Goal: Task Accomplishment & Management: Manage account settings

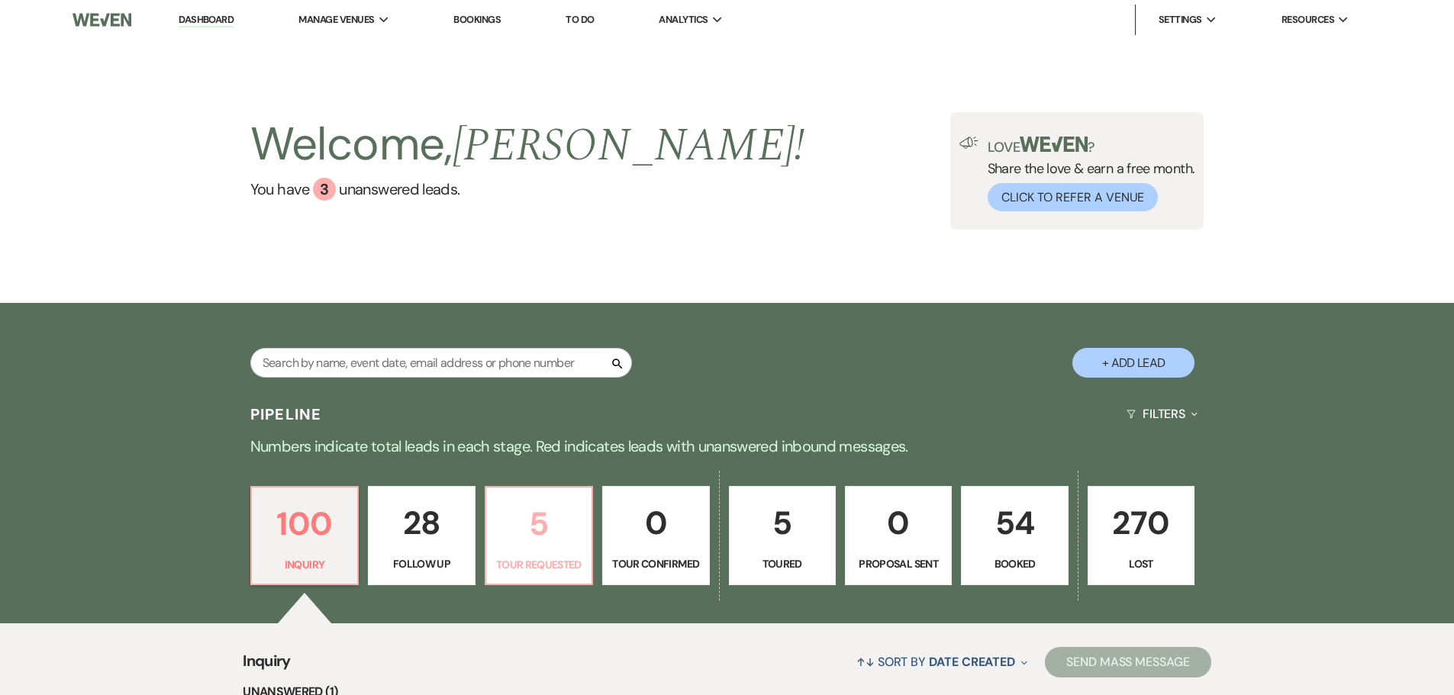
click at [522, 540] on p "5" at bounding box center [538, 523] width 87 height 51
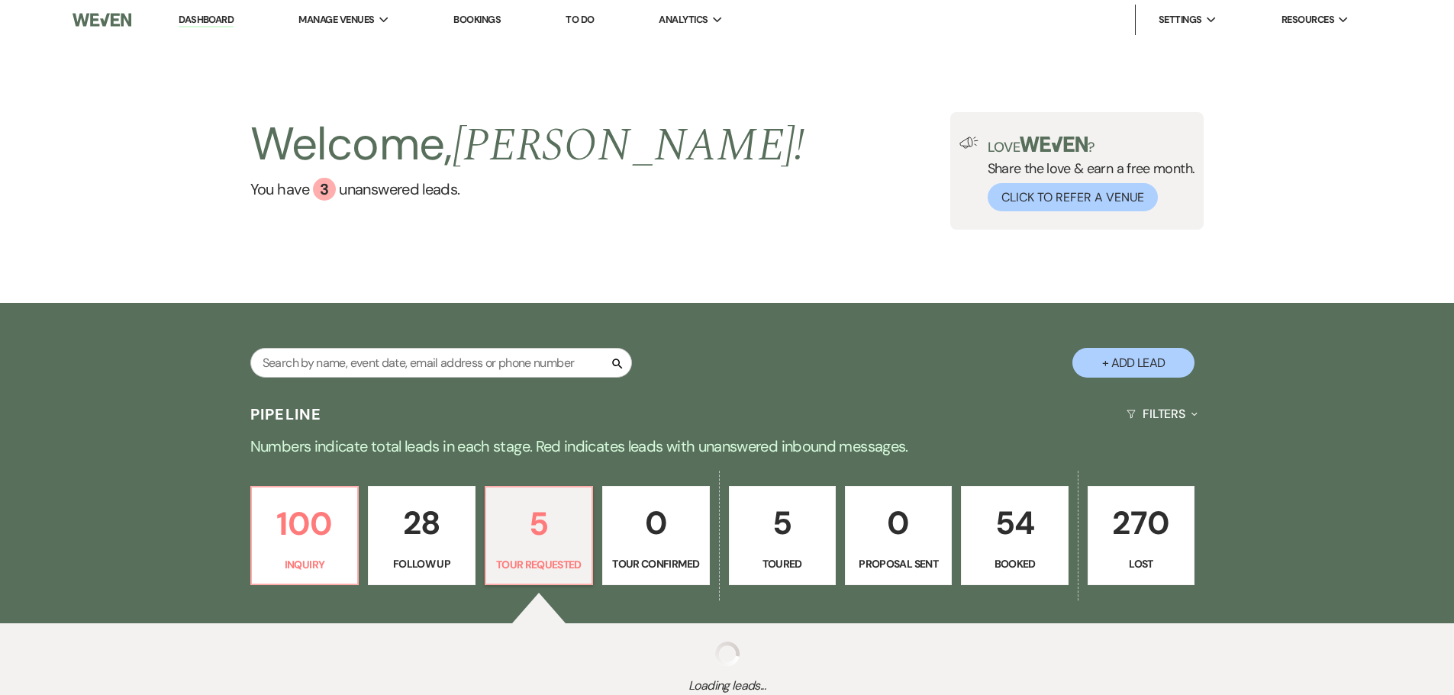
click at [522, 540] on p "5" at bounding box center [538, 523] width 87 height 51
select select "2"
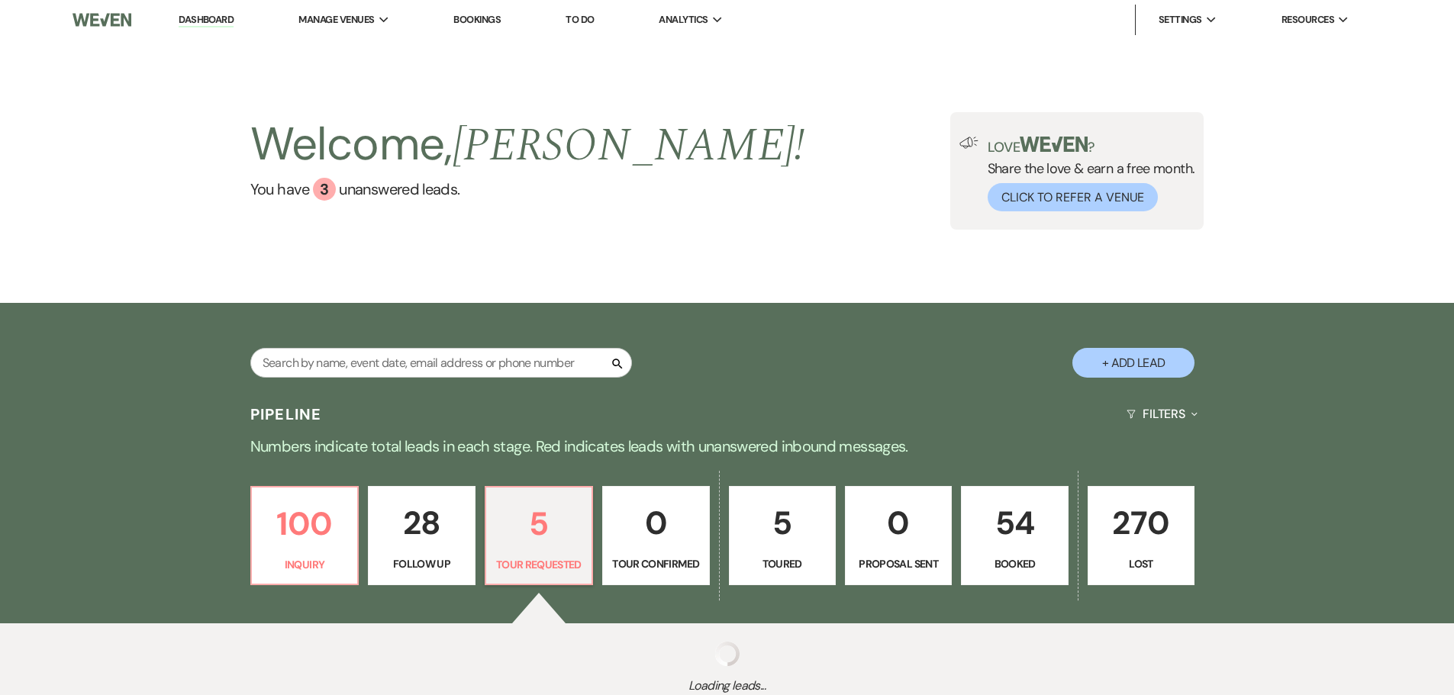
select select "2"
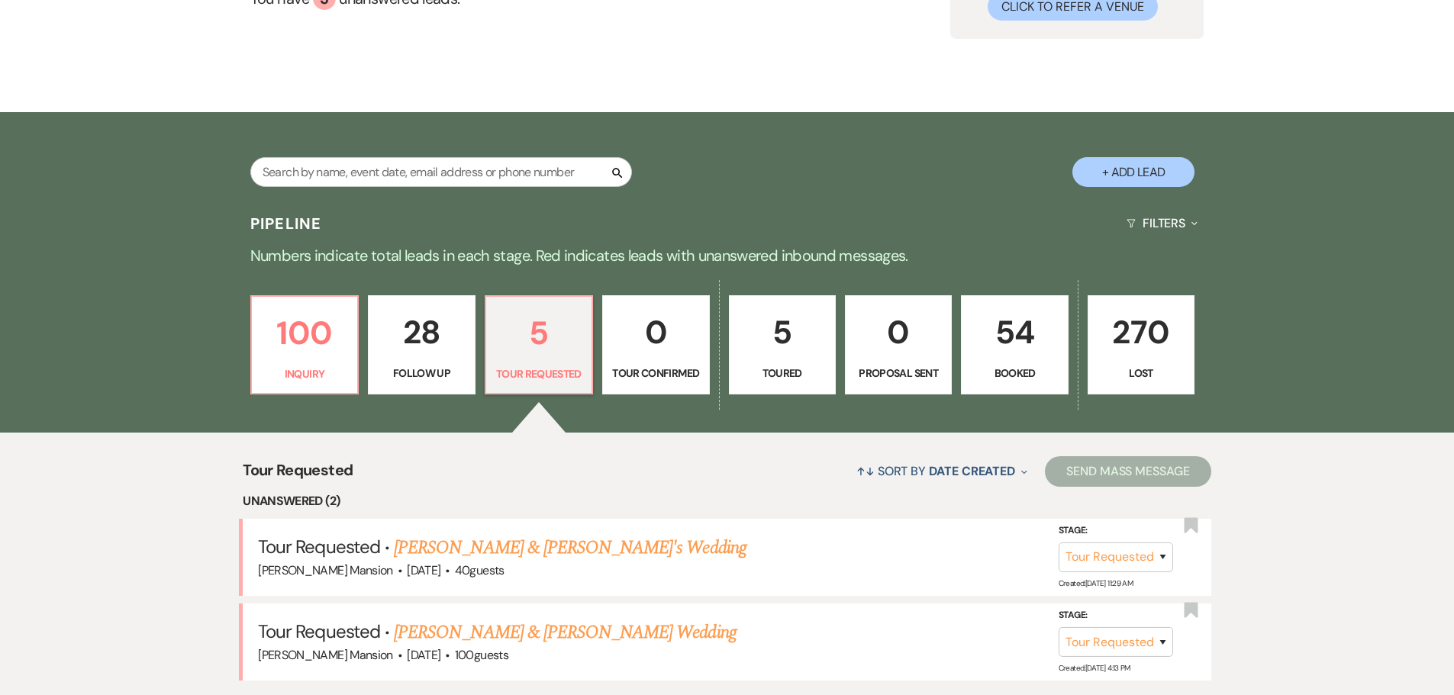
scroll to position [305, 0]
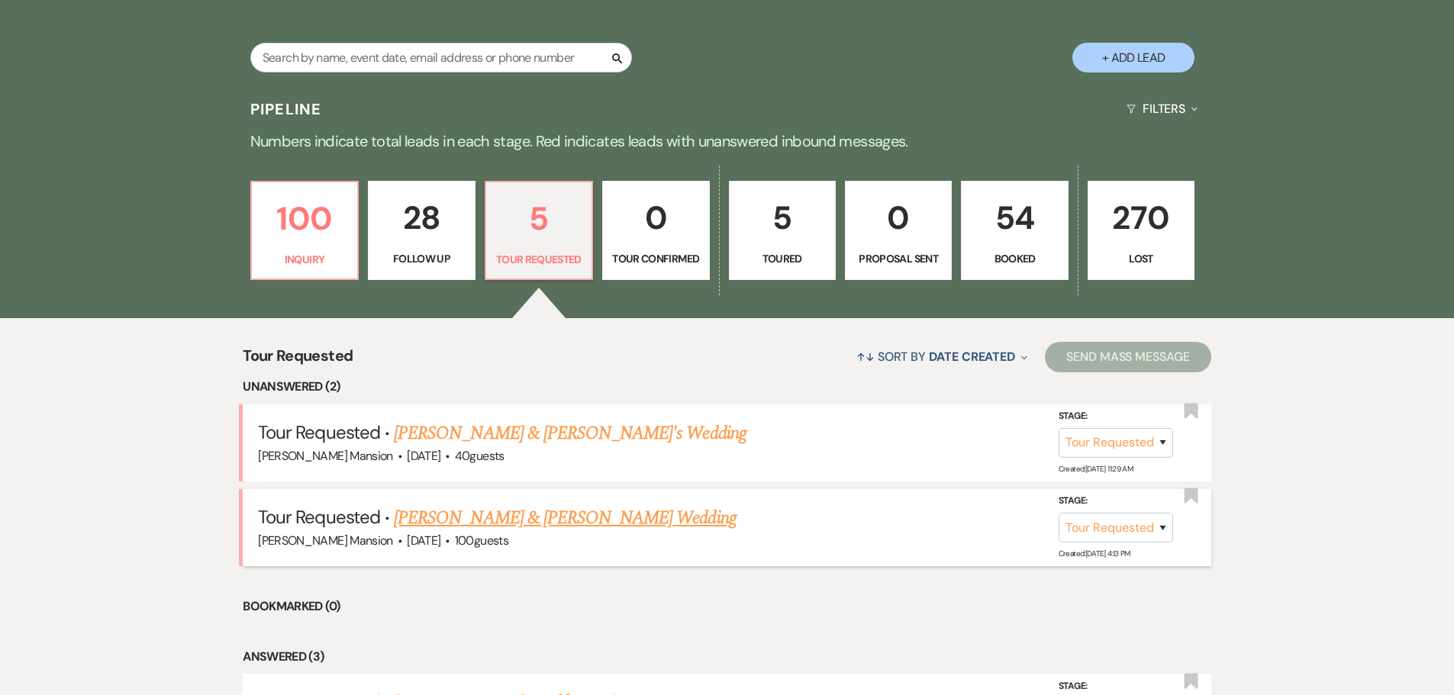
click at [543, 520] on link "Jack Gallagher & Emma Guyette's Wedding" at bounding box center [565, 517] width 342 height 27
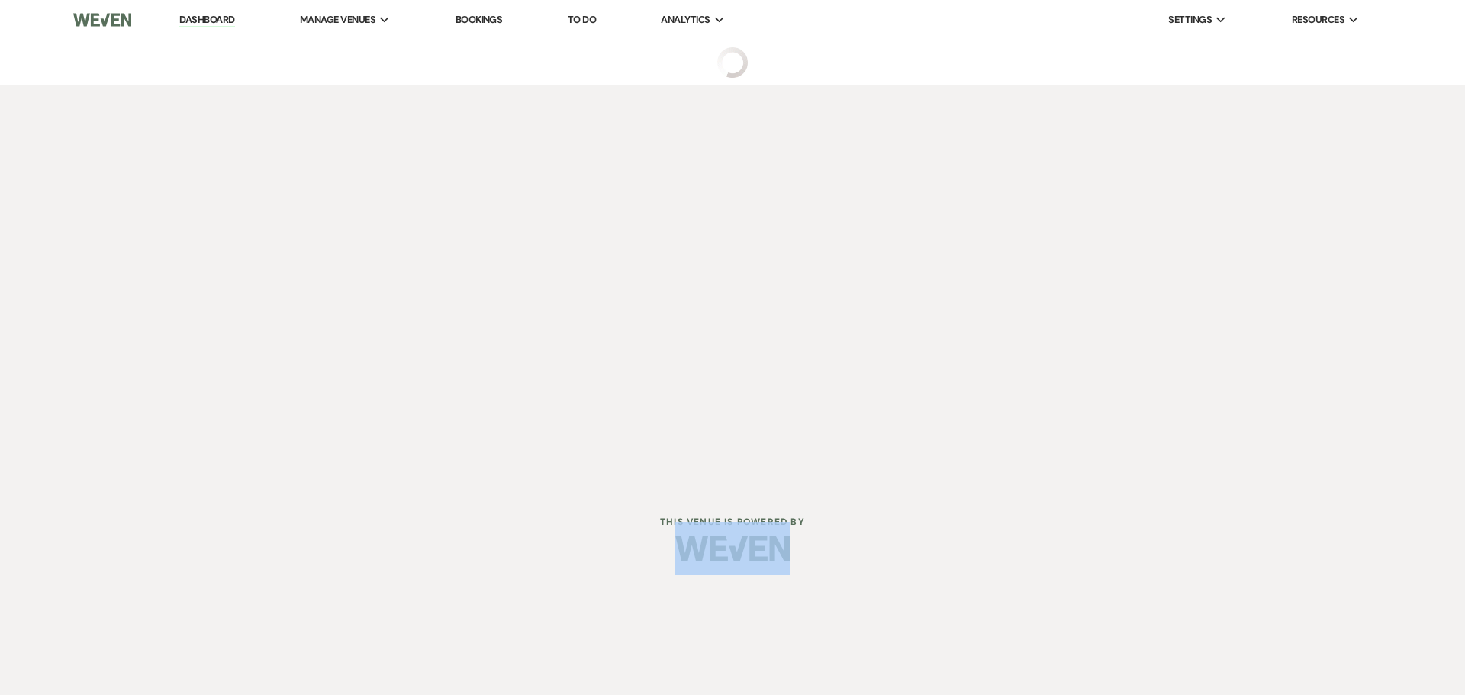
select select "2"
select select "5"
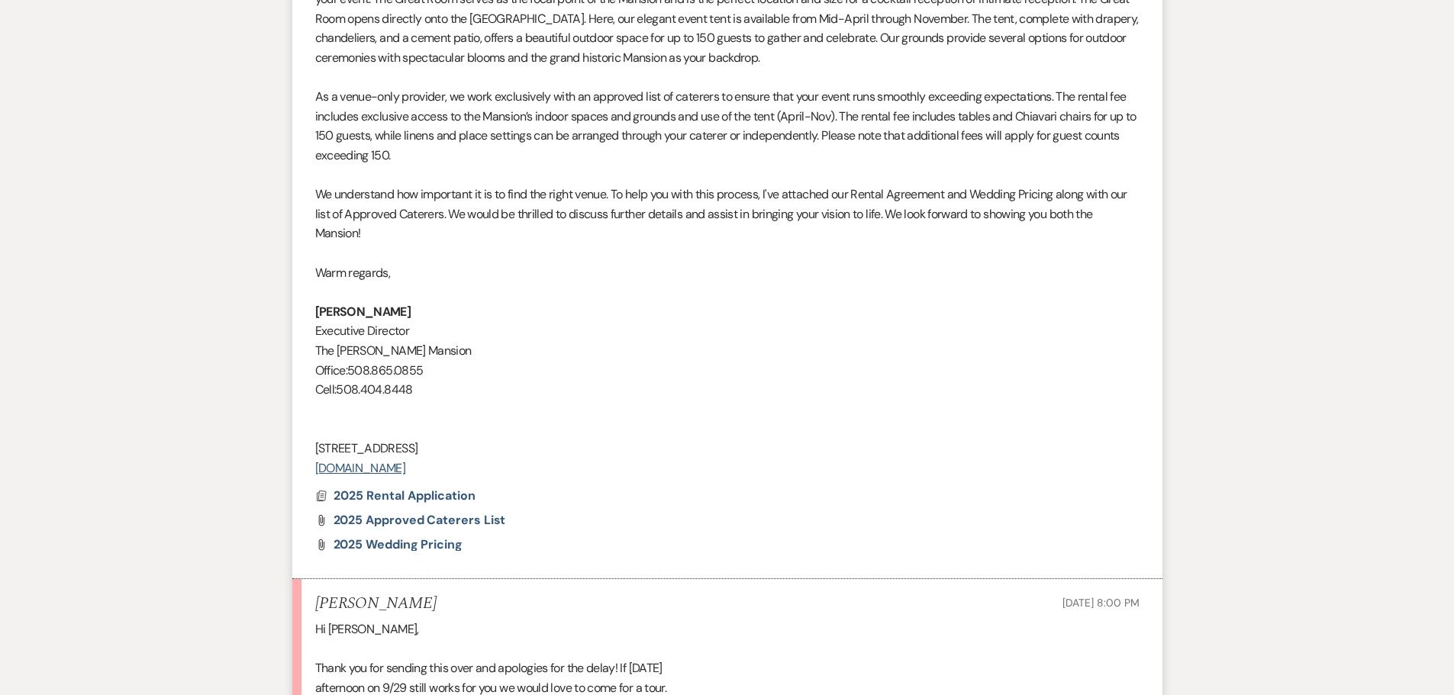
scroll to position [1730, 0]
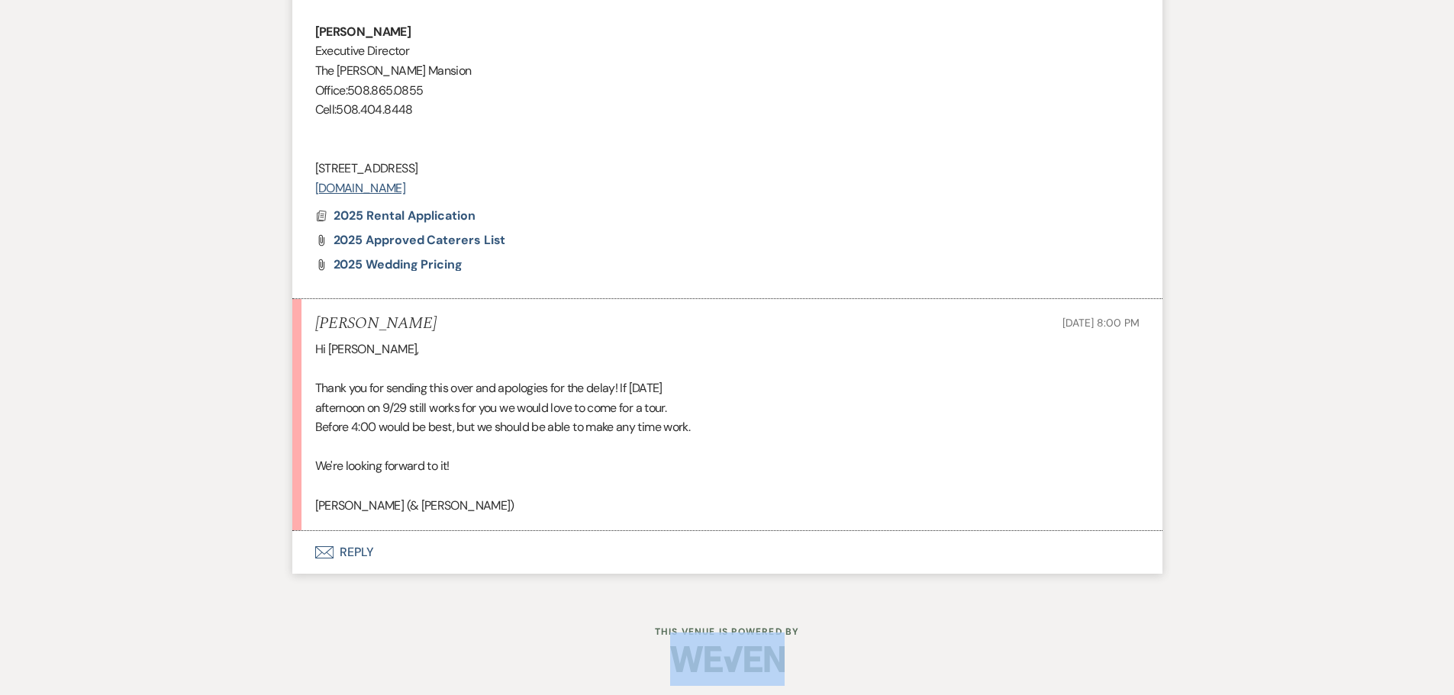
click at [334, 550] on button "Envelope Reply" at bounding box center [727, 552] width 870 height 43
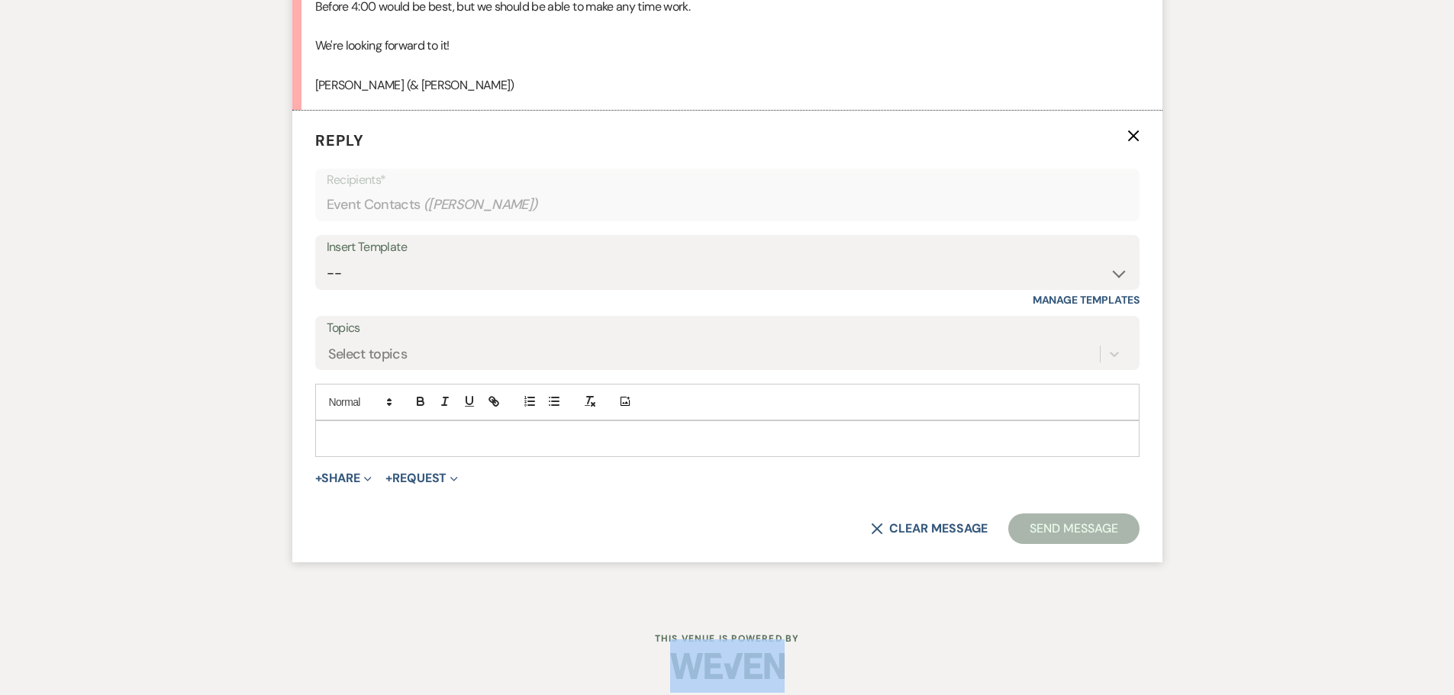
scroll to position [2157, 0]
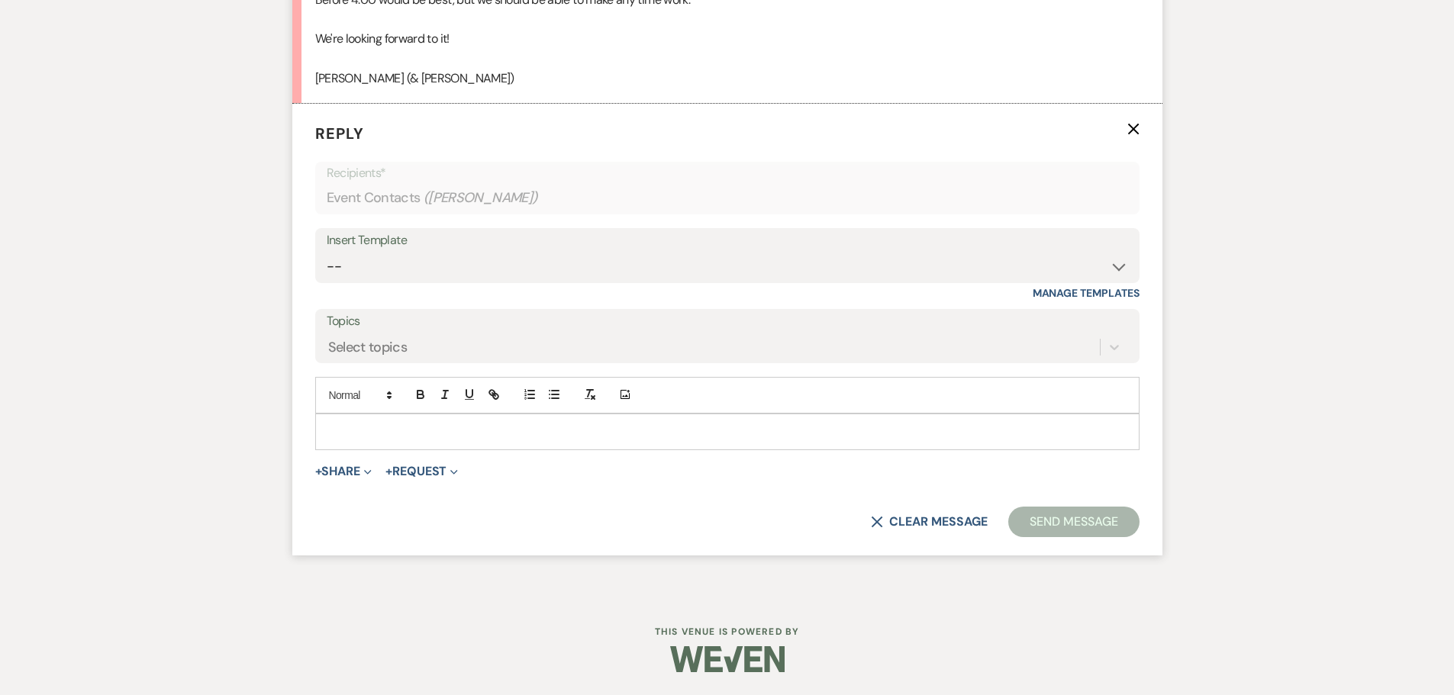
click at [352, 424] on p at bounding box center [727, 432] width 800 height 17
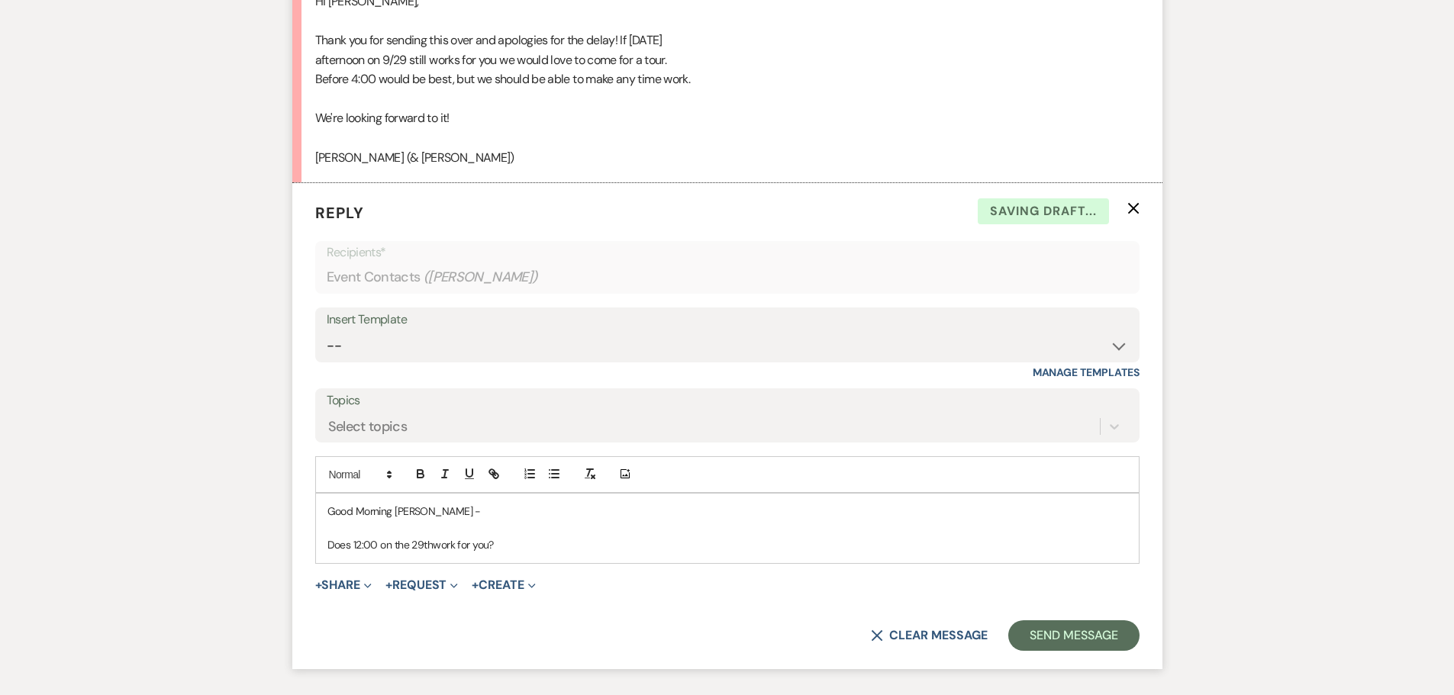
scroll to position [2005, 0]
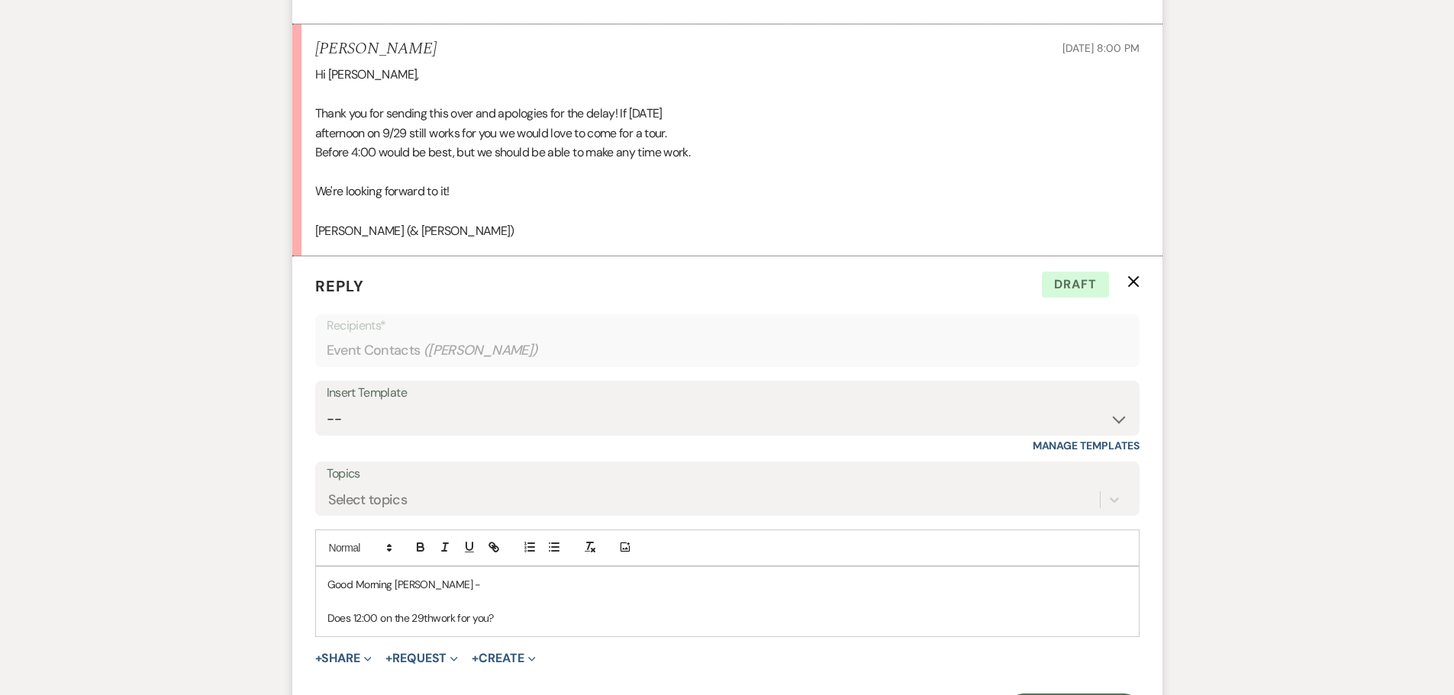
click at [345, 600] on p at bounding box center [727, 601] width 800 height 17
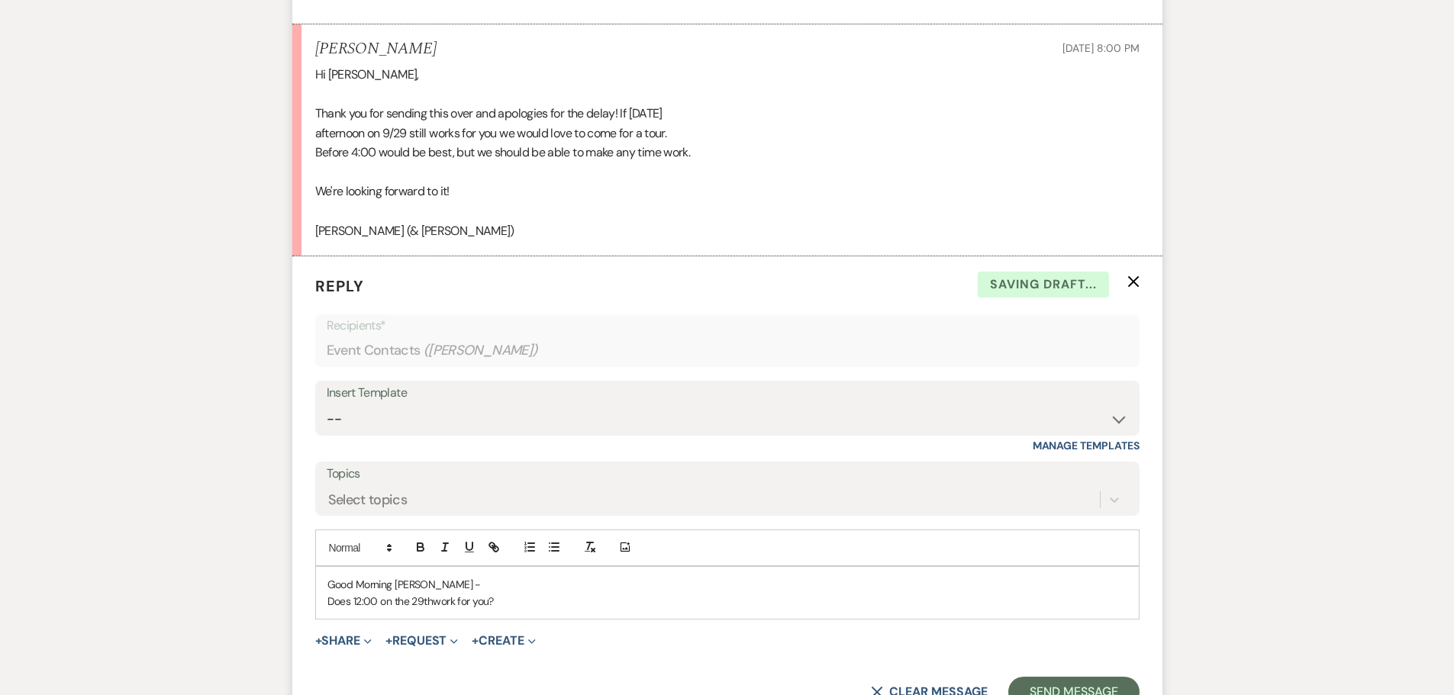
click at [518, 604] on p "Does 12:00 on the 29thwork for you?" at bounding box center [727, 601] width 800 height 17
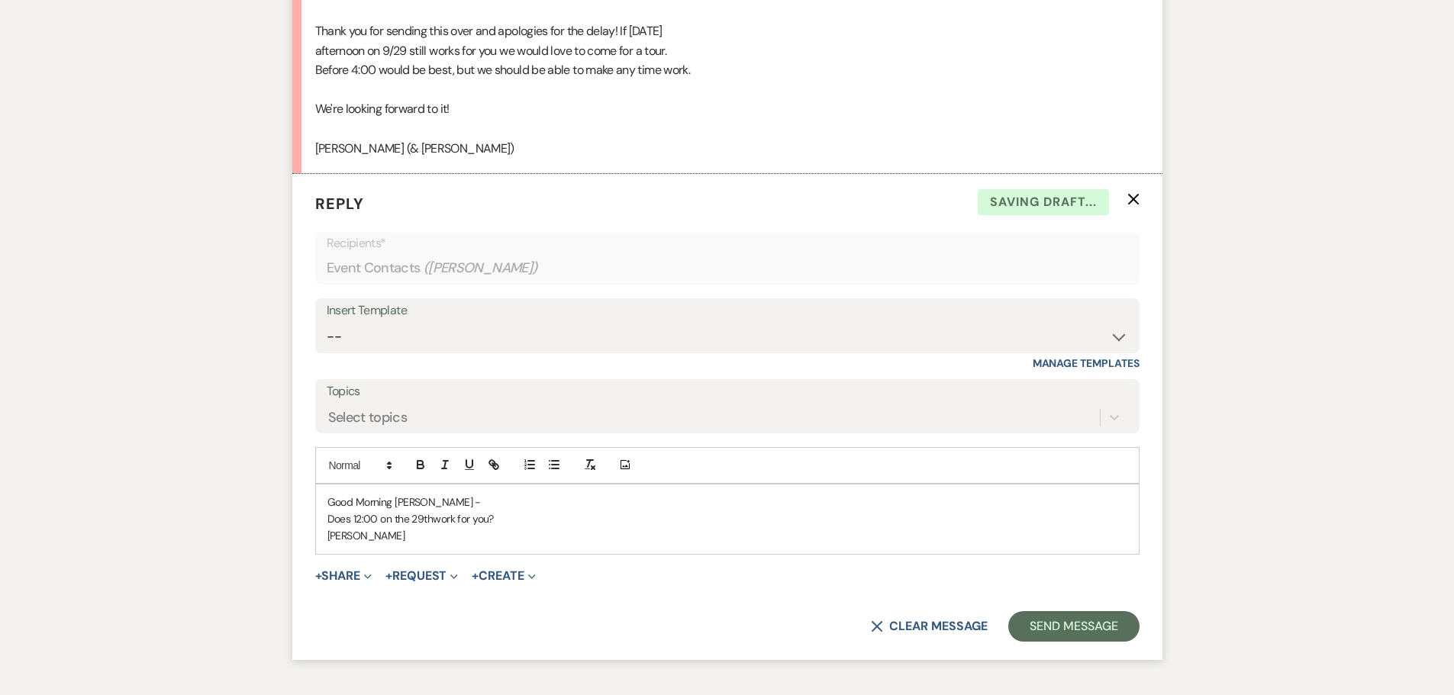
scroll to position [2192, 0]
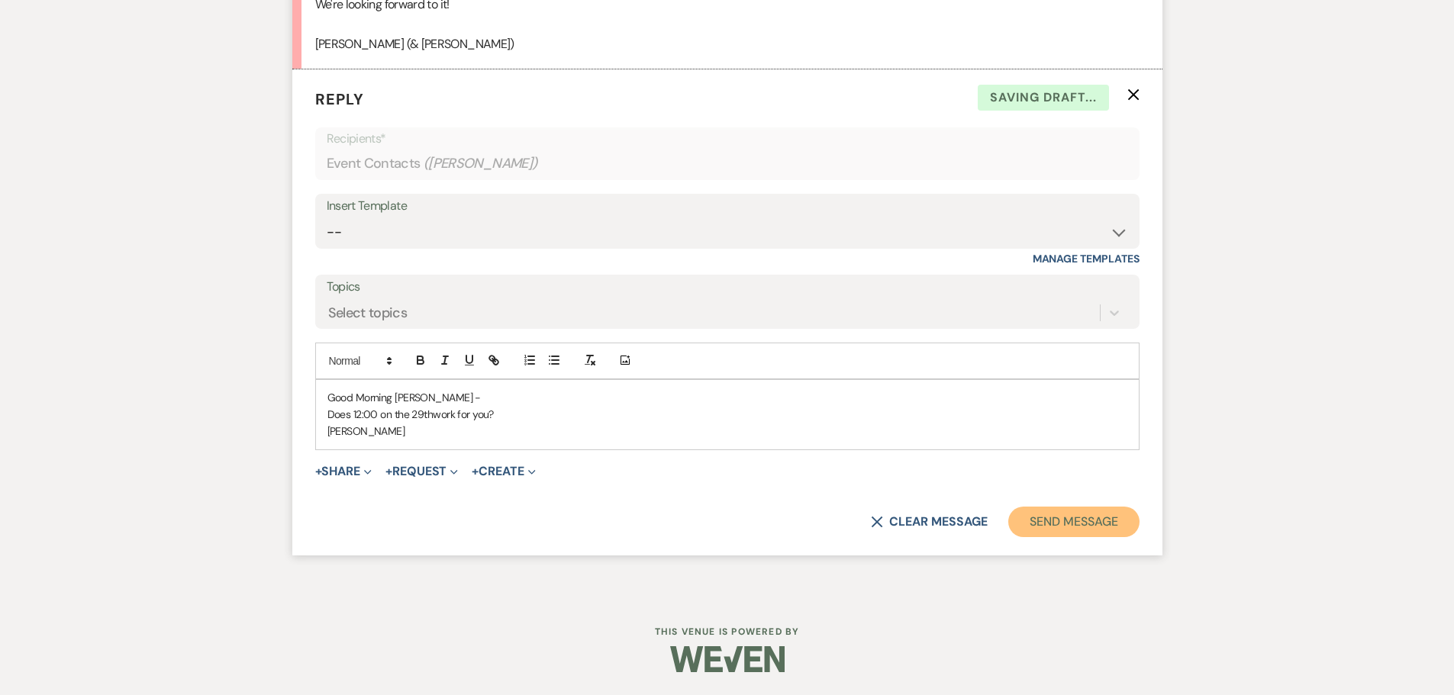
click at [1068, 531] on button "Send Message" at bounding box center [1073, 522] width 130 height 31
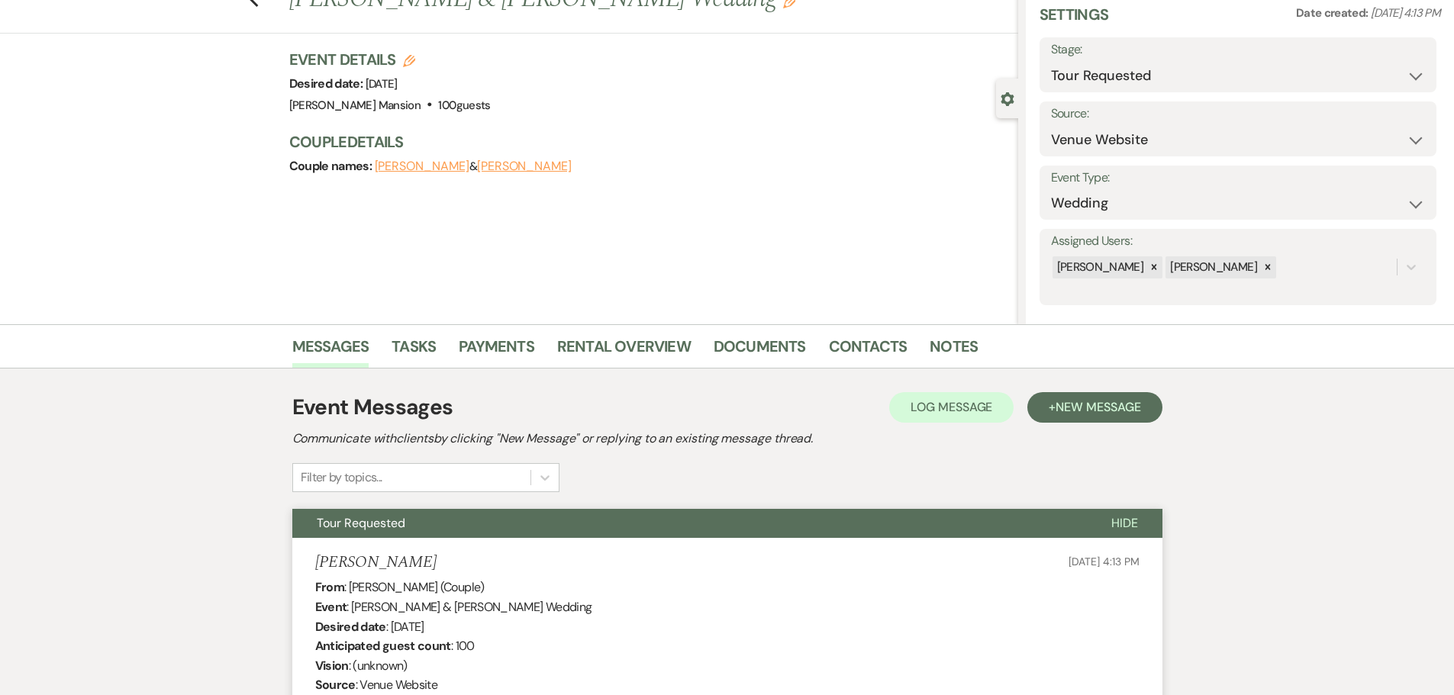
scroll to position [0, 0]
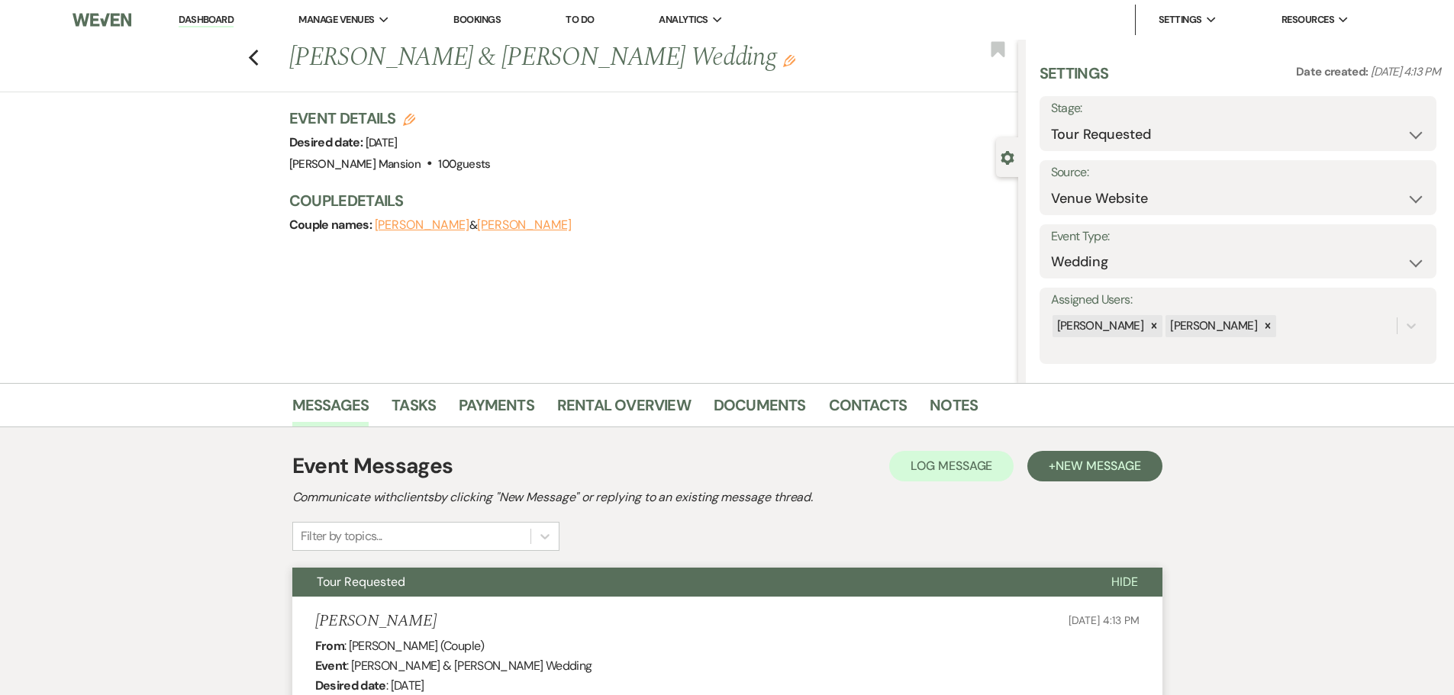
click at [215, 26] on link "Dashboard" at bounding box center [206, 20] width 55 height 14
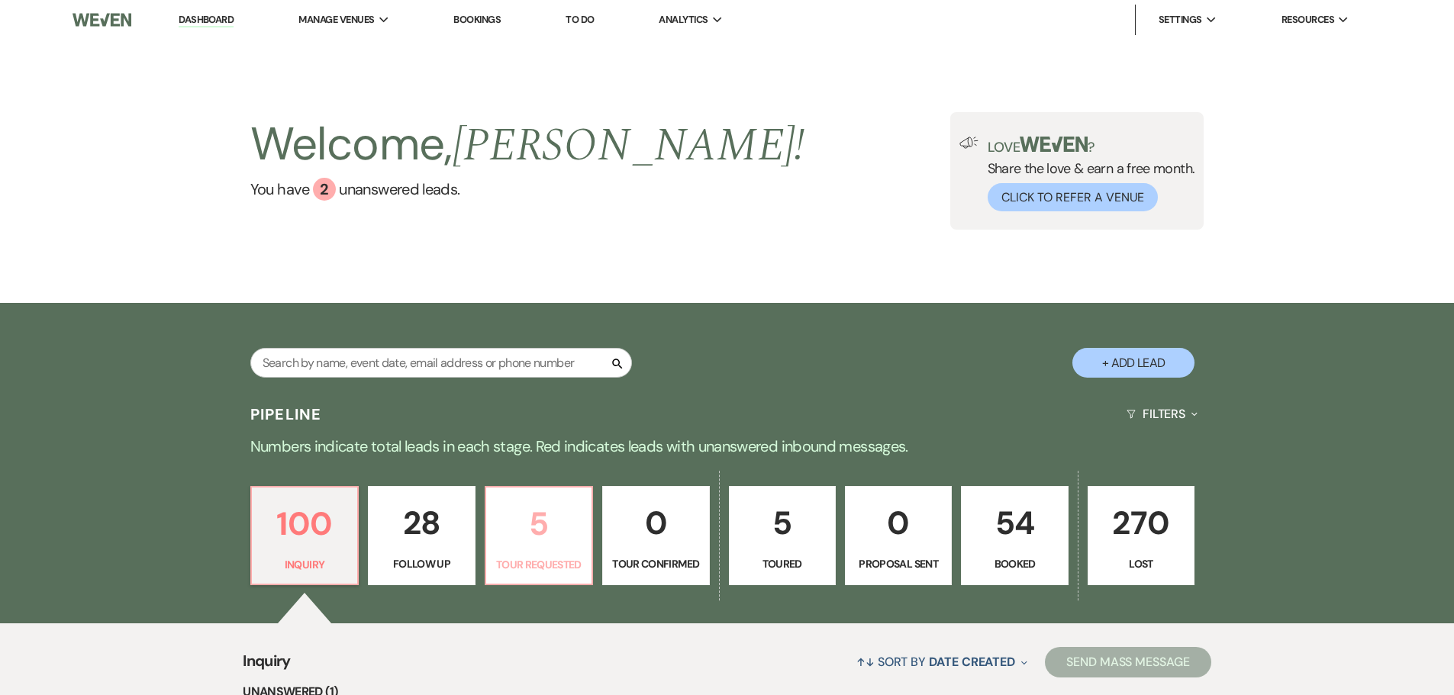
click at [539, 521] on p "5" at bounding box center [538, 523] width 87 height 51
select select "2"
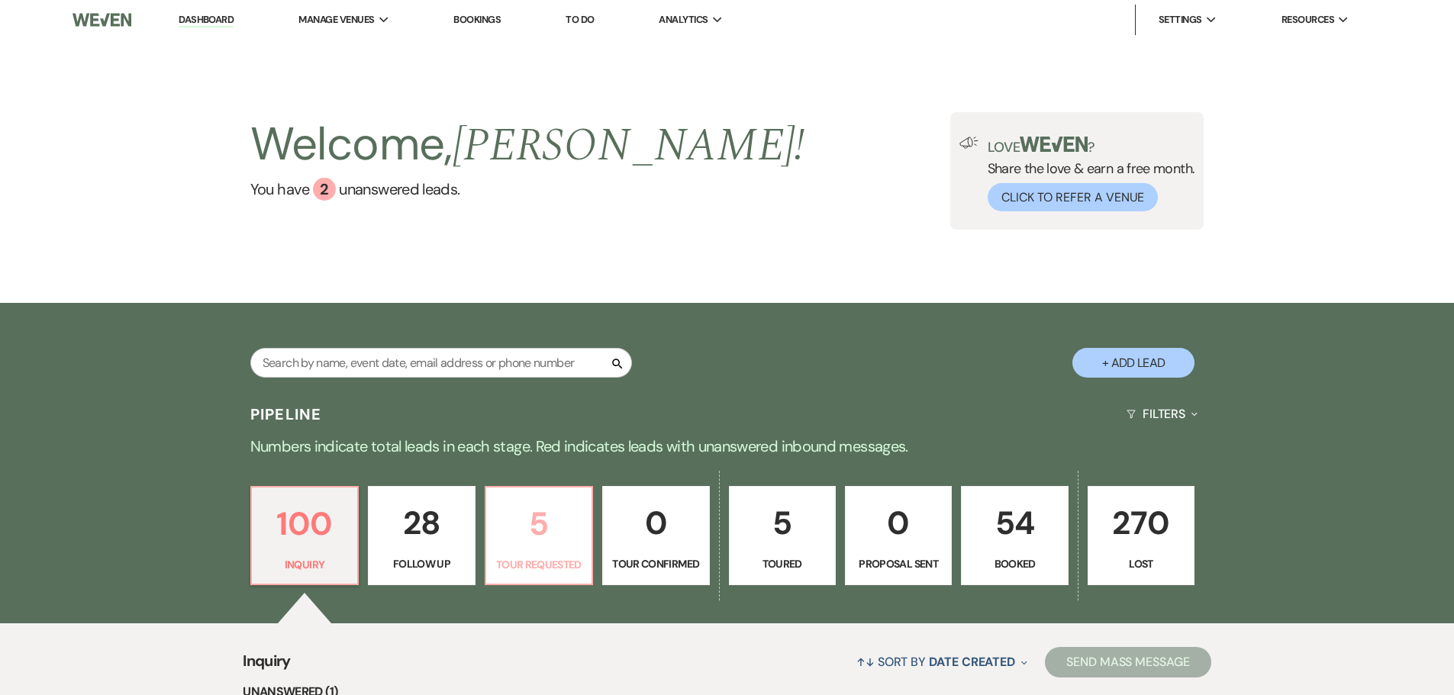
select select "2"
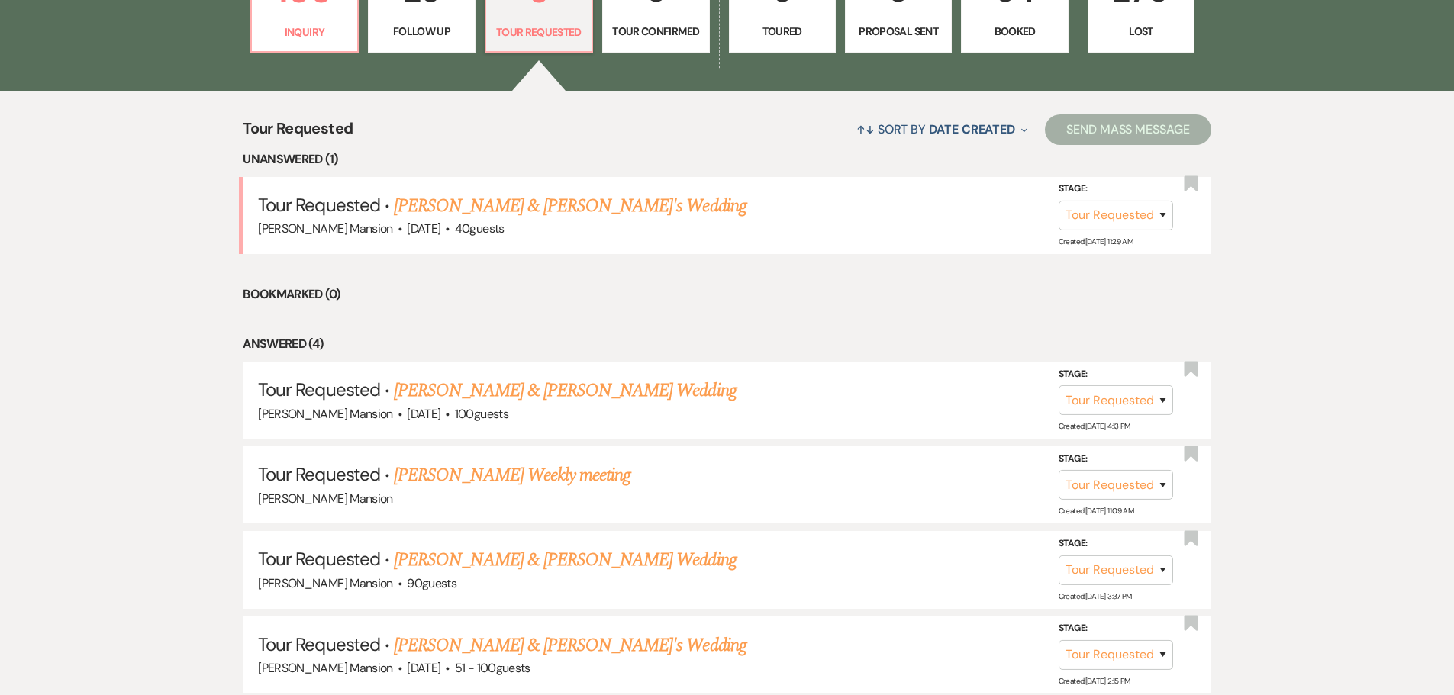
scroll to position [534, 0]
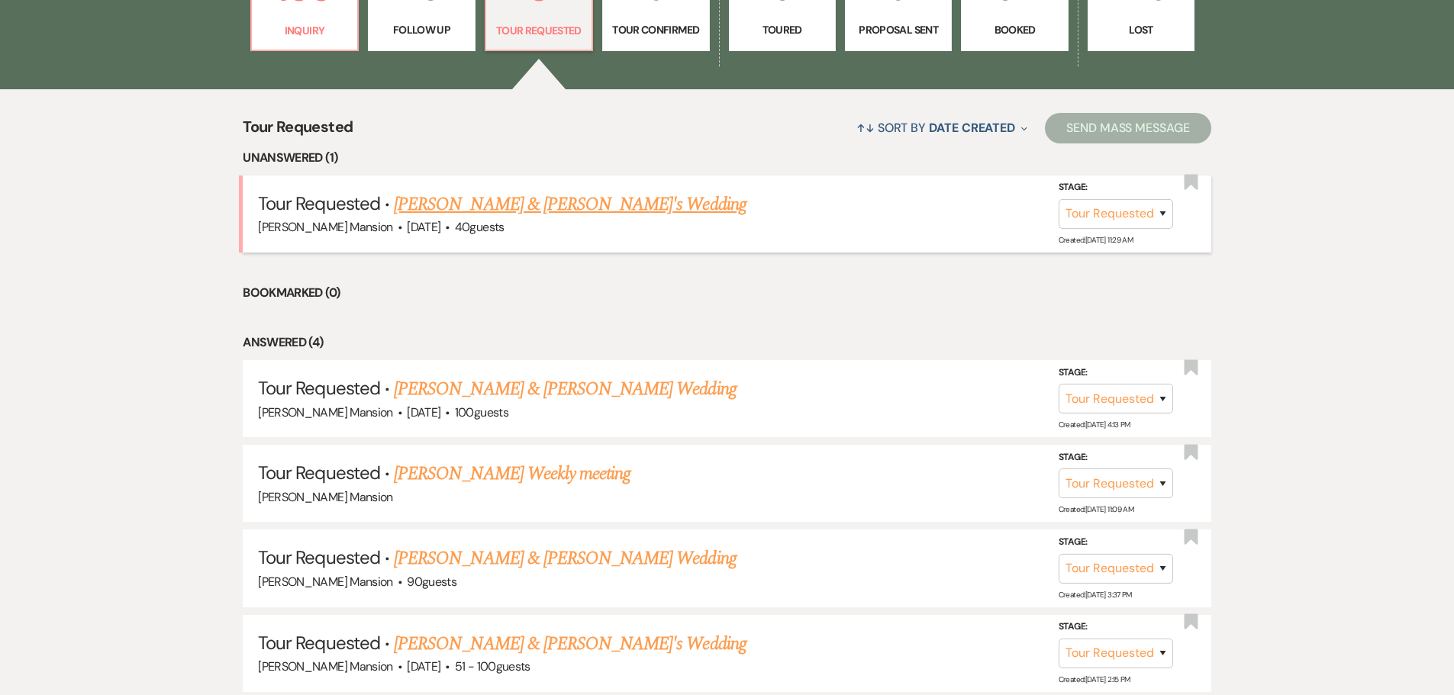
click at [504, 209] on link "Richard McGuire & Allison Read's Wedding" at bounding box center [570, 204] width 353 height 27
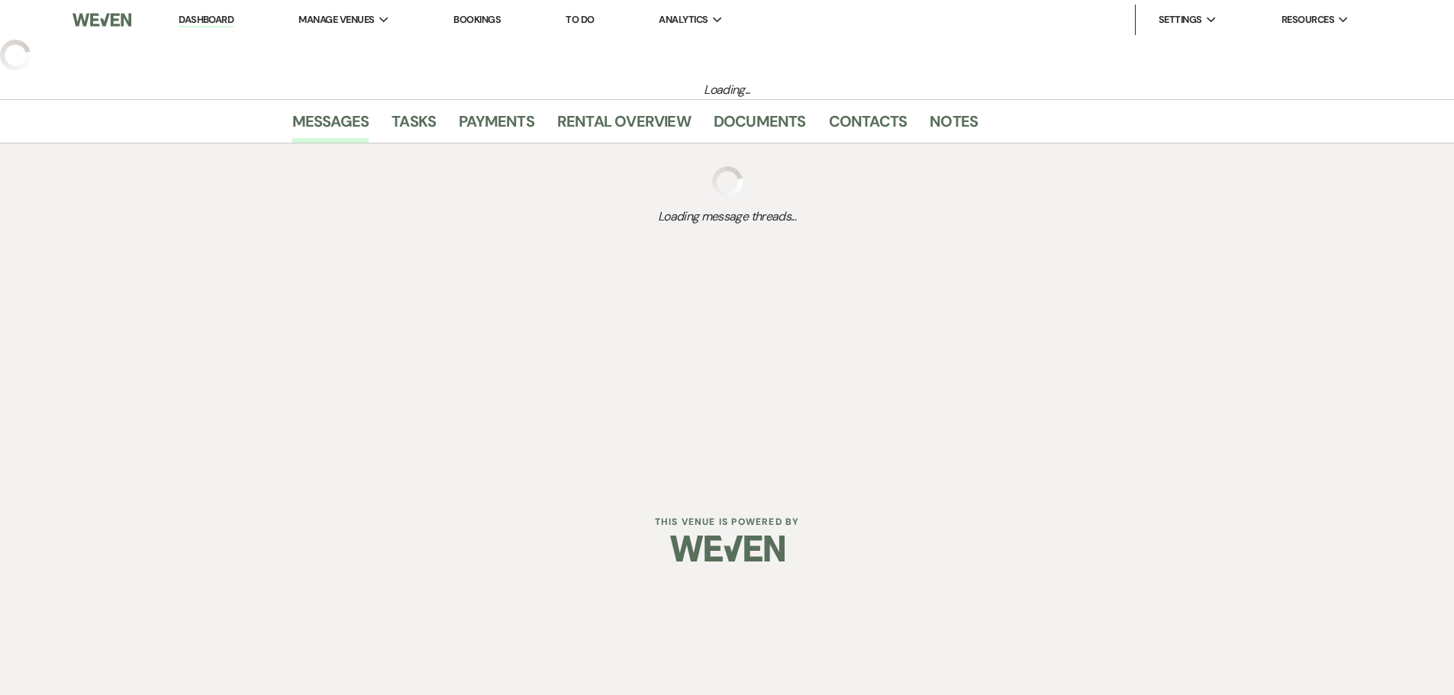
select select "2"
select select "5"
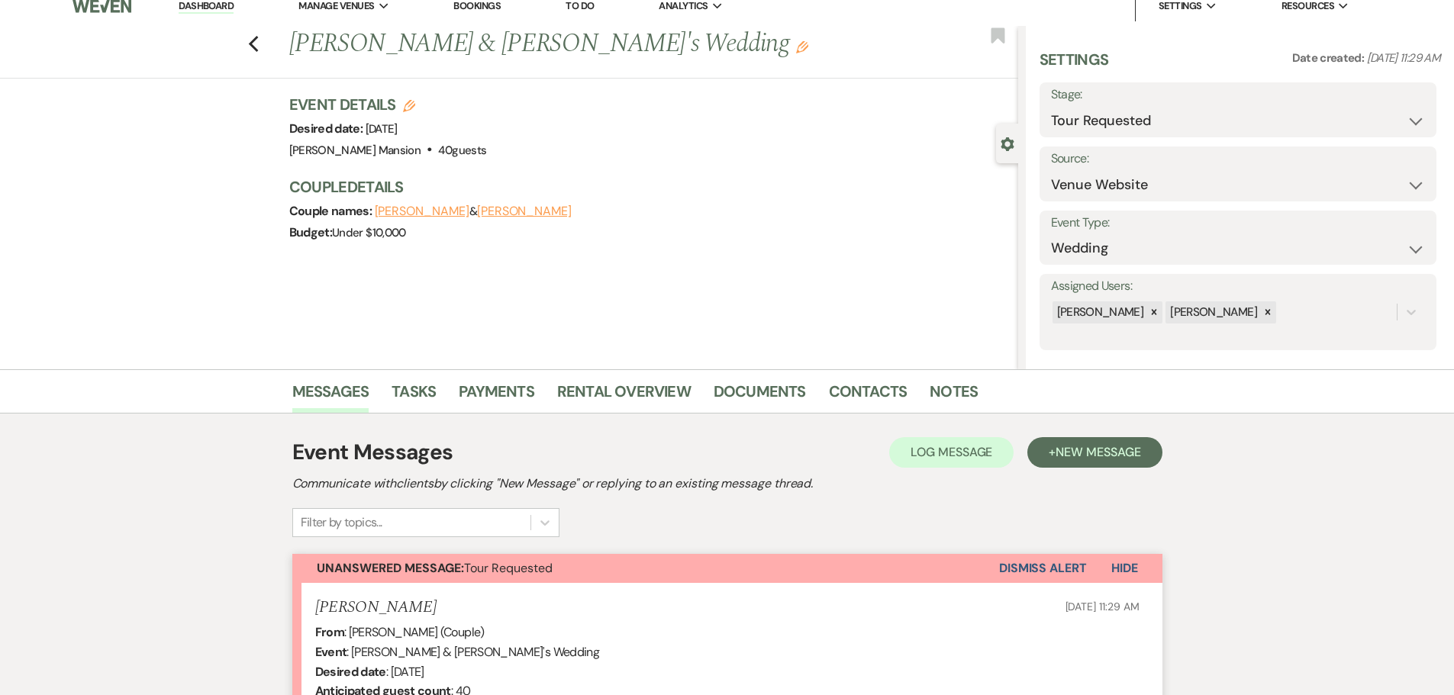
scroll to position [356, 0]
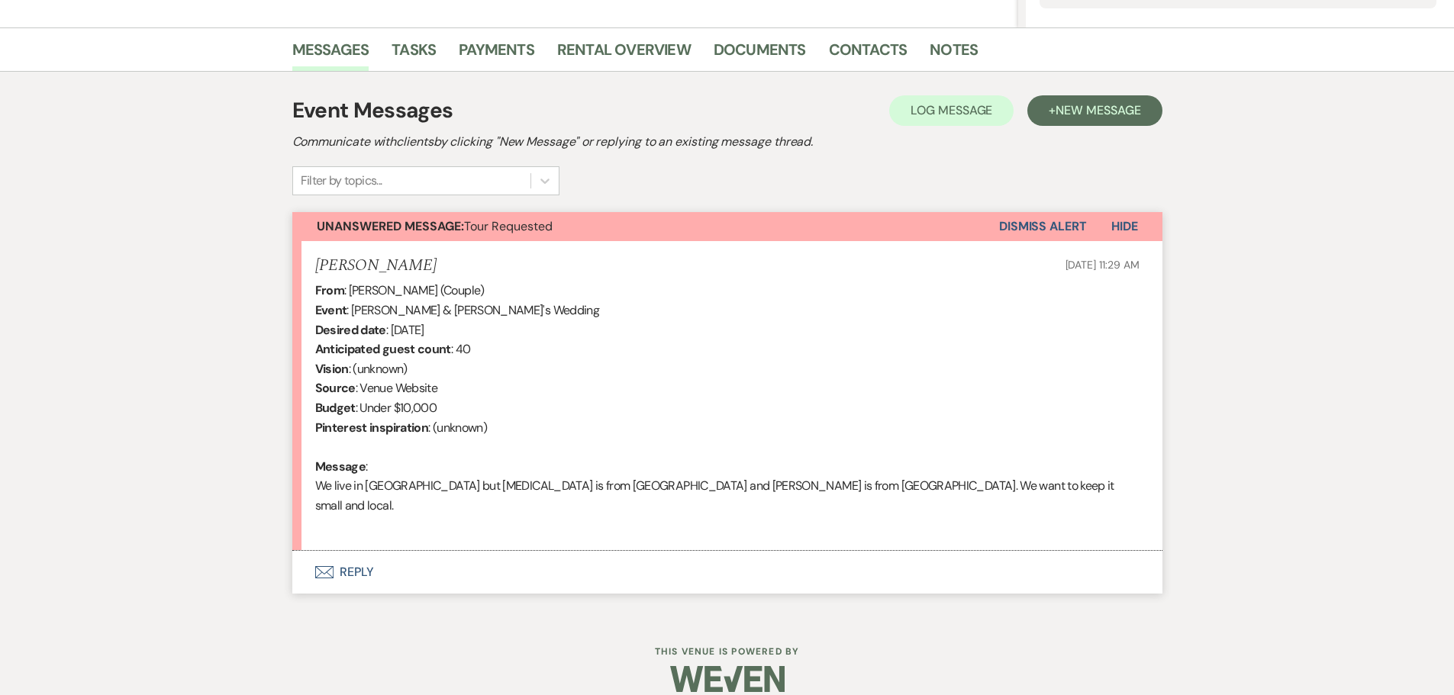
click at [333, 556] on button "Envelope Reply" at bounding box center [727, 572] width 870 height 43
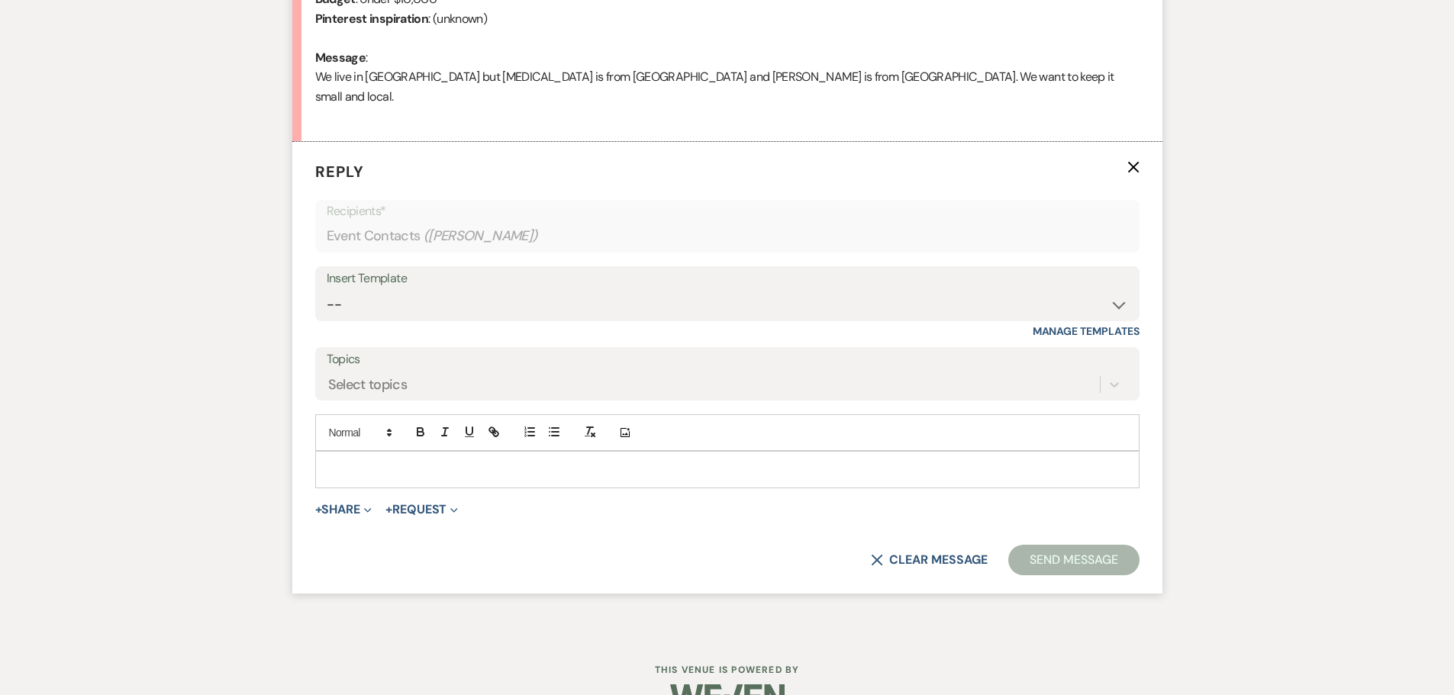
scroll to position [765, 0]
click at [397, 460] on p at bounding box center [727, 468] width 800 height 17
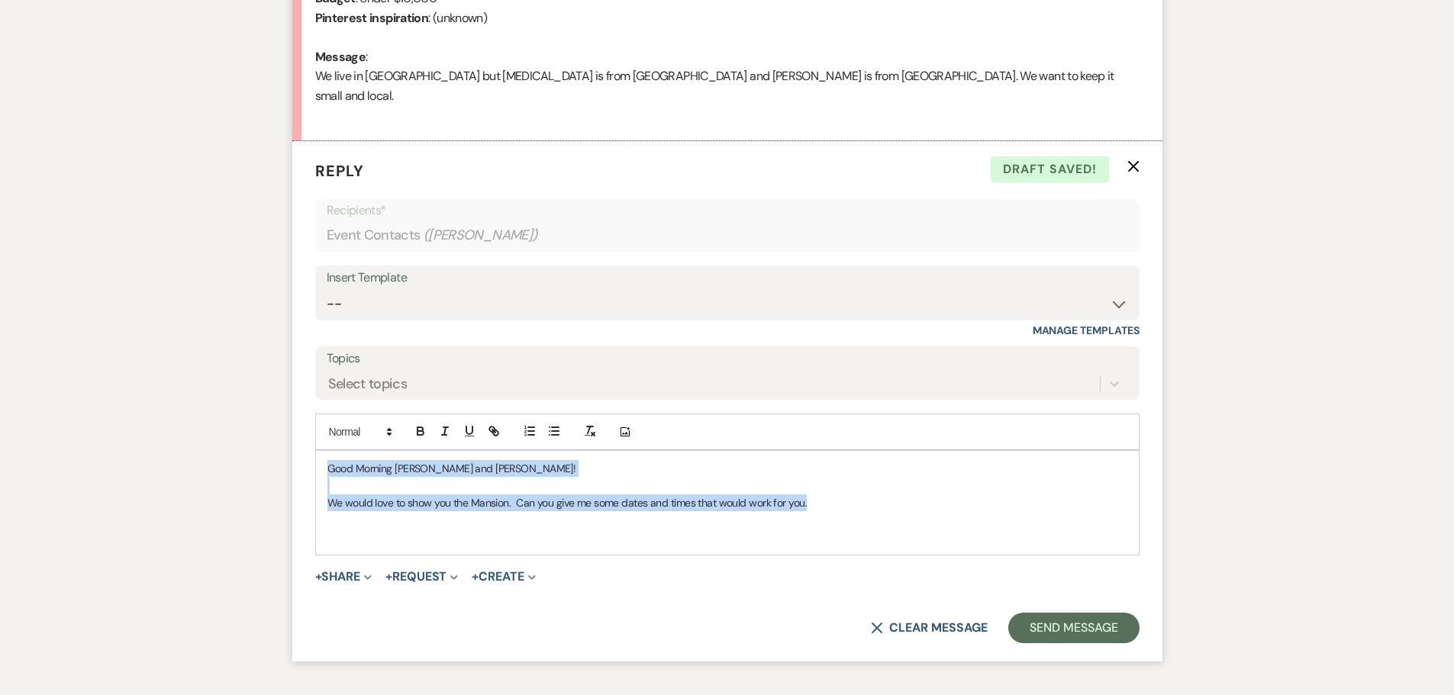
drag, startPoint x: 813, startPoint y: 486, endPoint x: 326, endPoint y: 445, distance: 489.3
click at [326, 451] on div "Good Morning Ali and Richard! We would love to show you the Mansion. Can you gi…" at bounding box center [727, 503] width 823 height 104
copy div "Good Morning Ali and Richard! We would love to show you the Mansion. Can you gi…"
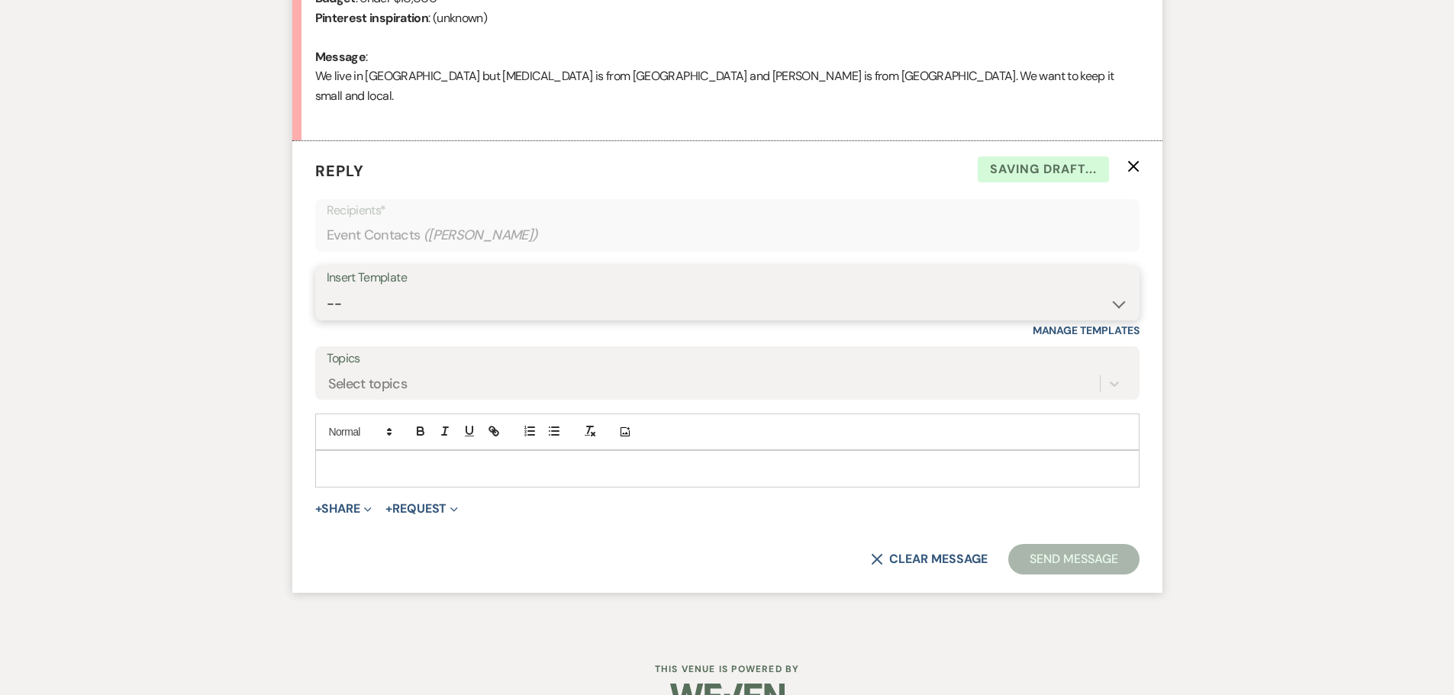
click at [1118, 291] on select "-- Initial Inquiry Response Tour Request Response Follow Up Contract (Pre-Booke…" at bounding box center [727, 304] width 801 height 30
select select "4818"
click at [327, 289] on select "-- Initial Inquiry Response Tour Request Response Follow Up Contract (Pre-Booke…" at bounding box center [727, 304] width 801 height 30
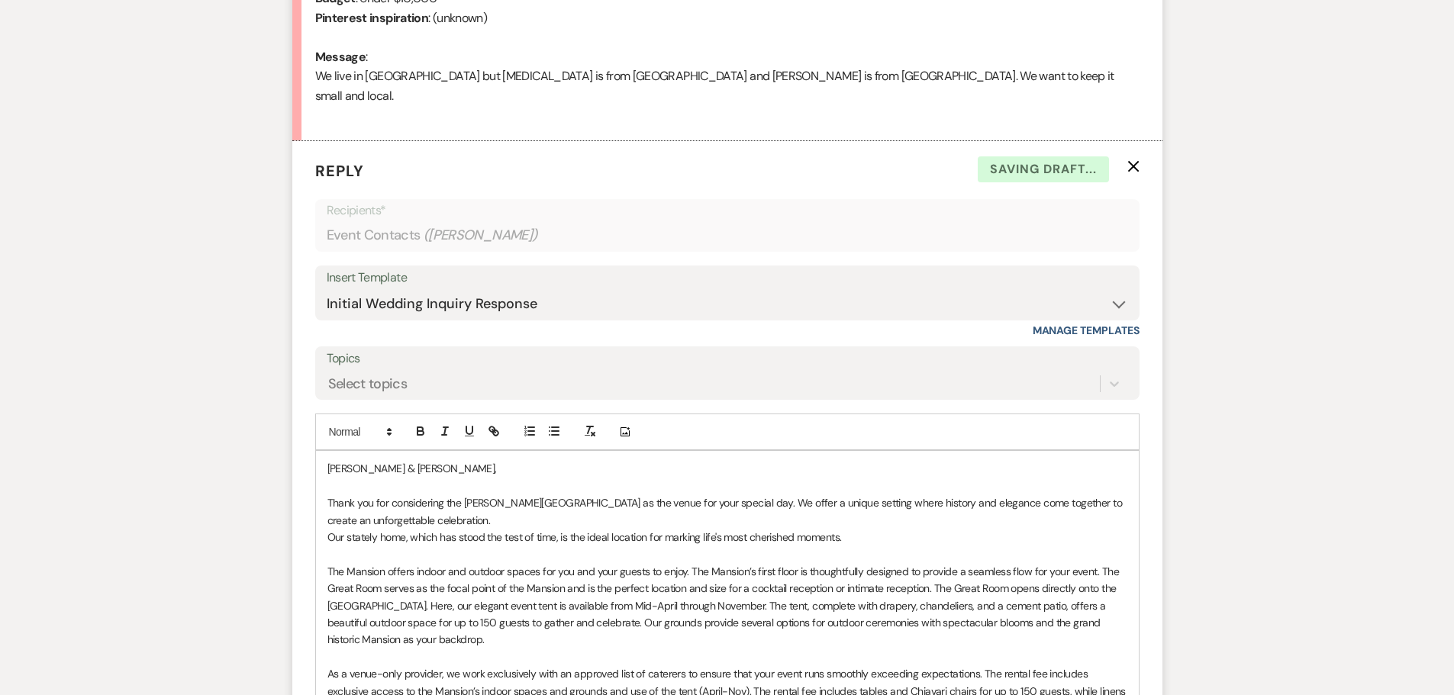
click at [471, 460] on p "Good Morning Richard & Allison," at bounding box center [727, 468] width 800 height 17
click at [463, 504] on p "Thank you for considering the Asa Waters Mansion as the venue for your special …" at bounding box center [727, 511] width 800 height 34
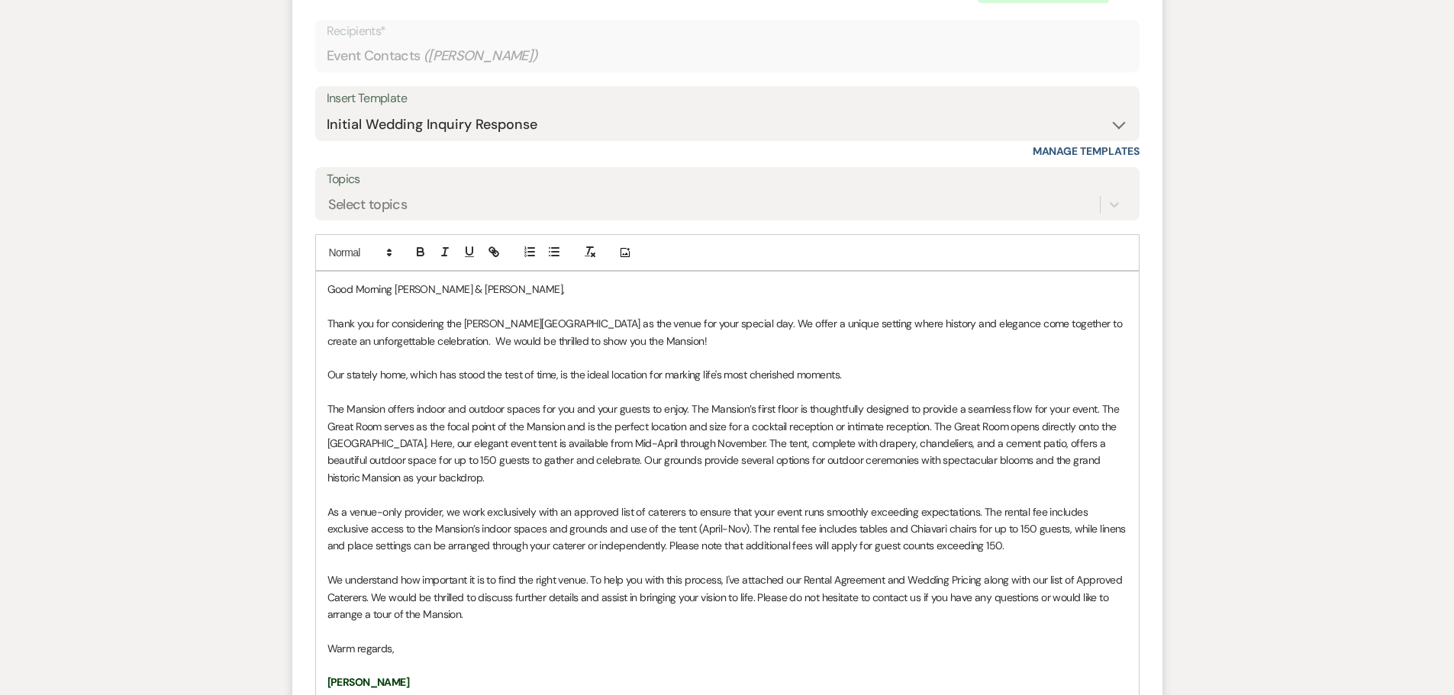
scroll to position [1071, 0]
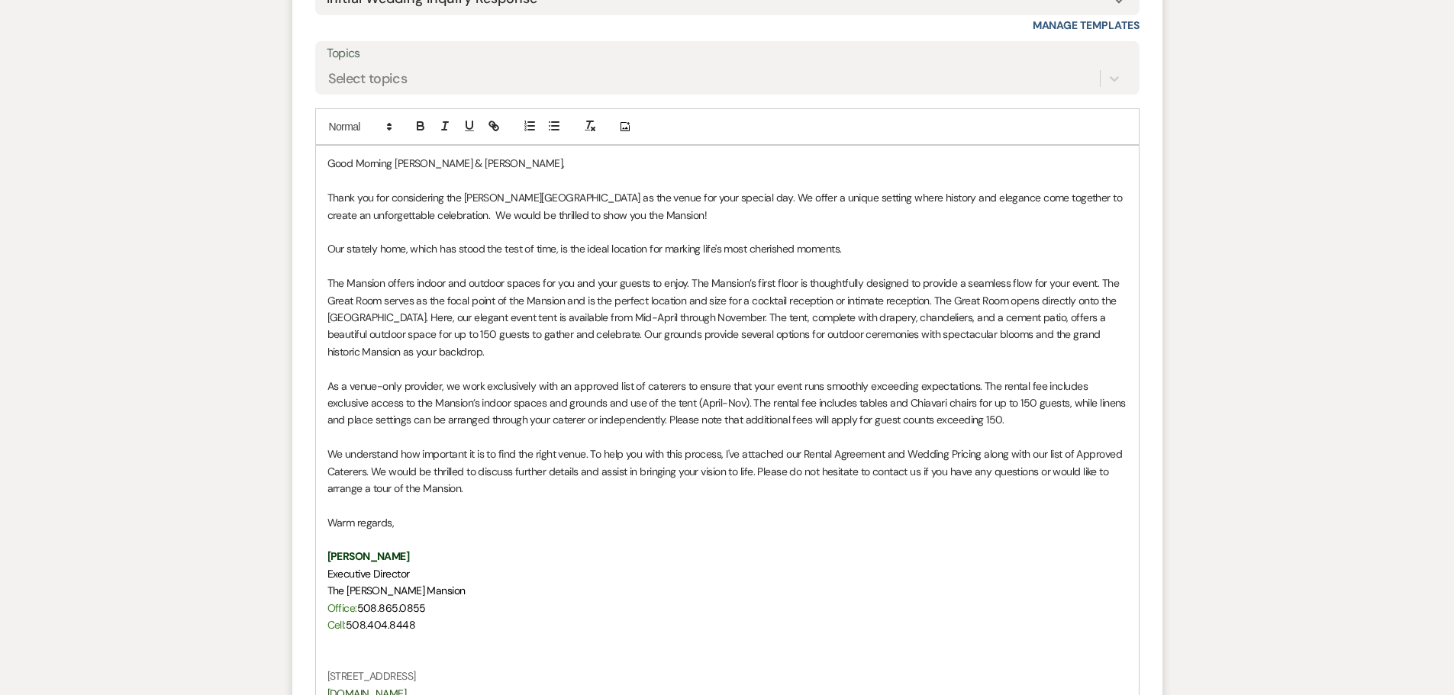
click at [760, 449] on p "We understand how important it is to find the right venue. To help you with thi…" at bounding box center [727, 471] width 800 height 51
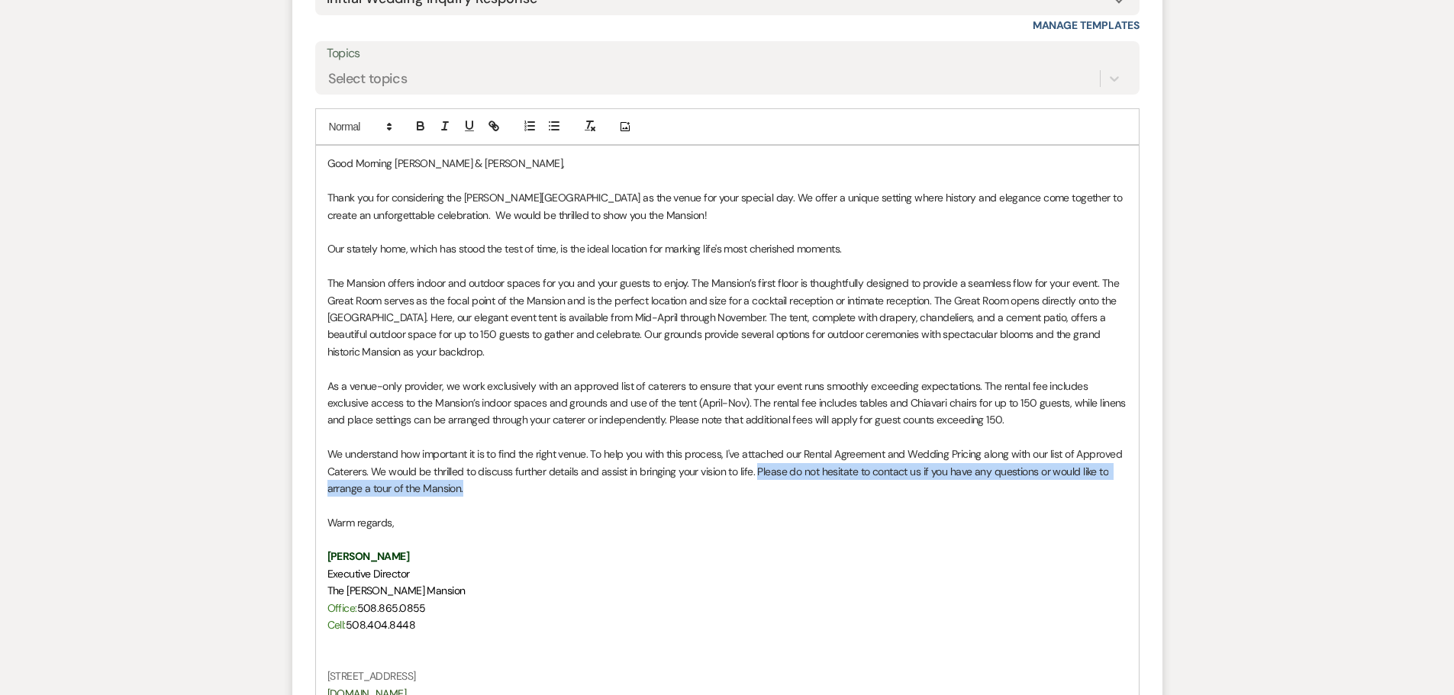
drag, startPoint x: 757, startPoint y: 451, endPoint x: 769, endPoint y: 465, distance: 19.0
click at [769, 465] on p "We understand how important it is to find the right venue. To help you with thi…" at bounding box center [727, 471] width 800 height 51
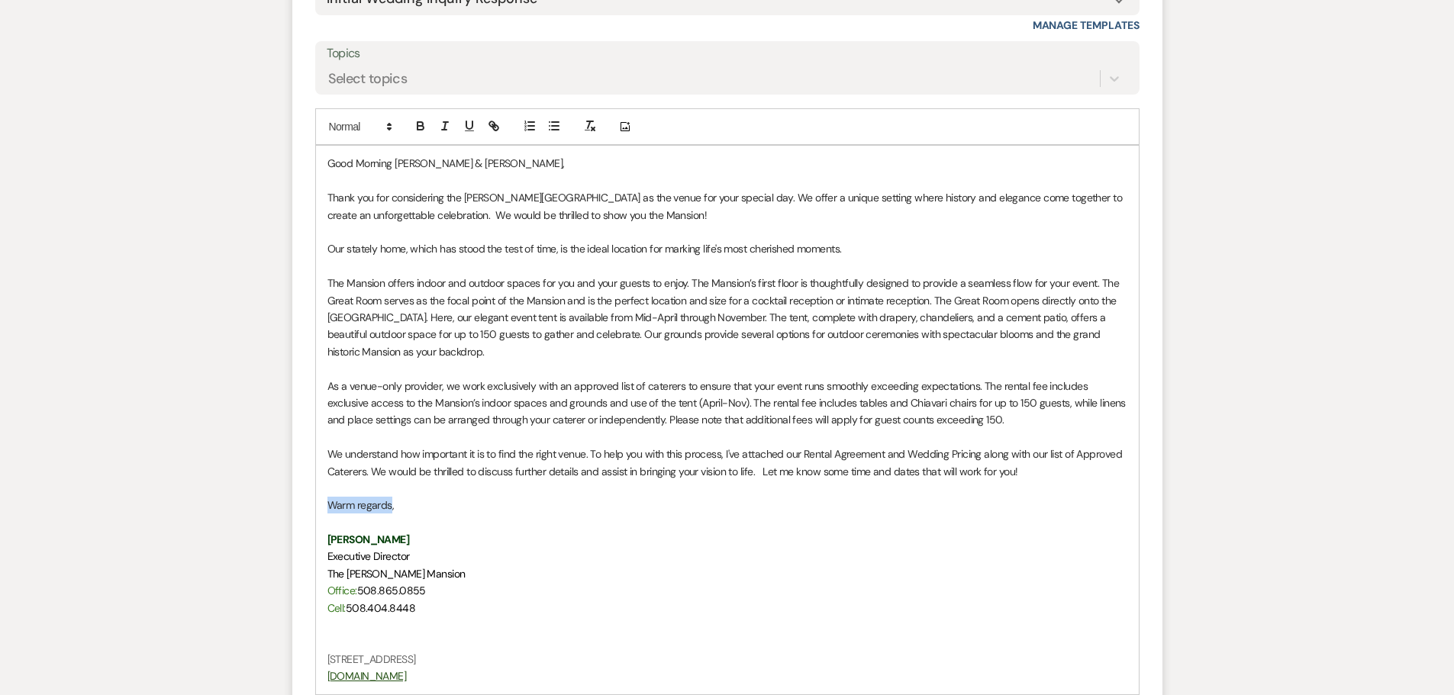
drag, startPoint x: 389, startPoint y: 488, endPoint x: 331, endPoint y: 479, distance: 58.6
click at [331, 497] on p "Warm regards," at bounding box center [727, 505] width 800 height 17
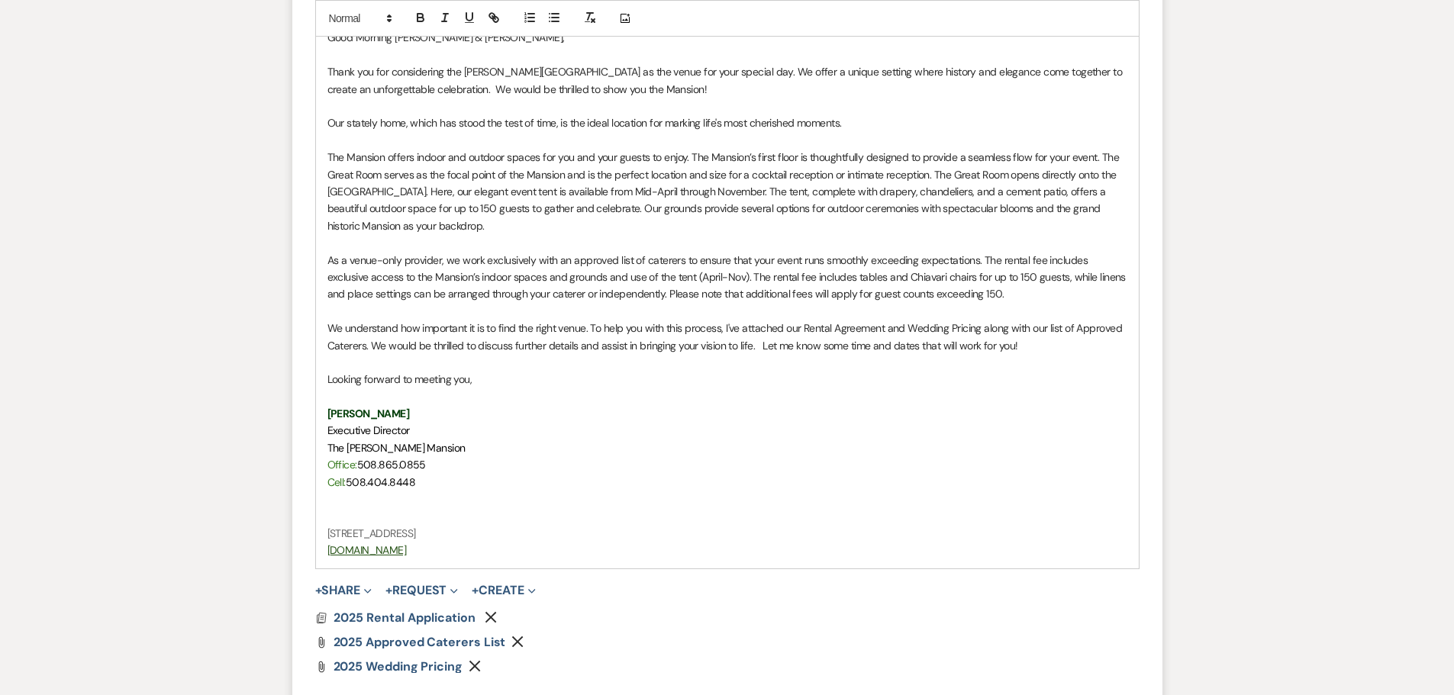
scroll to position [1223, 0]
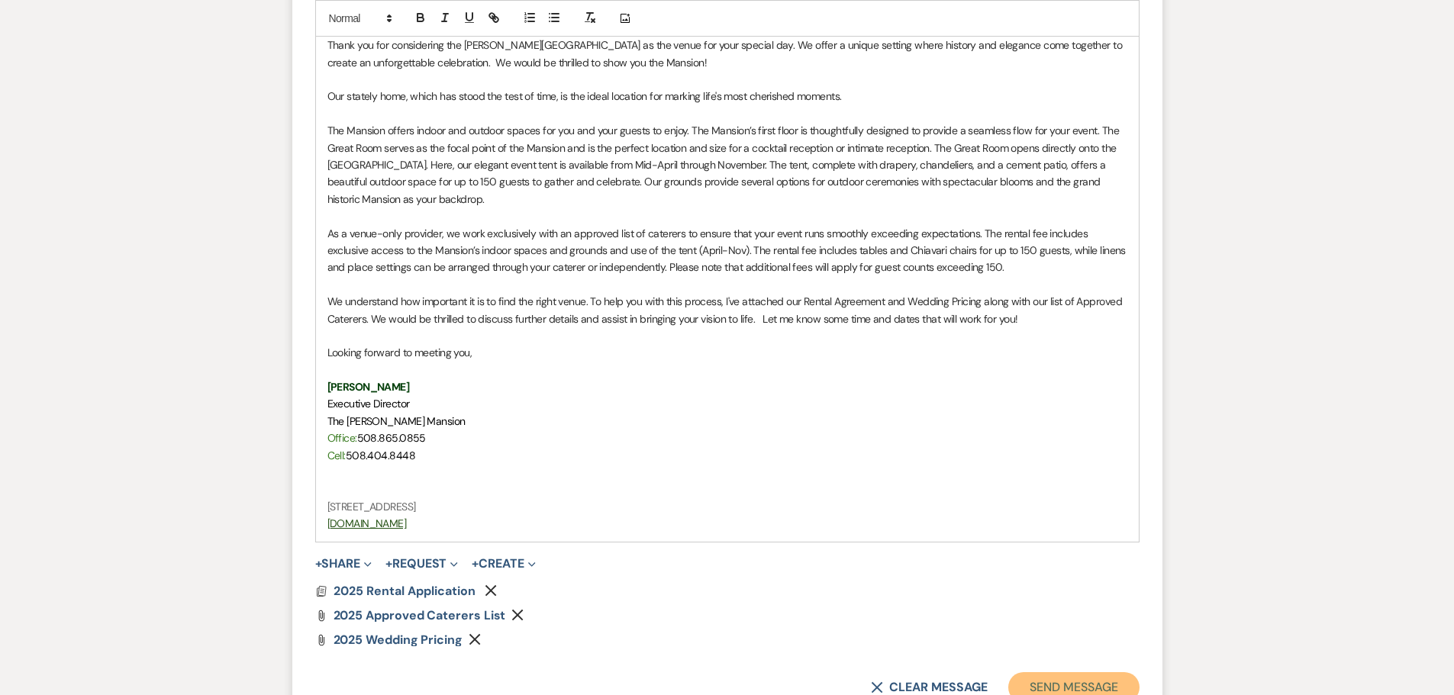
click at [1107, 677] on button "Send Message" at bounding box center [1073, 687] width 130 height 31
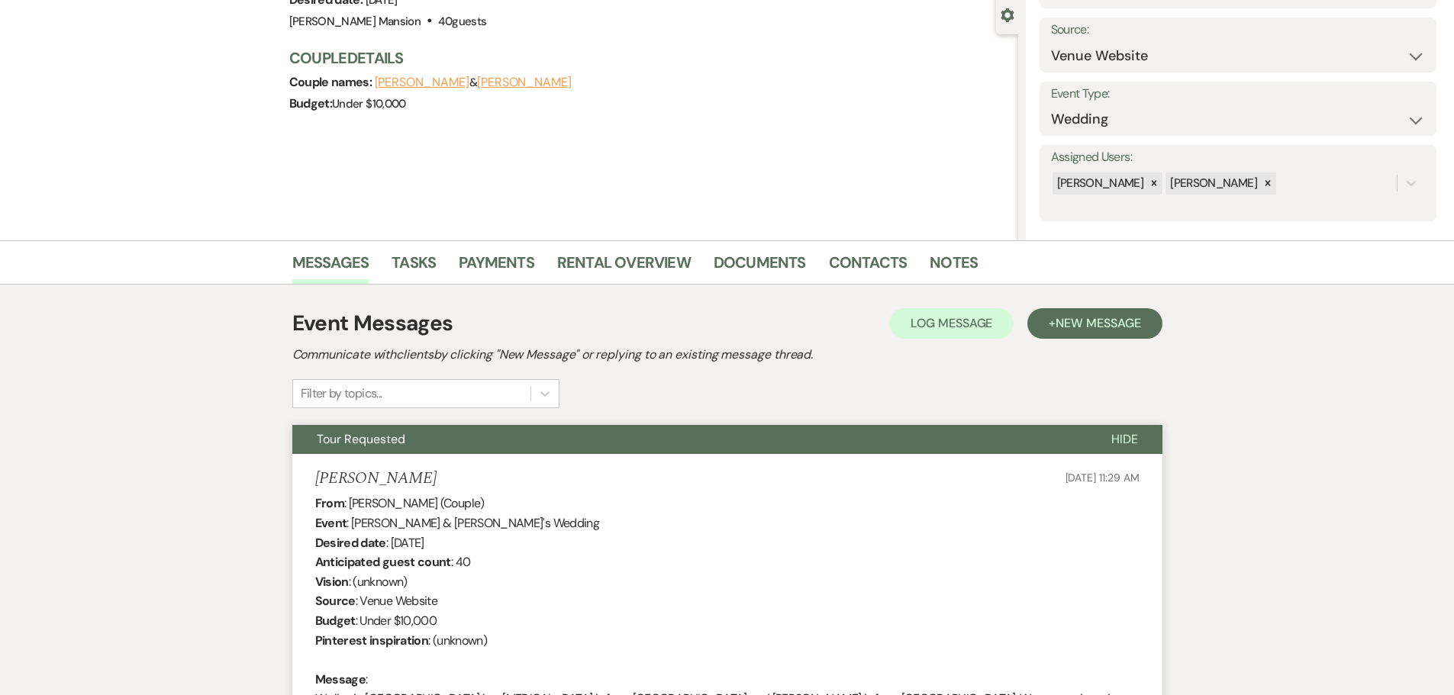
scroll to position [0, 0]
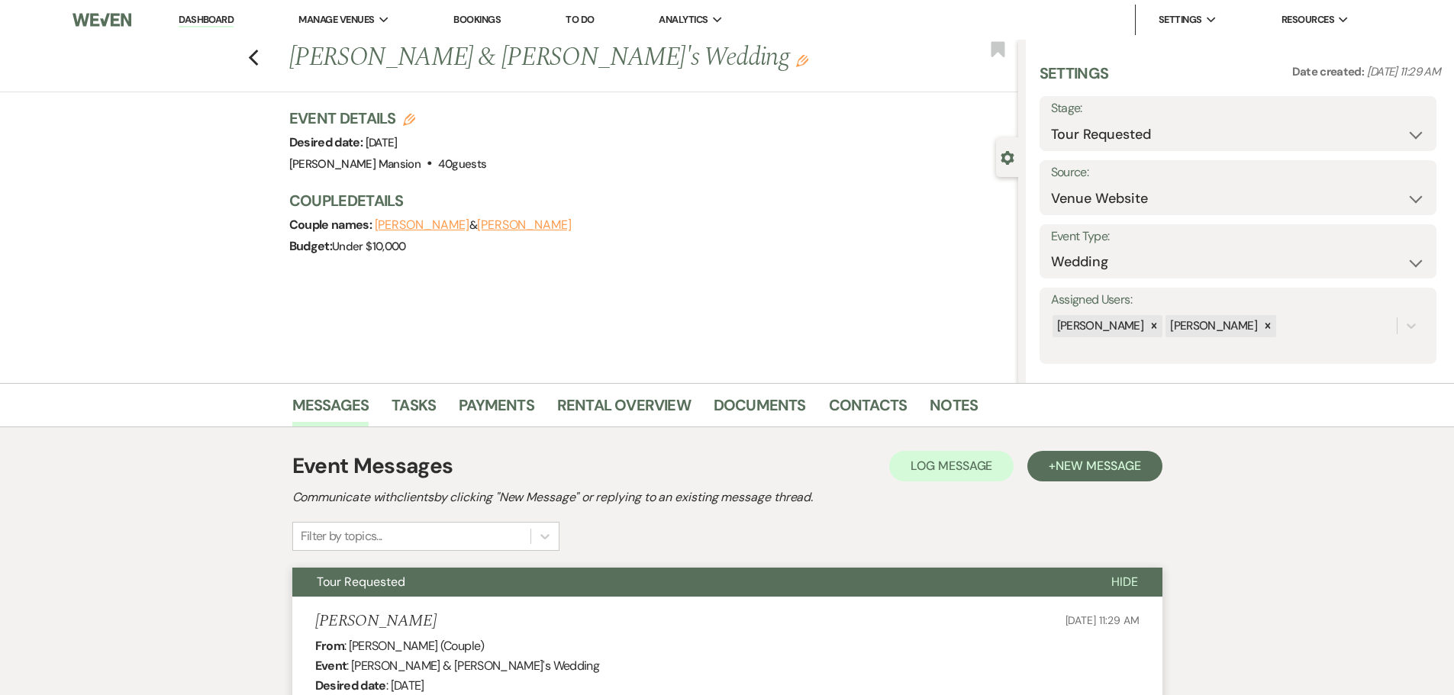
click at [221, 21] on link "Dashboard" at bounding box center [206, 20] width 55 height 14
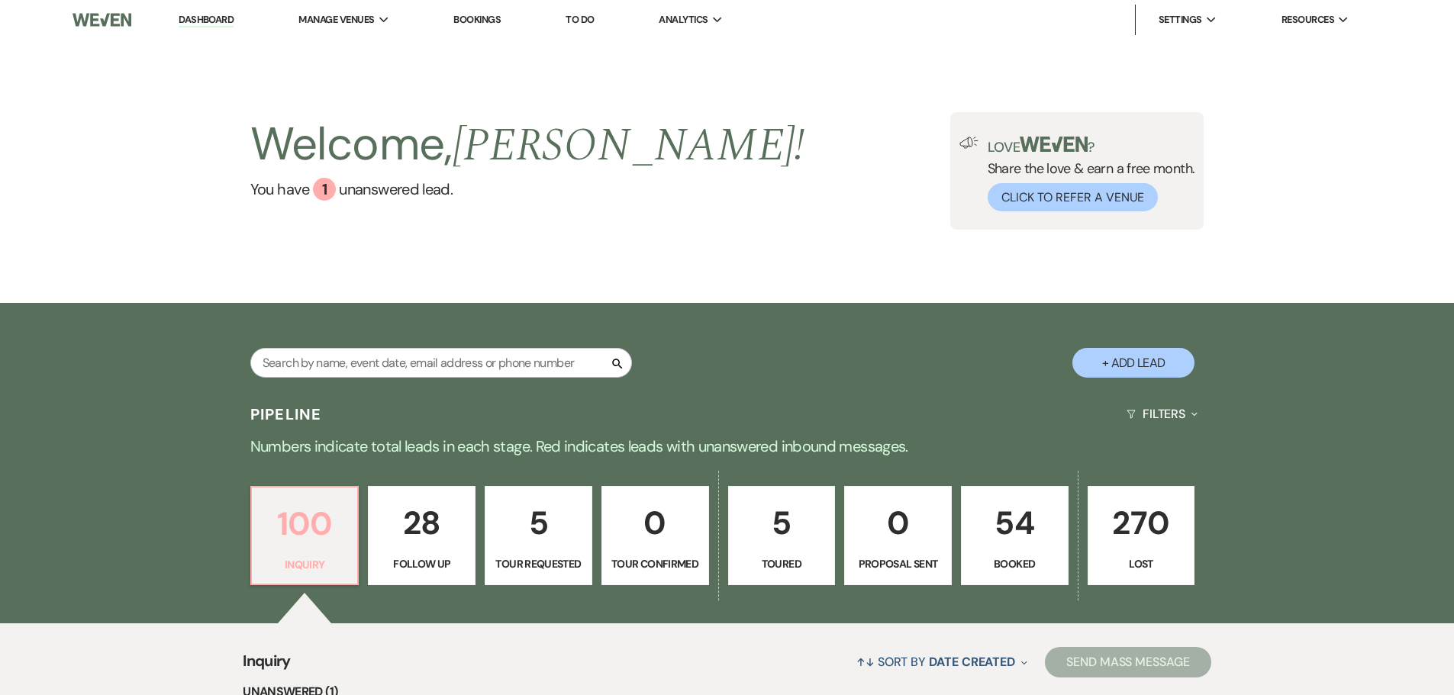
click at [333, 537] on p "100" at bounding box center [305, 523] width 88 height 51
click at [319, 519] on p "100" at bounding box center [305, 523] width 88 height 51
click at [299, 525] on p "100" at bounding box center [305, 523] width 88 height 51
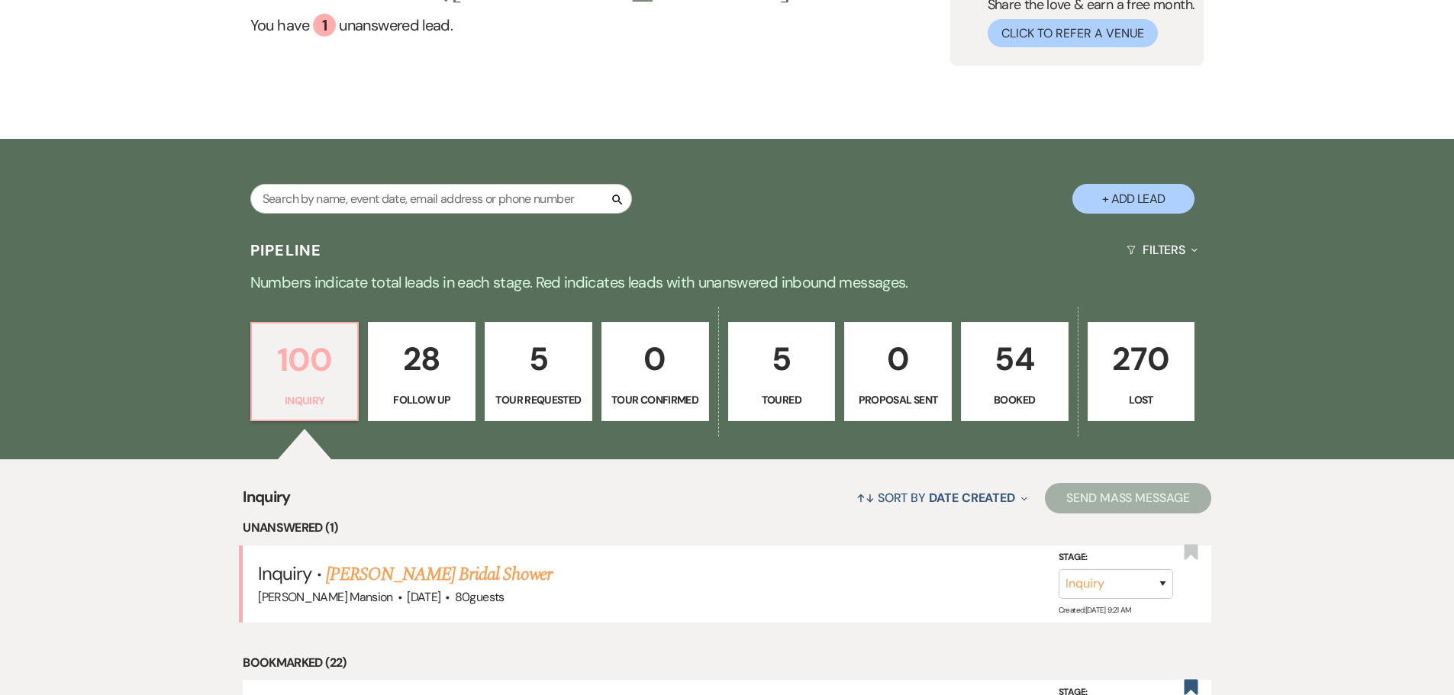
scroll to position [382, 0]
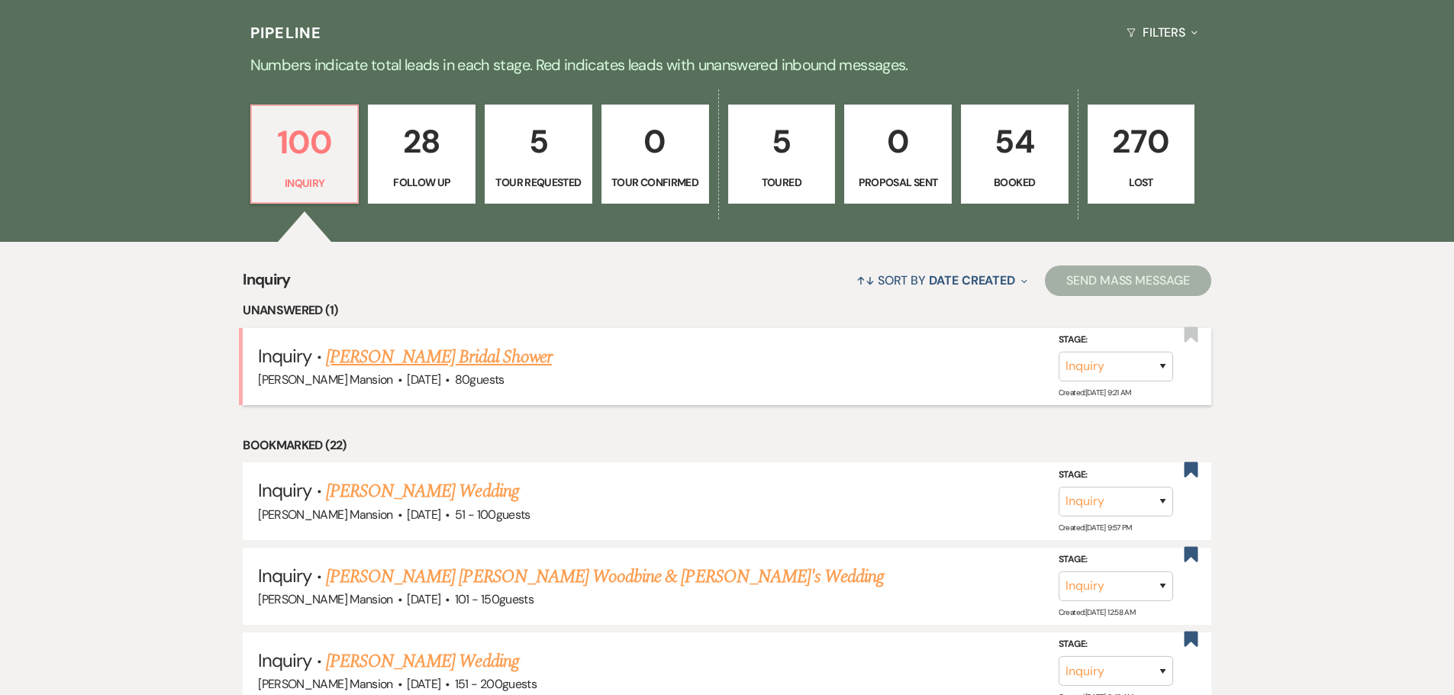
click at [404, 360] on link "Jennifer LaMountain's Bridal Shower" at bounding box center [439, 356] width 226 height 27
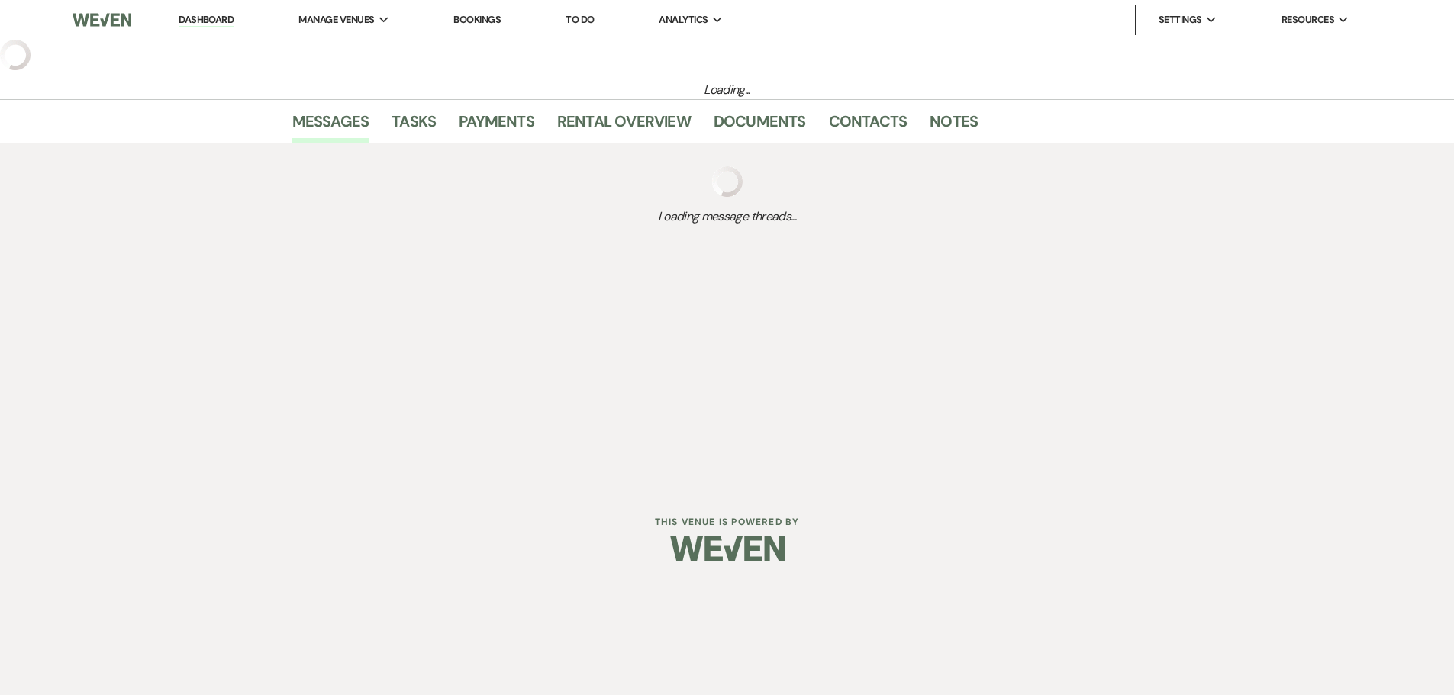
select select "5"
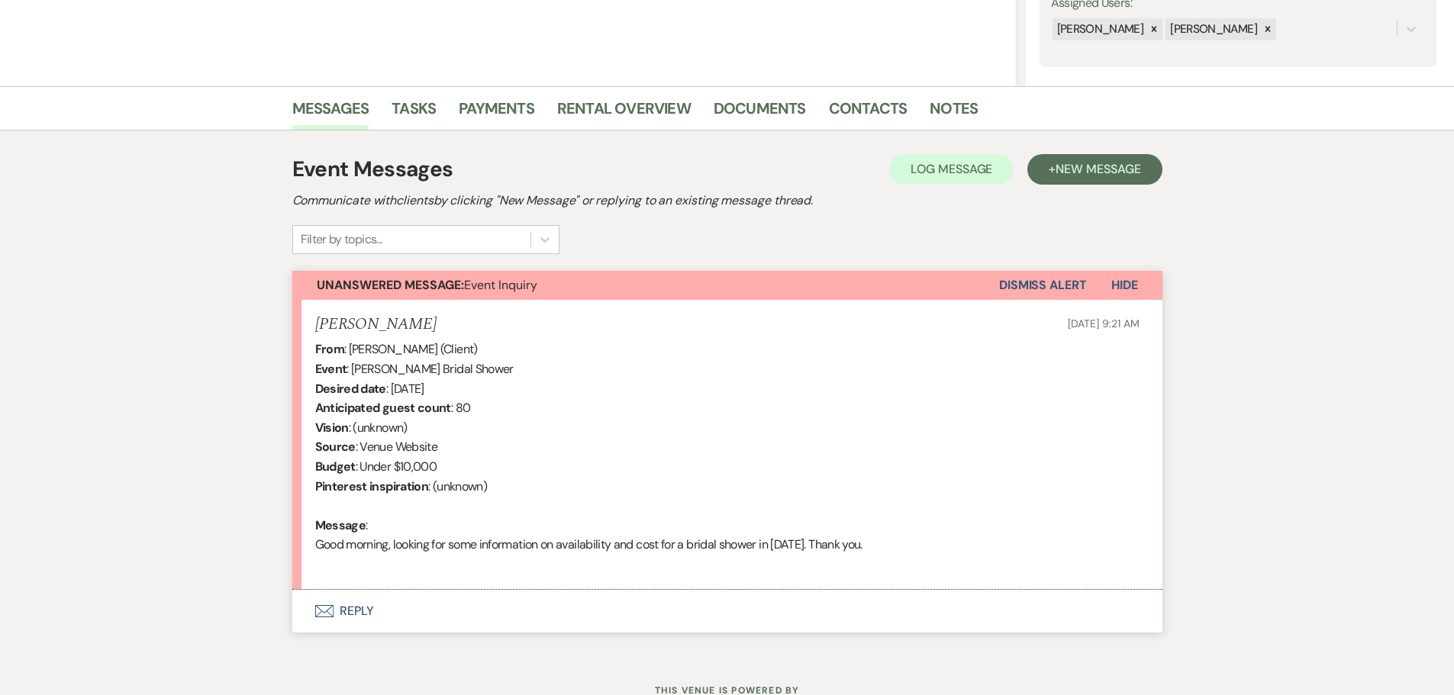
scroll to position [356, 0]
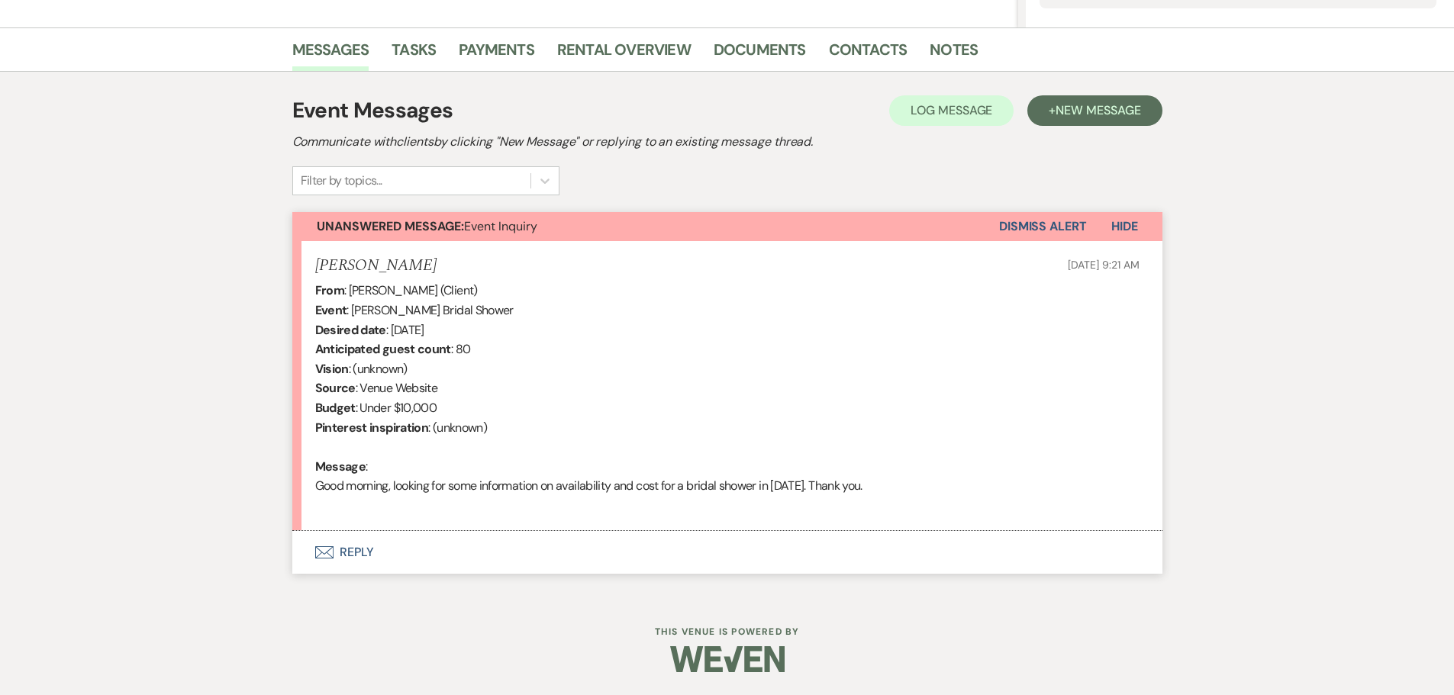
click at [356, 550] on button "Envelope Reply" at bounding box center [727, 552] width 870 height 43
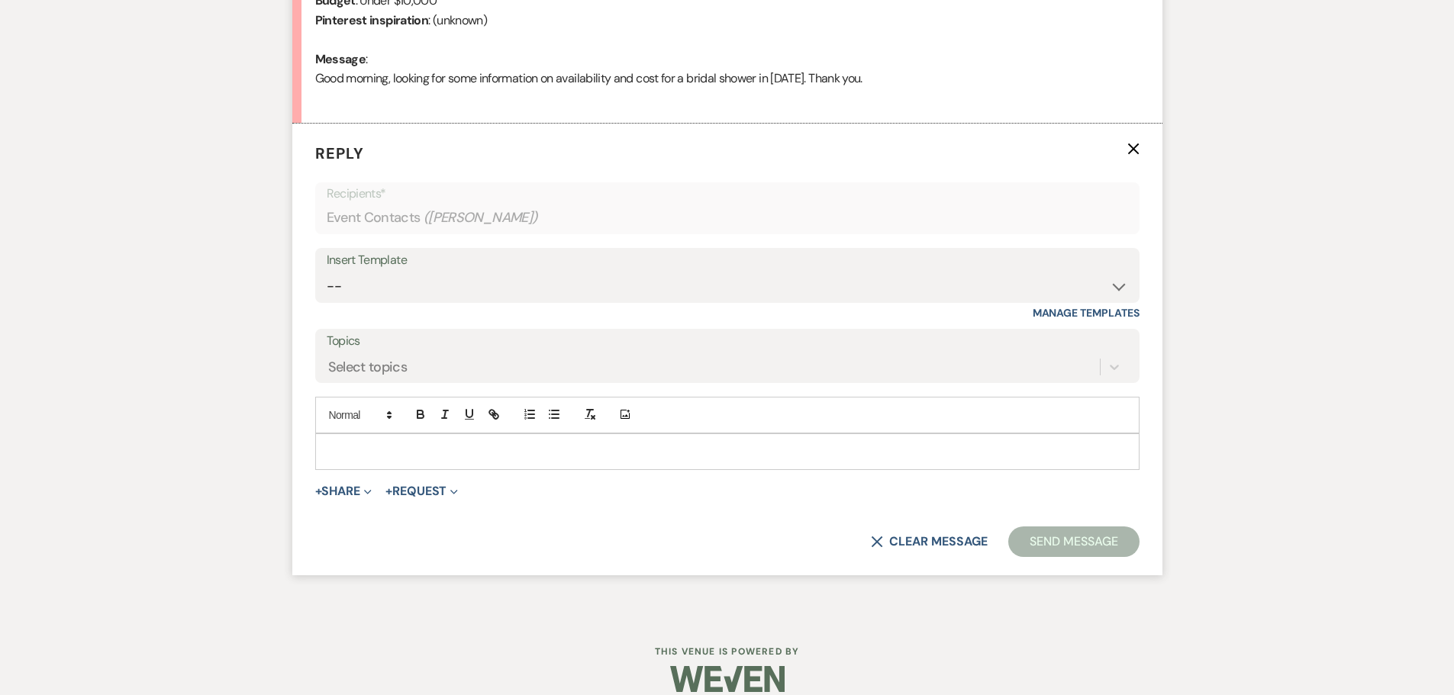
scroll to position [765, 0]
click at [1122, 285] on select "-- Initial Inquiry Response Tour Request Response Follow Up Contract (Pre-Booke…" at bounding box center [727, 284] width 801 height 30
select select "4818"
click at [327, 269] on select "-- Initial Inquiry Response Tour Request Response Follow Up Contract (Pre-Booke…" at bounding box center [727, 284] width 801 height 30
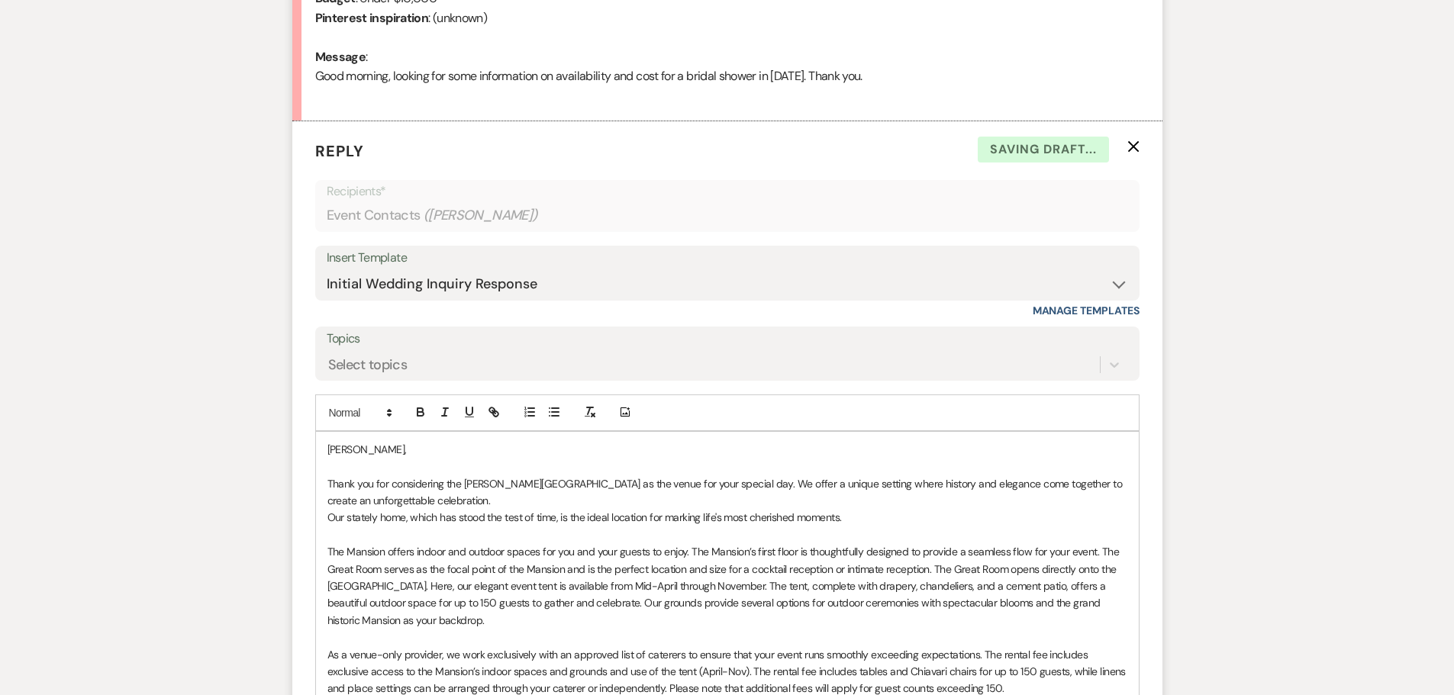
click at [331, 445] on p "Jennifer," at bounding box center [727, 449] width 800 height 17
click at [452, 498] on p "Thank you for considering the Asa Waters Mansion as the venue for your special …" at bounding box center [727, 492] width 800 height 34
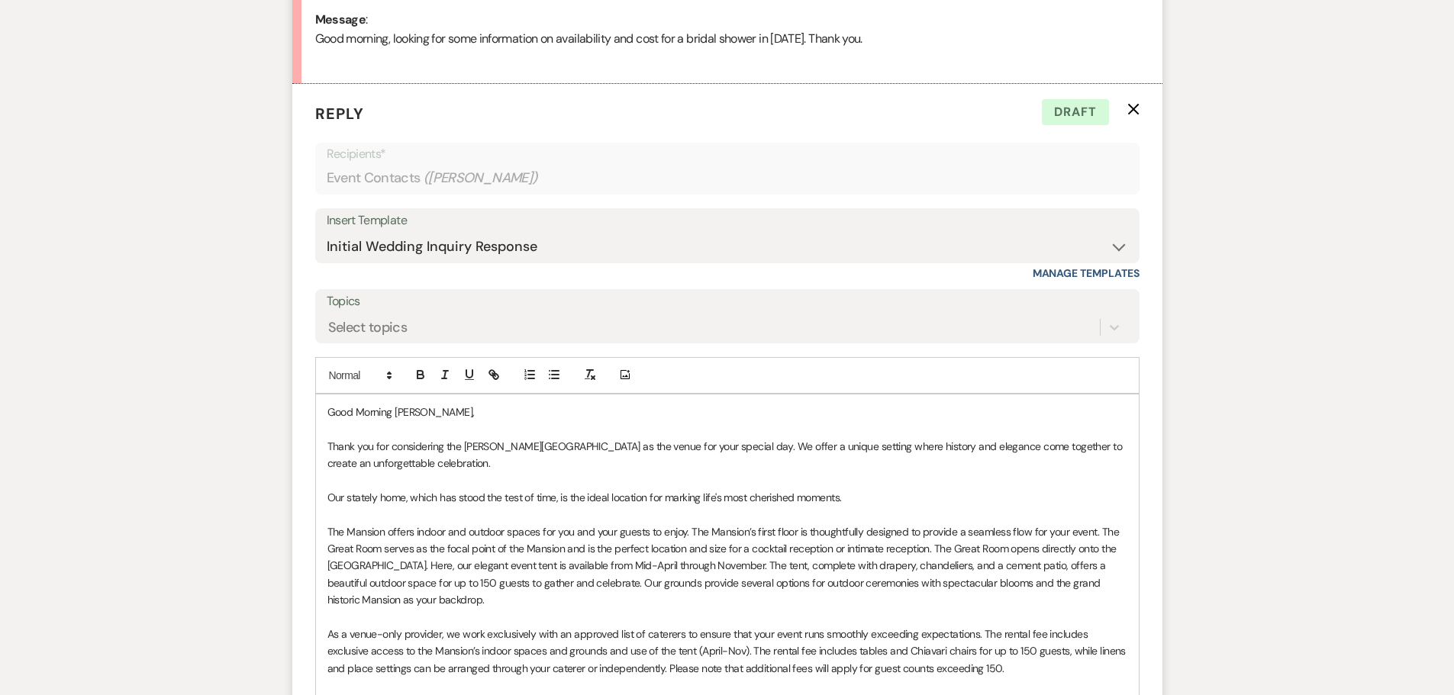
scroll to position [842, 0]
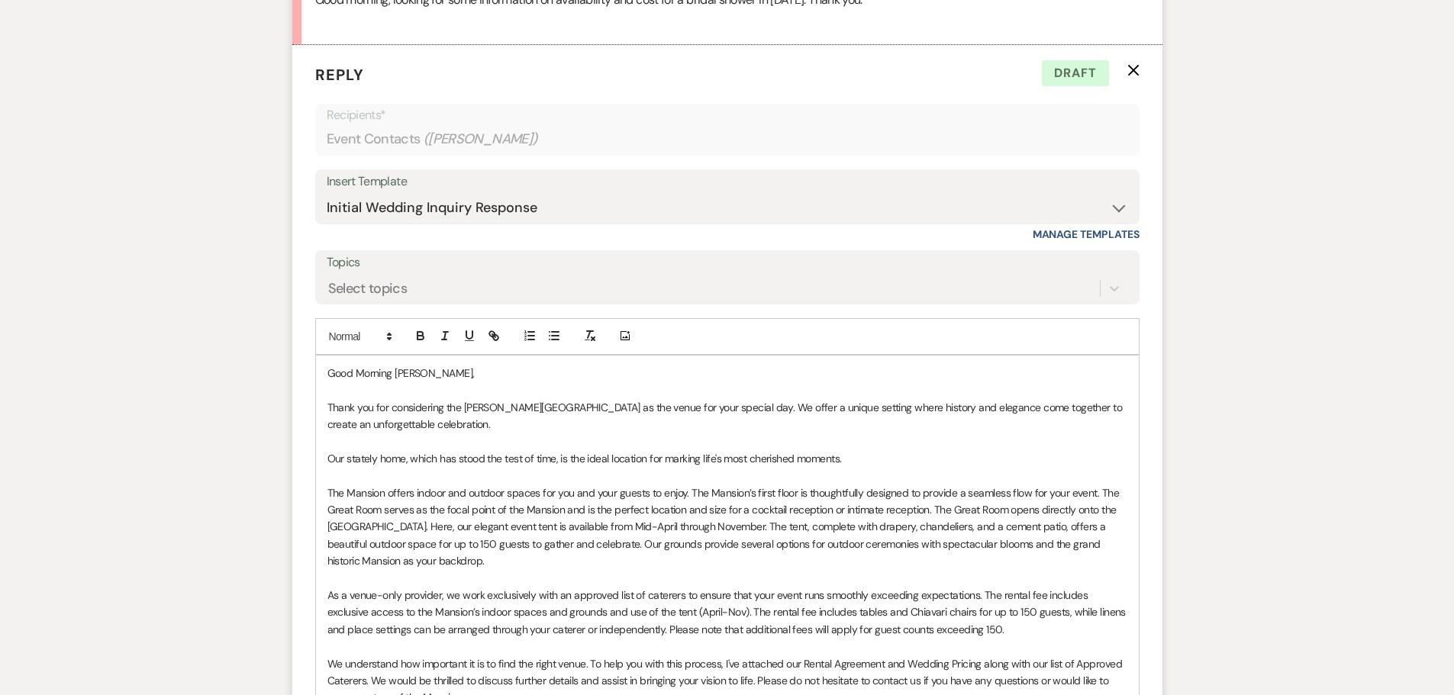
click at [486, 420] on p "Thank you for considering the Asa Waters Mansion as the venue for your special …" at bounding box center [727, 416] width 800 height 34
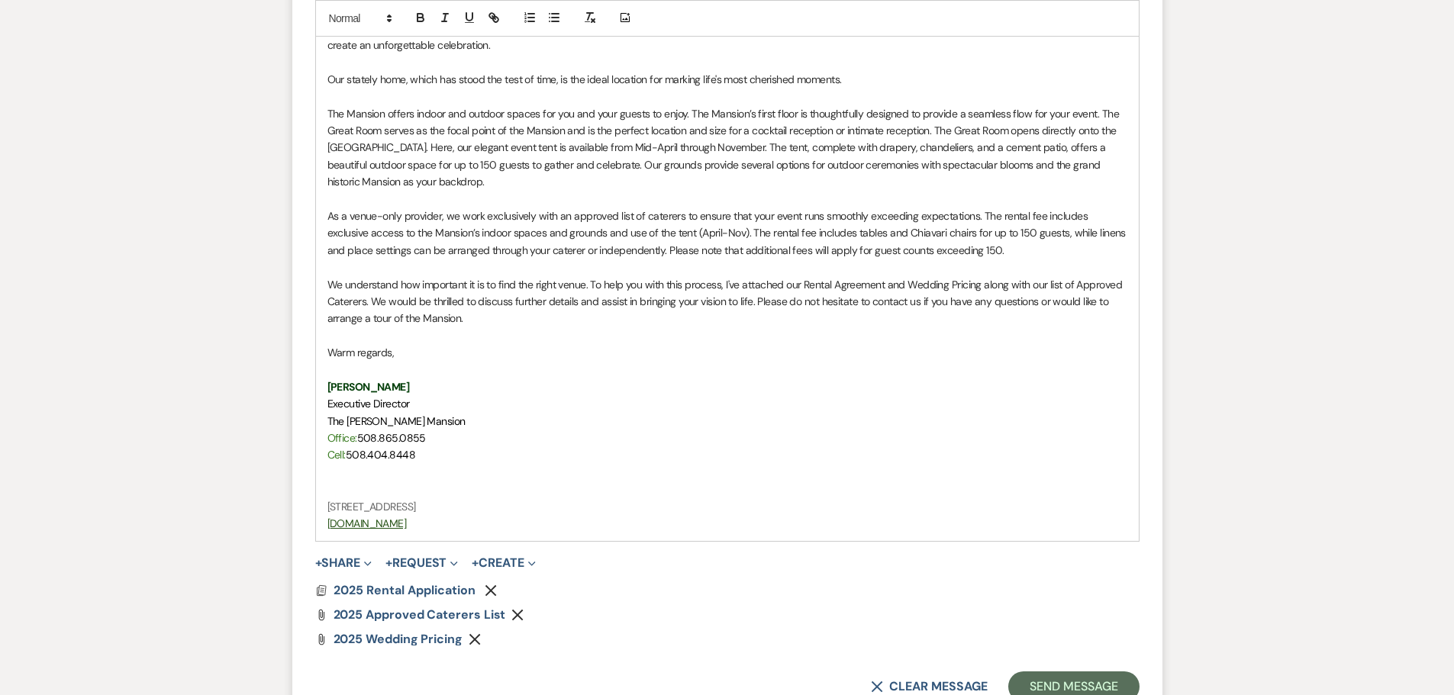
scroll to position [1223, 0]
click at [588, 279] on p "We understand how important it is to find the right venue. To help you with thi…" at bounding box center [727, 299] width 800 height 51
click at [1034, 685] on button "Send Message" at bounding box center [1073, 684] width 130 height 31
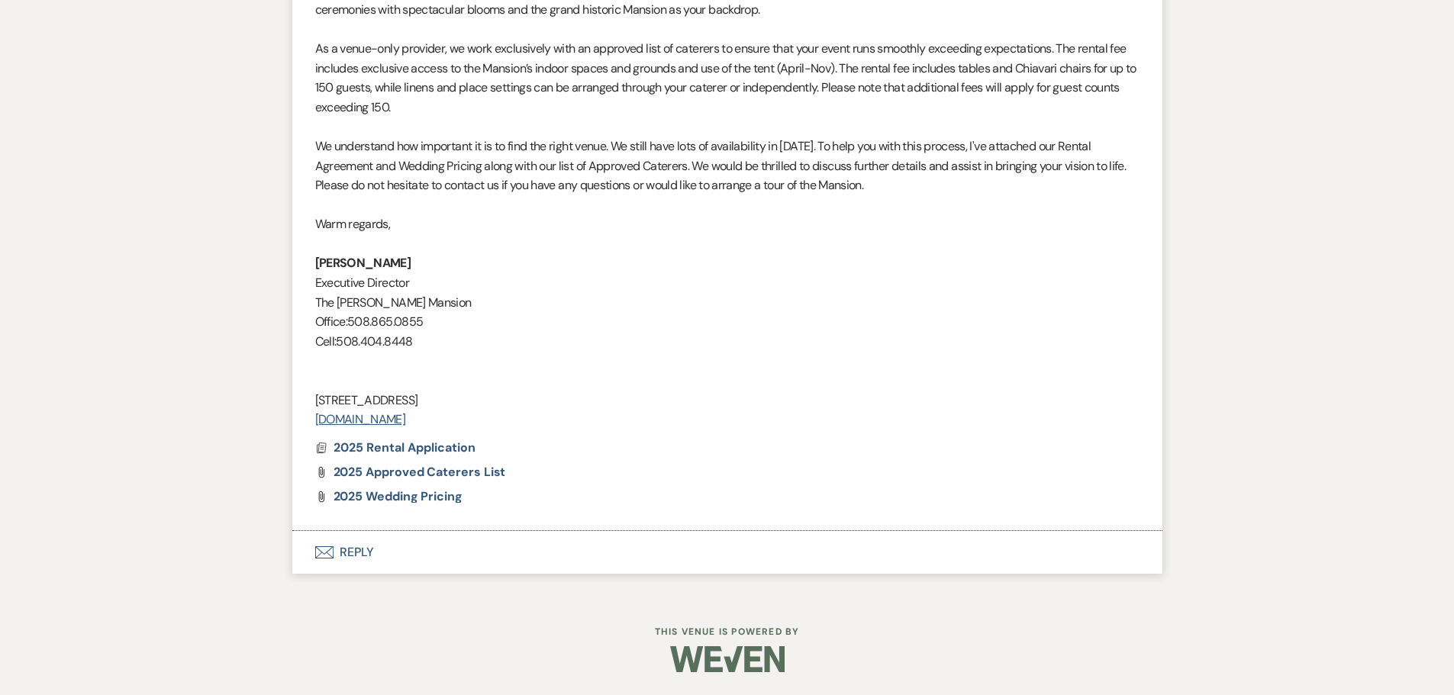
scroll to position [1156, 0]
drag, startPoint x: 1439, startPoint y: 430, endPoint x: 1707, endPoint y: 581, distance: 307.5
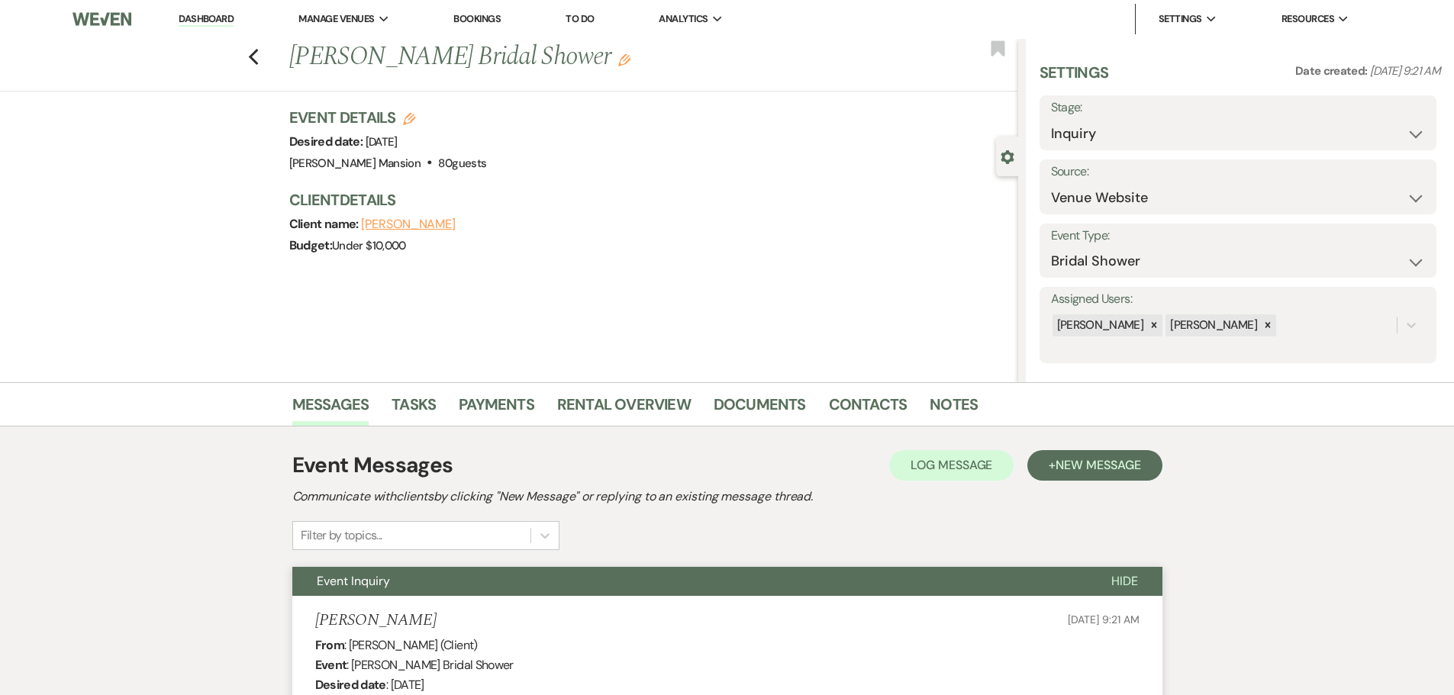
scroll to position [0, 0]
click at [258, 60] on use "button" at bounding box center [253, 58] width 10 height 17
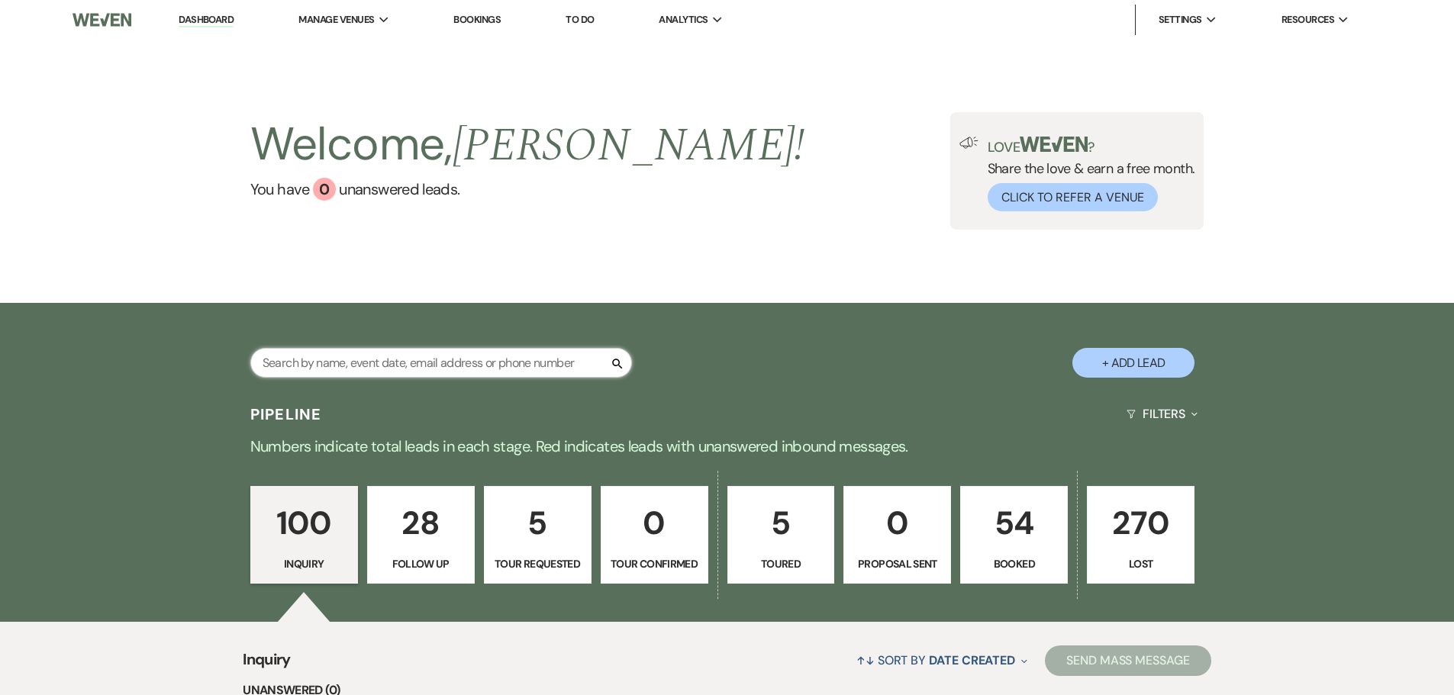
click at [311, 369] on input "text" at bounding box center [441, 363] width 382 height 30
type input "cons"
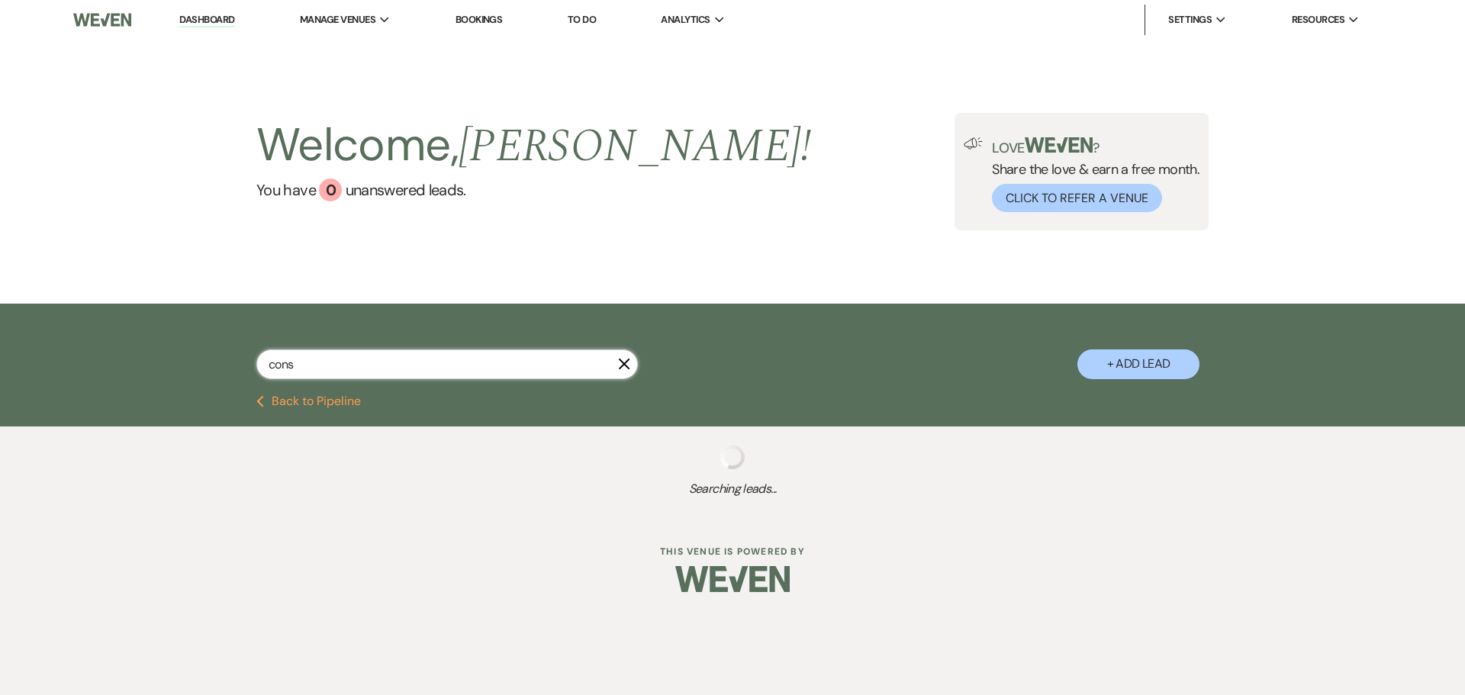
select select "8"
select select "5"
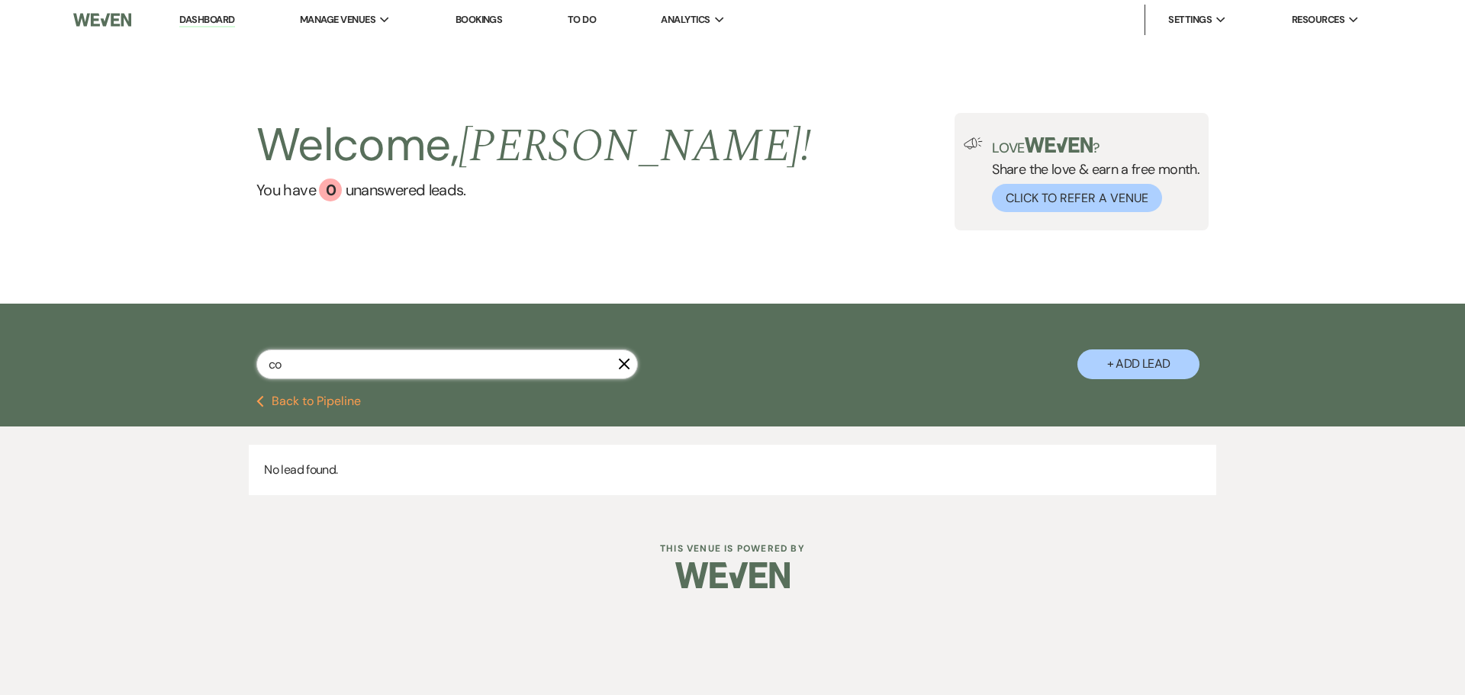
type input "c"
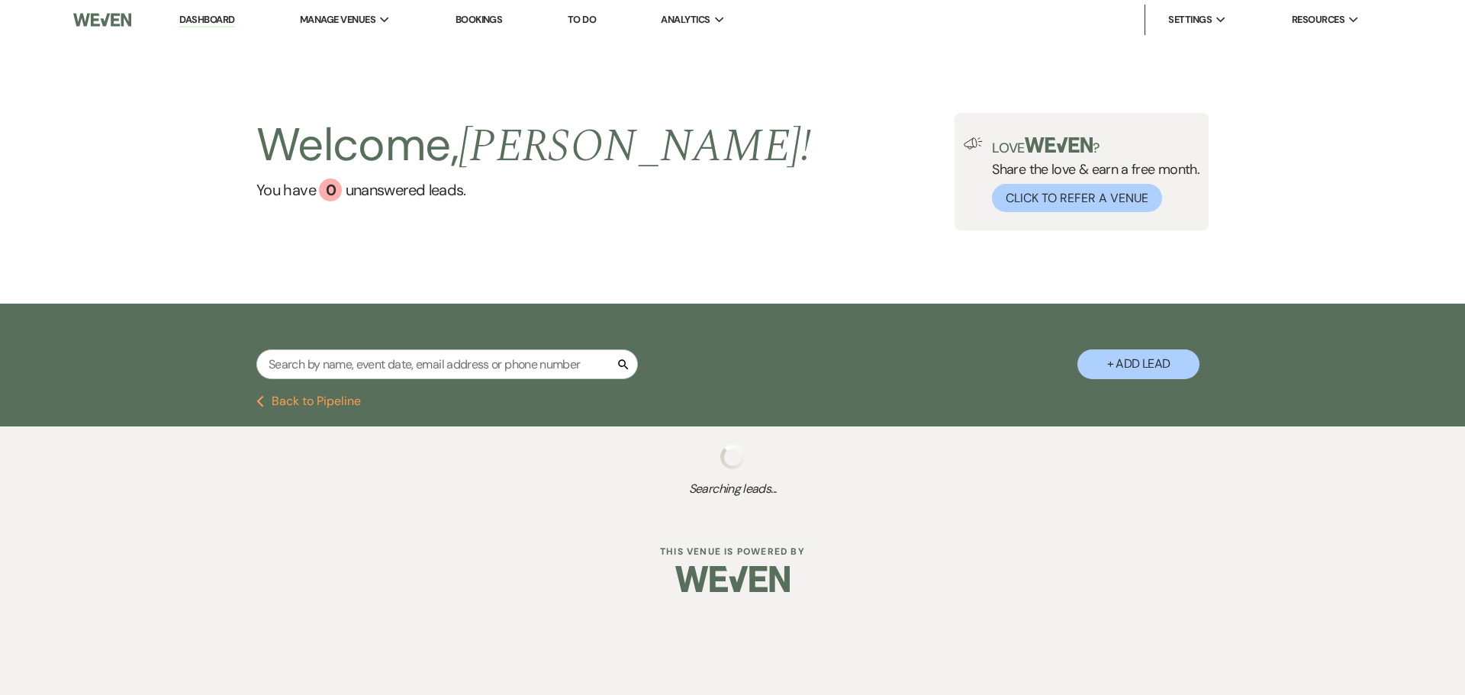
click at [1153, 366] on button "+ Add Lead" at bounding box center [1138, 364] width 122 height 30
click at [1100, 360] on button "+ Add Lead" at bounding box center [1138, 364] width 122 height 30
select select "2"
select select "8"
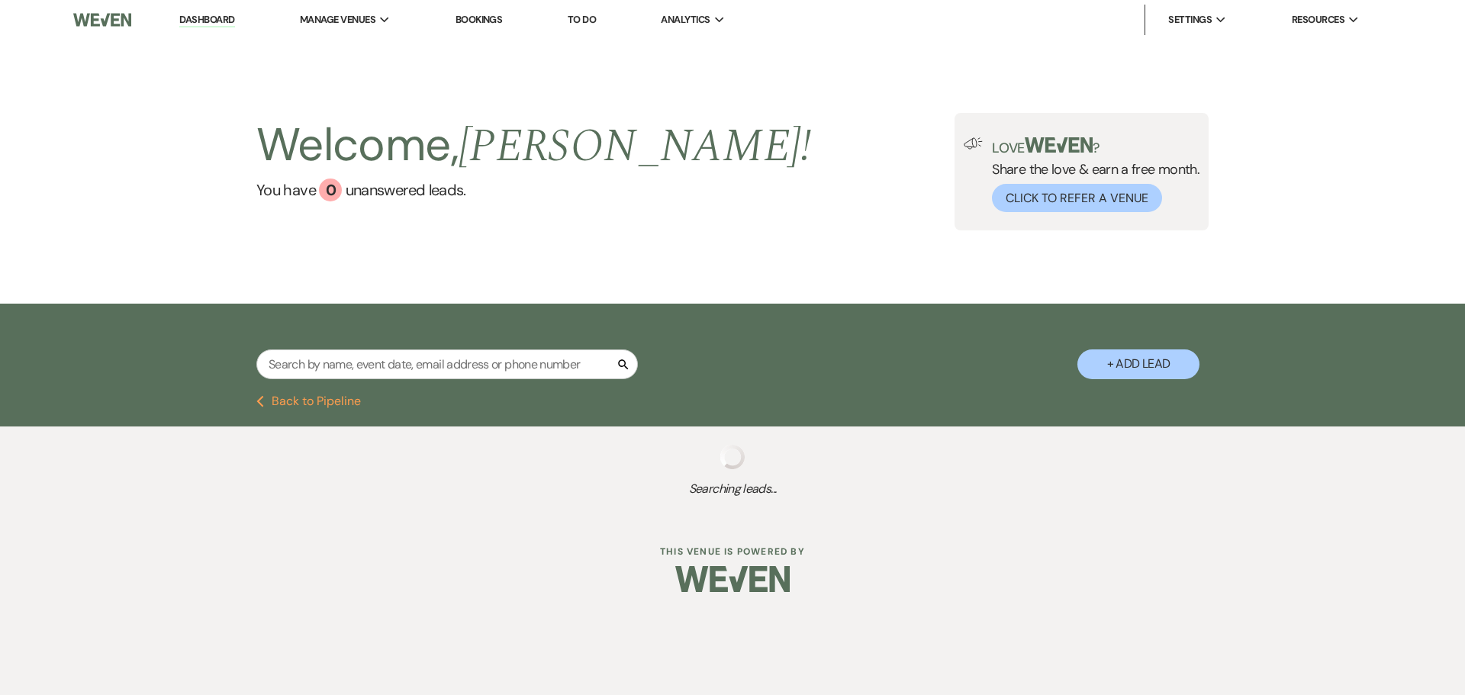
select select "5"
select select "2"
select select "5"
select select "8"
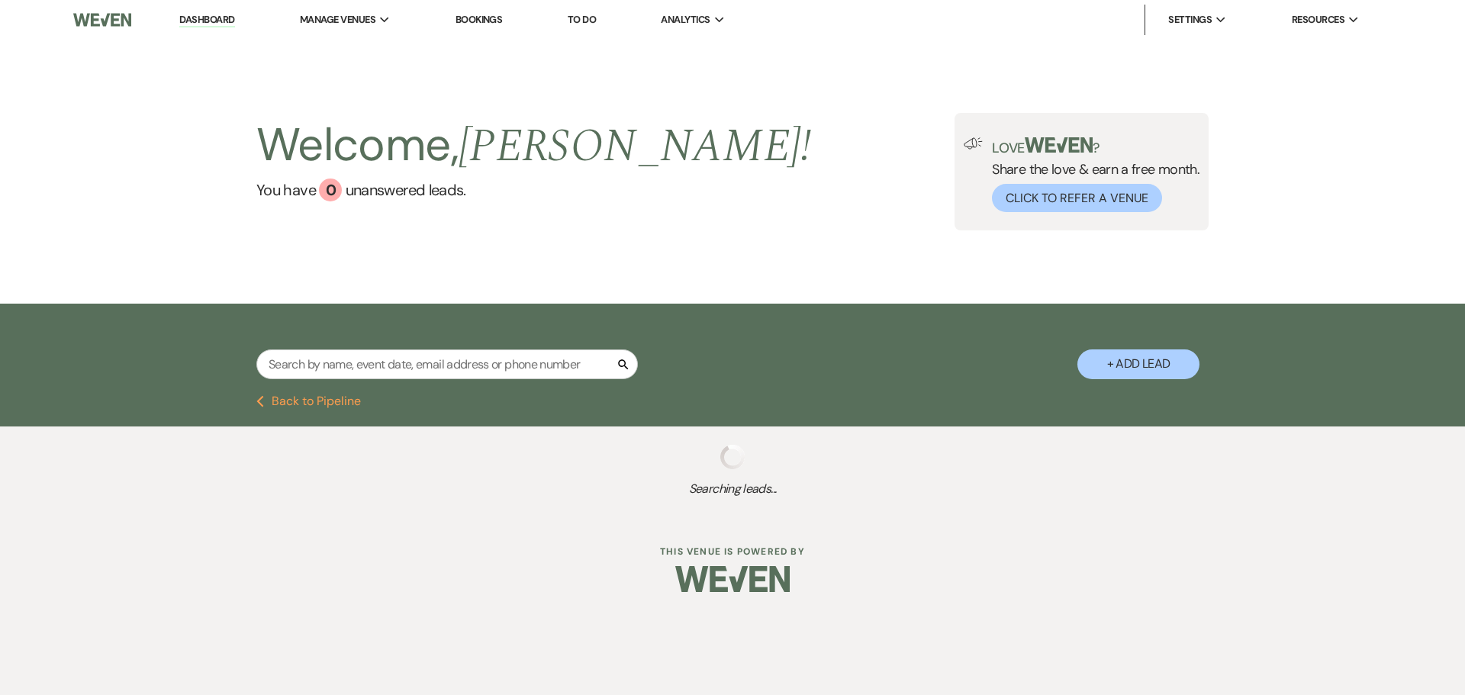
select select "10"
select select "5"
select select "8"
select select "6"
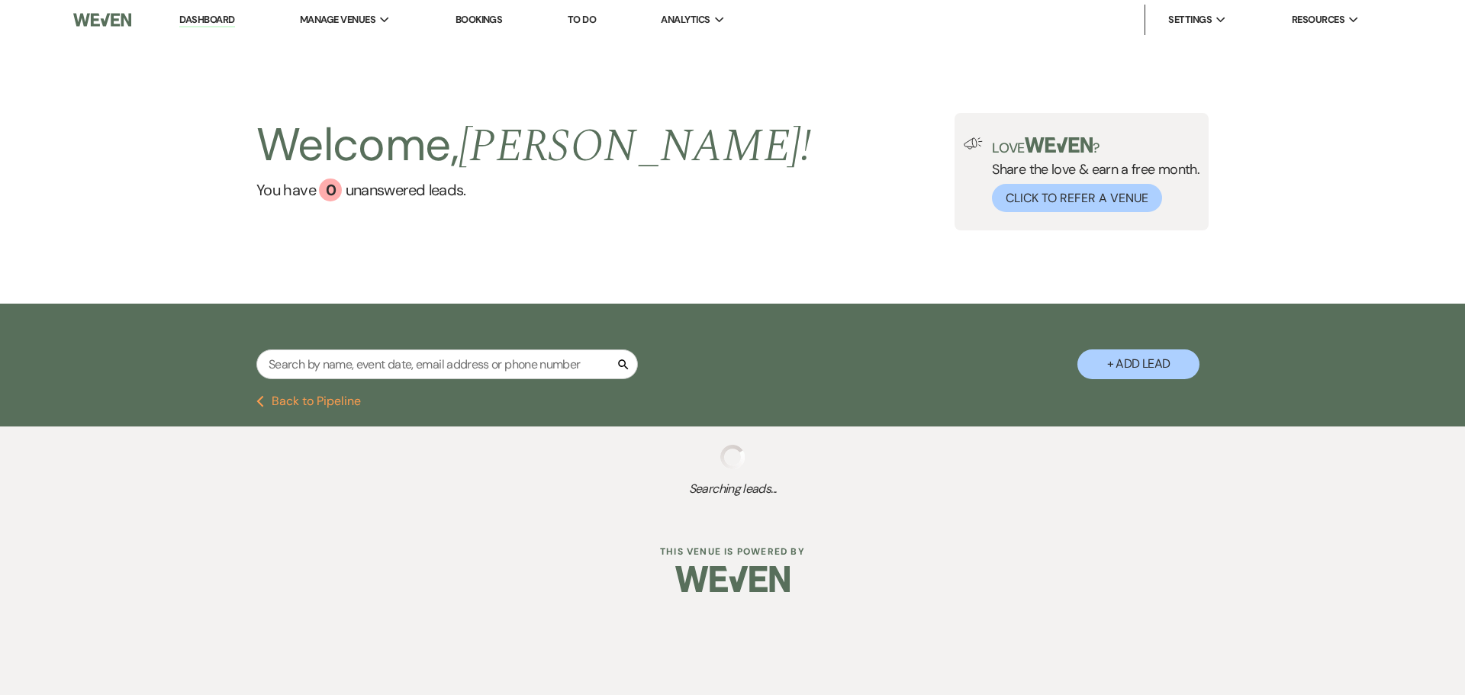
select select "9"
select select "2"
select select "8"
select select "5"
select select "8"
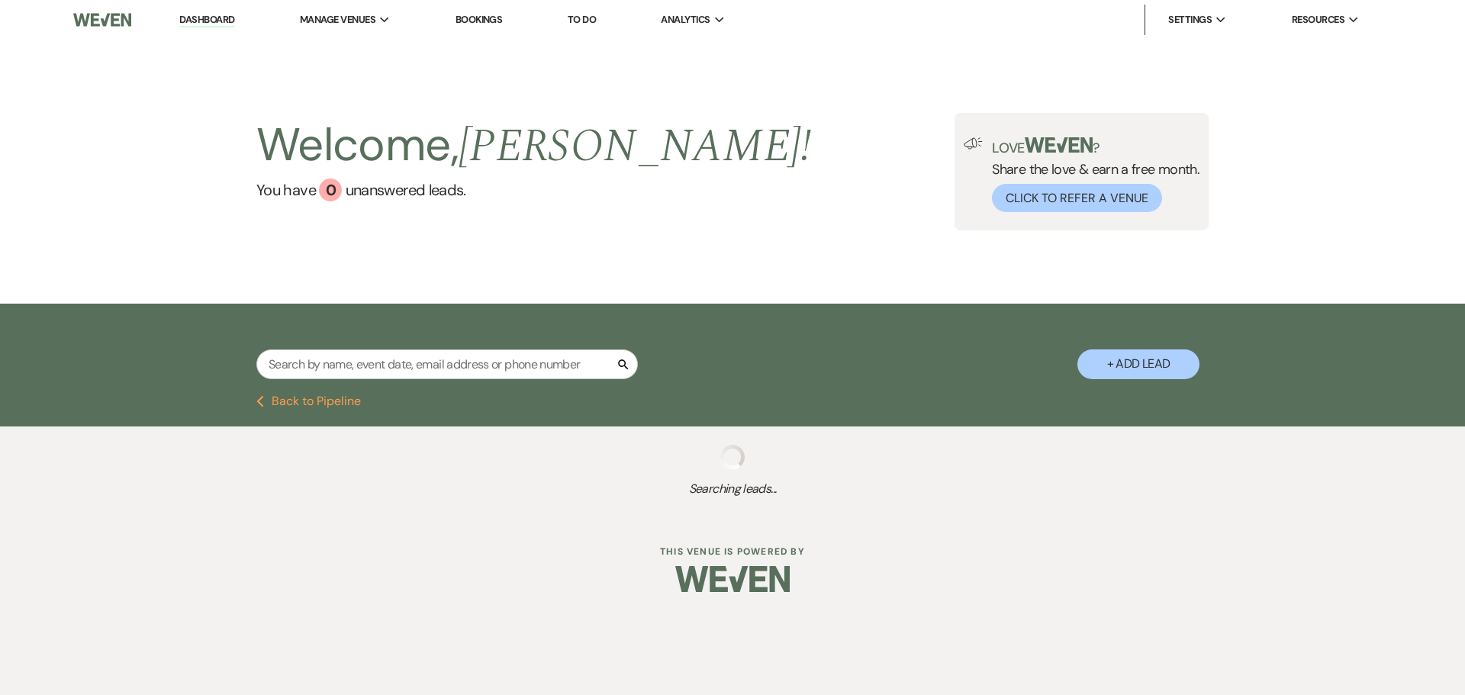
select select "2"
select select "8"
select select "3"
select select "5"
select select "8"
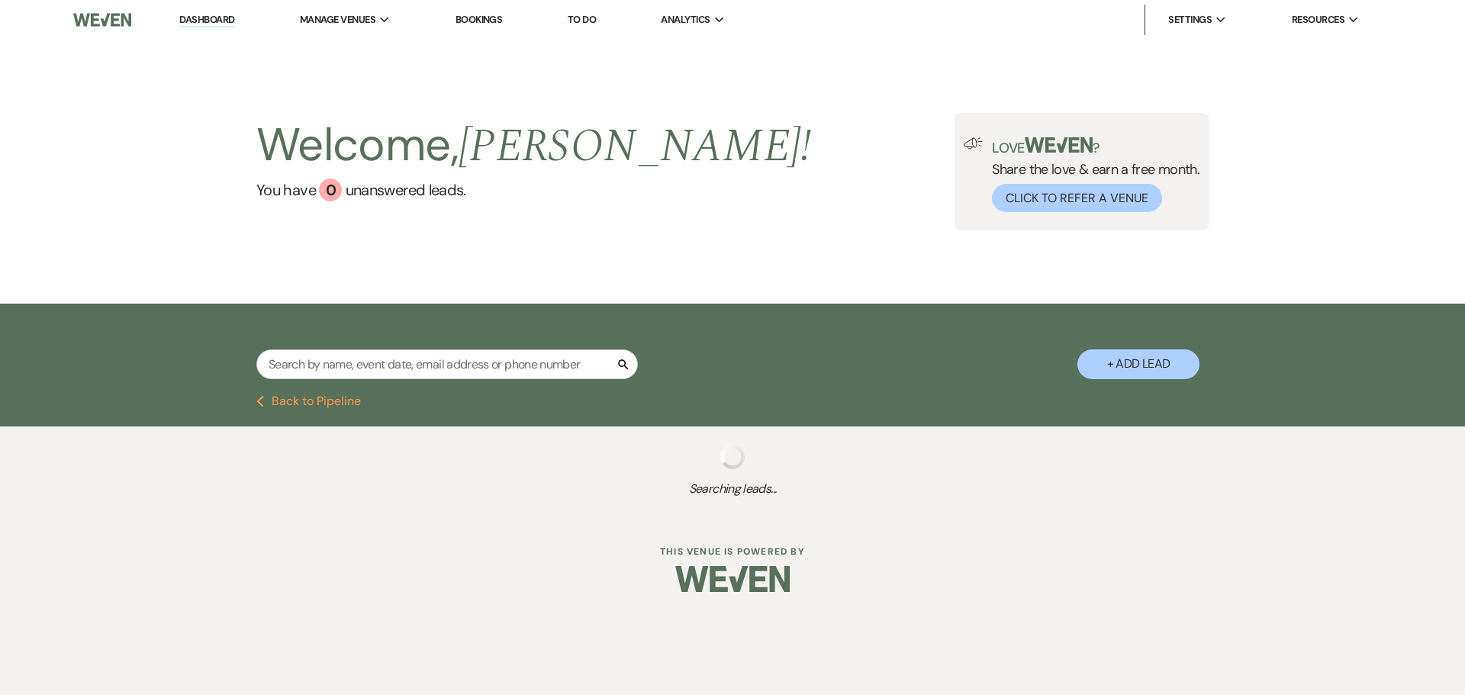
select select "10"
select select "2"
select select "9"
select select "8"
select select "4"
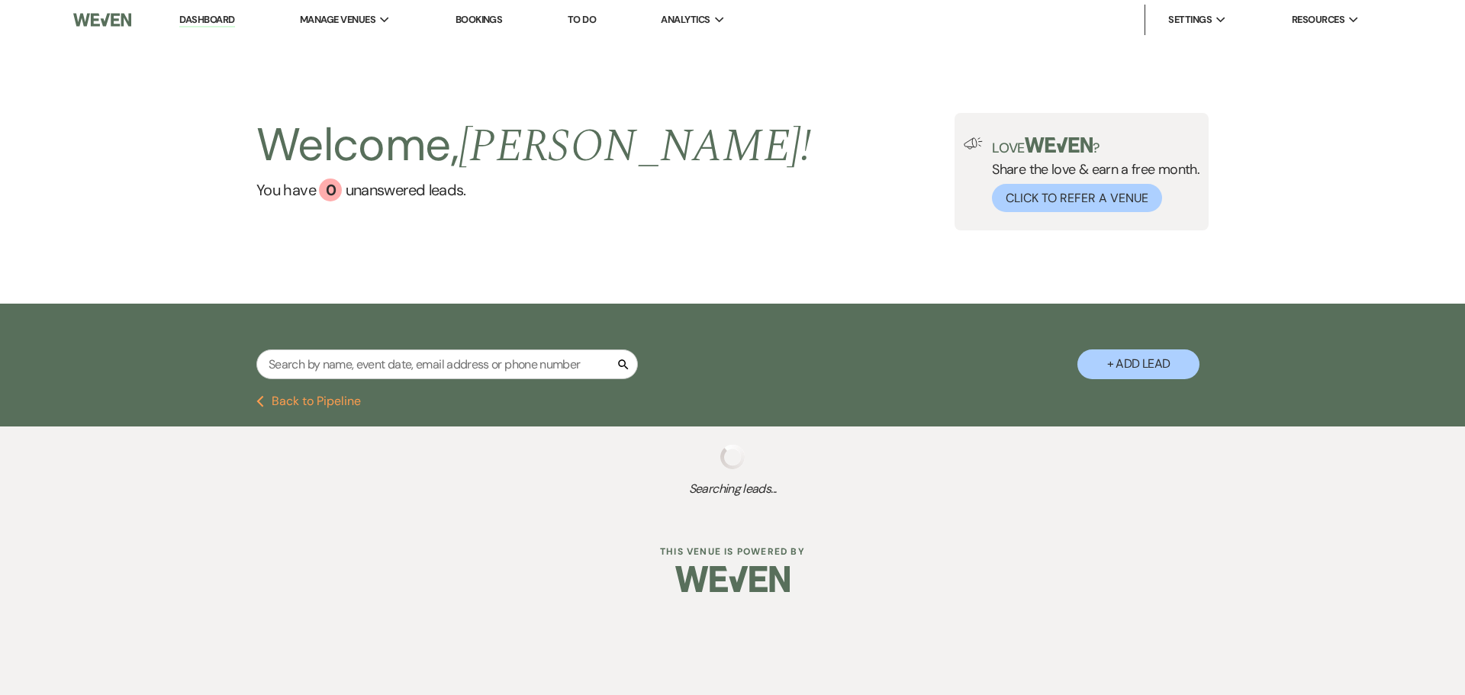
select select "8"
select select "4"
select select "9"
select select "8"
select select "5"
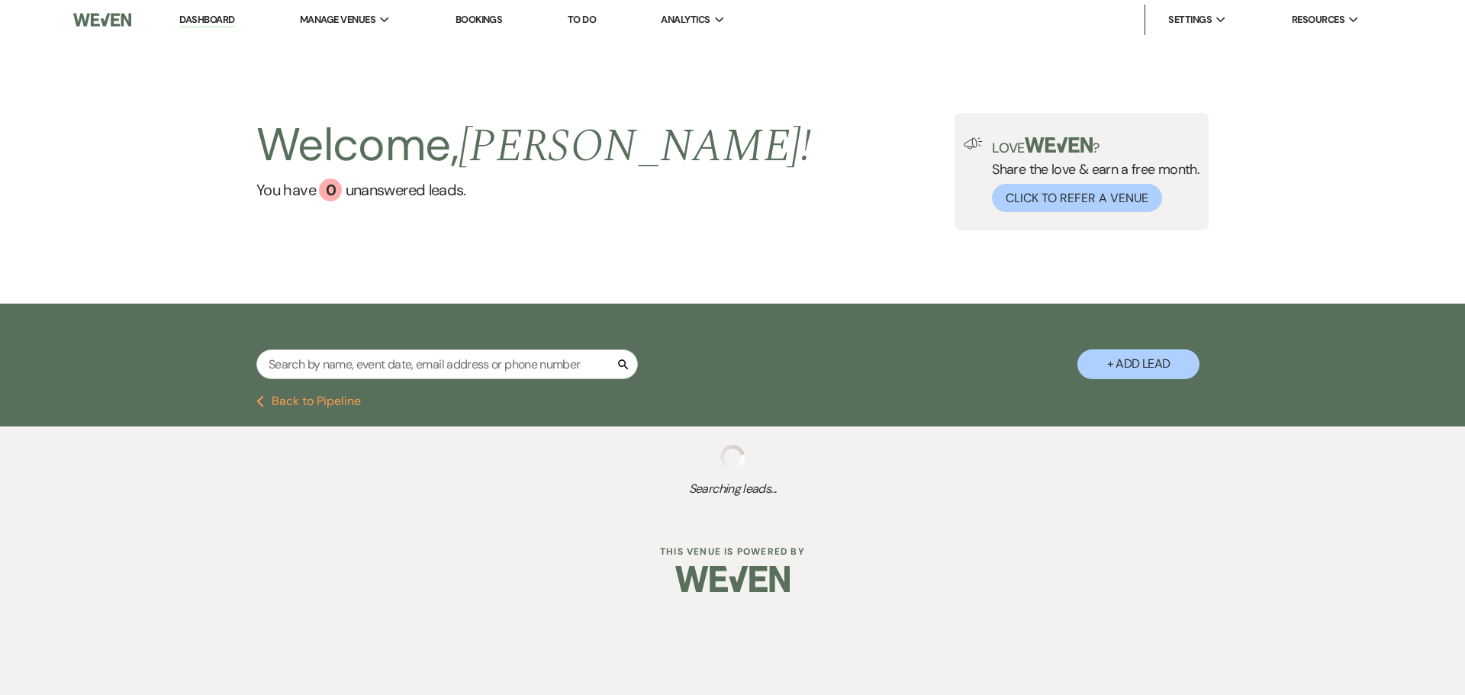
select select "9"
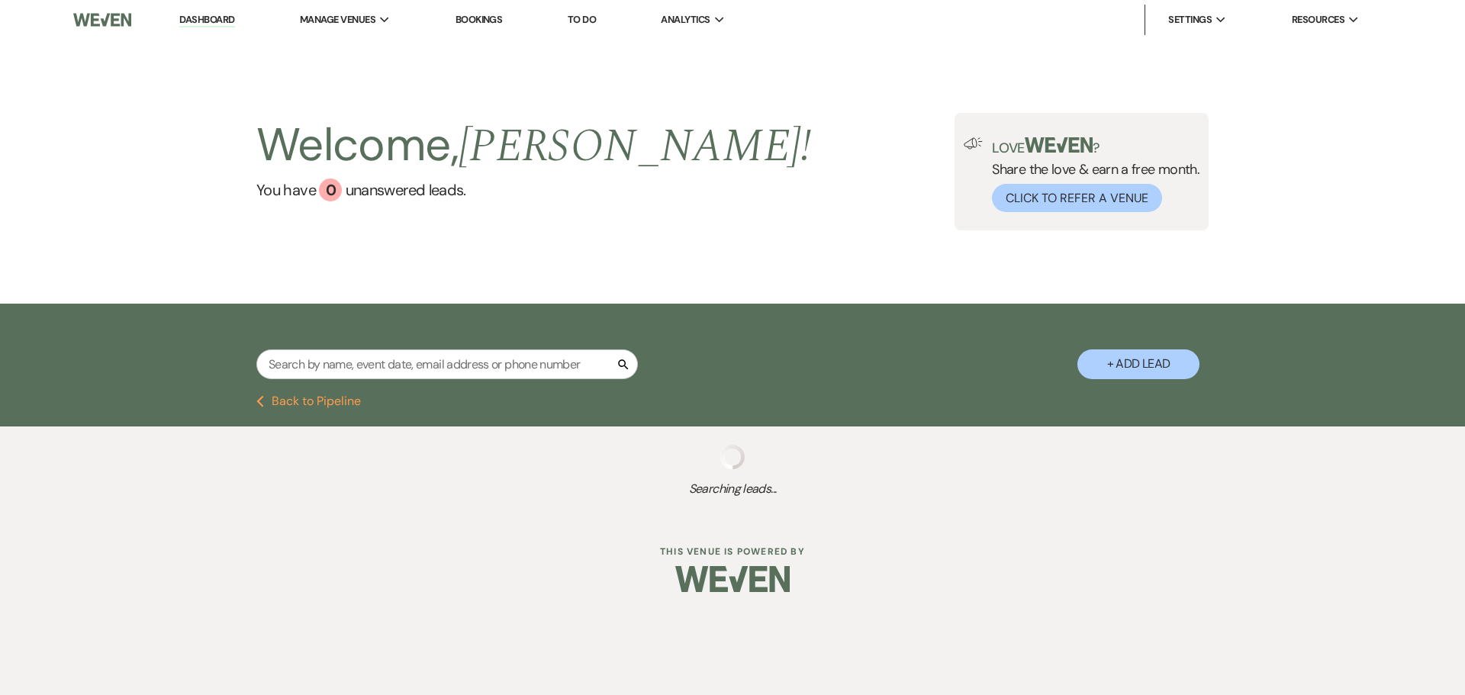
select select "9"
select select "8"
select select "5"
select select "9"
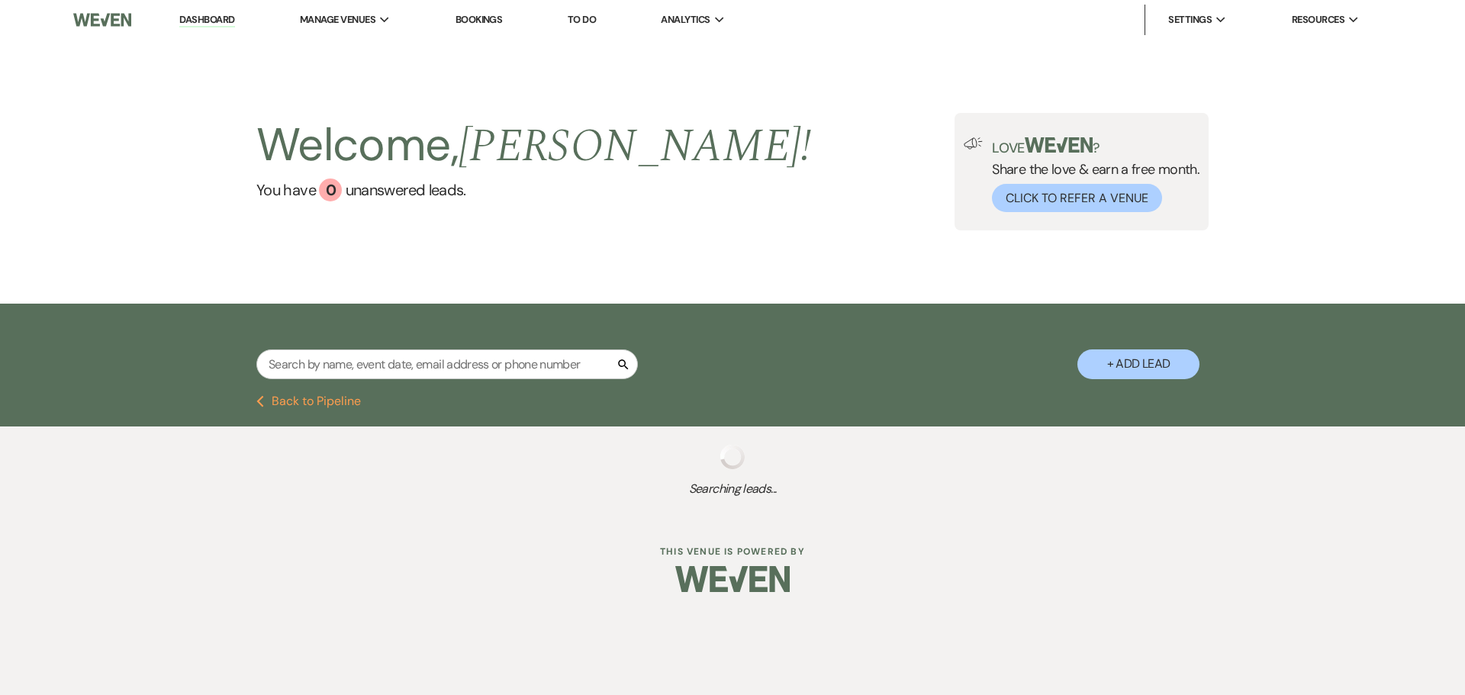
select select "9"
select select "8"
select select "4"
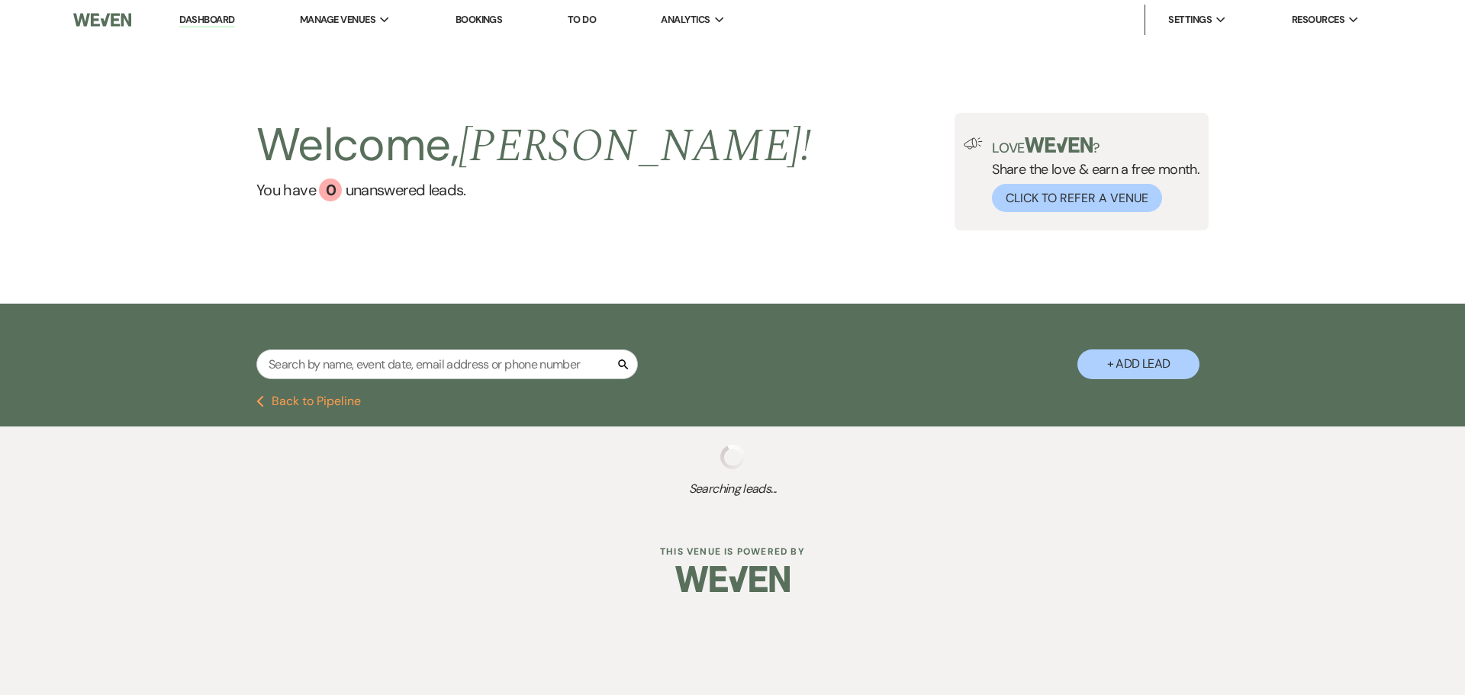
select select "9"
select select "8"
select select "5"
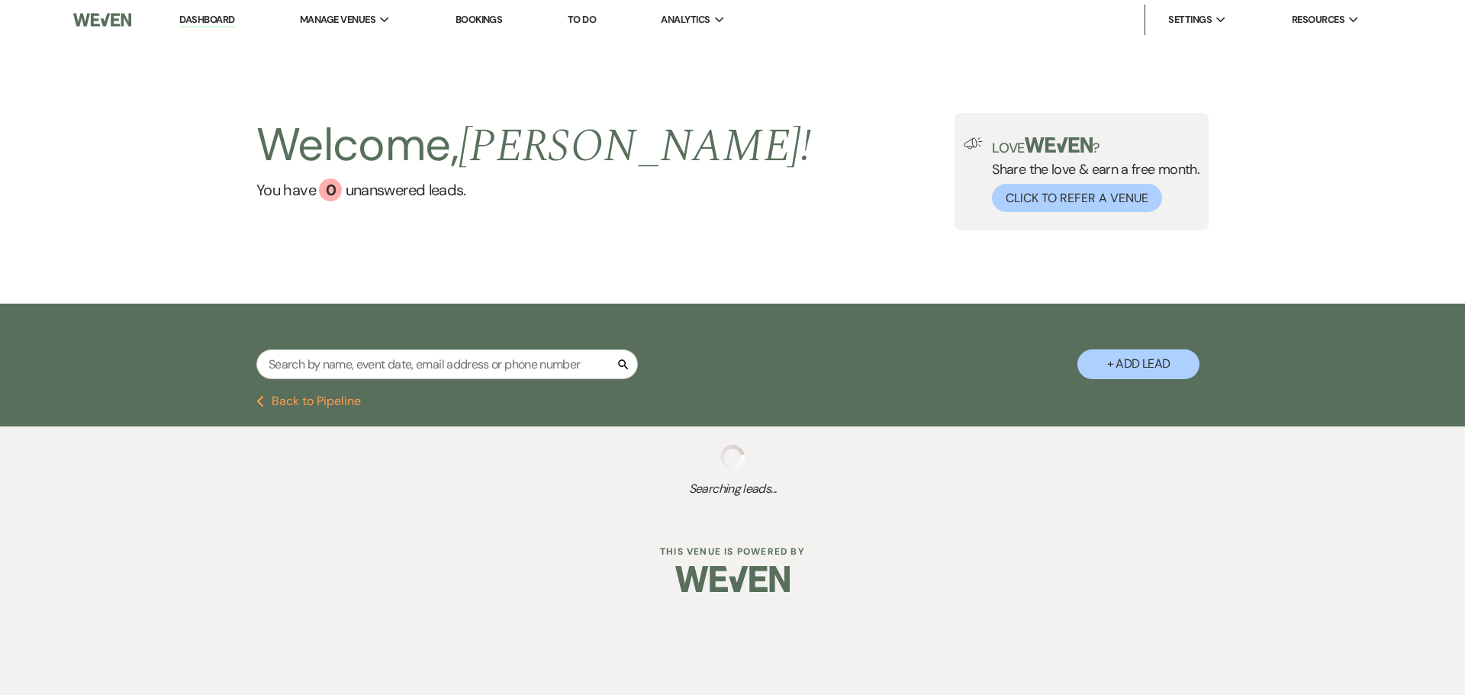
select select "8"
select select "10"
select select "8"
select select "10"
select select "9"
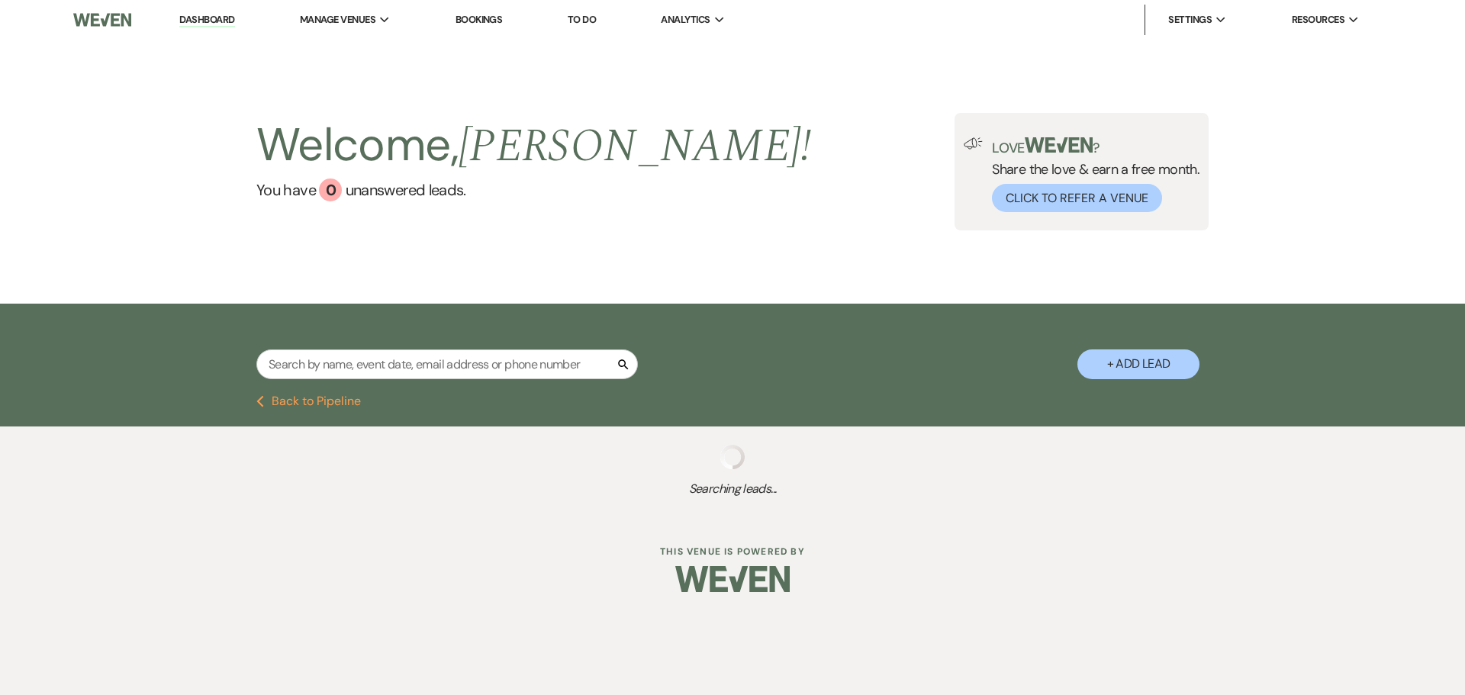
select select "9"
select select "8"
select select "2"
select select "8"
select select "6"
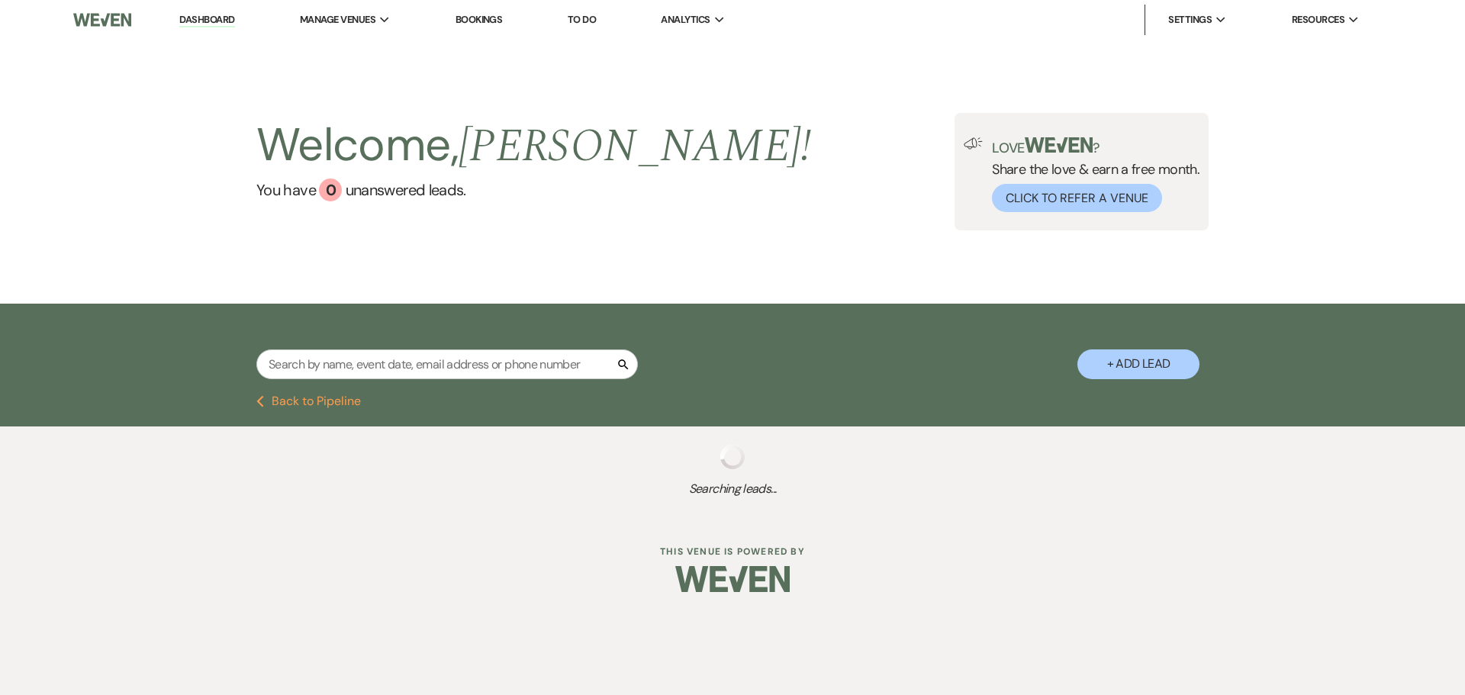
select select "9"
select select "8"
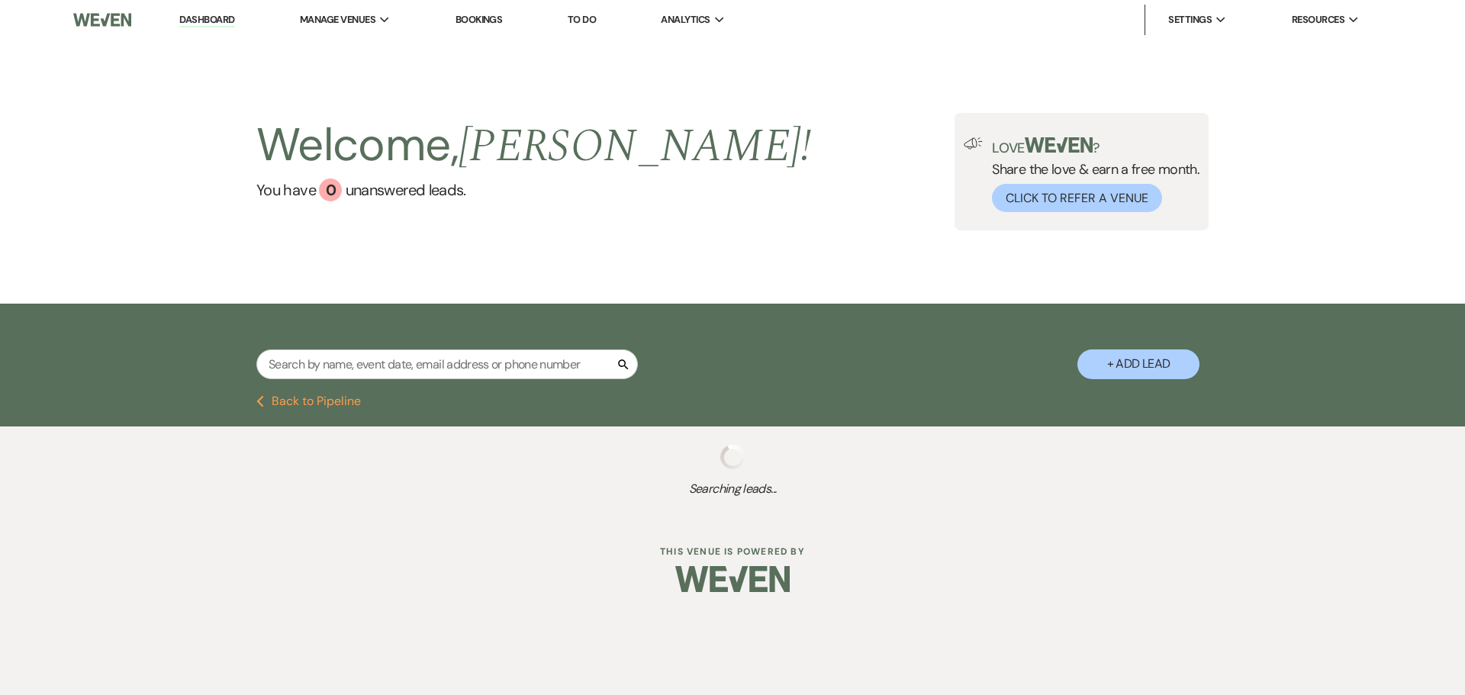
select select "6"
select select "9"
select select "8"
select select "4"
select select "8"
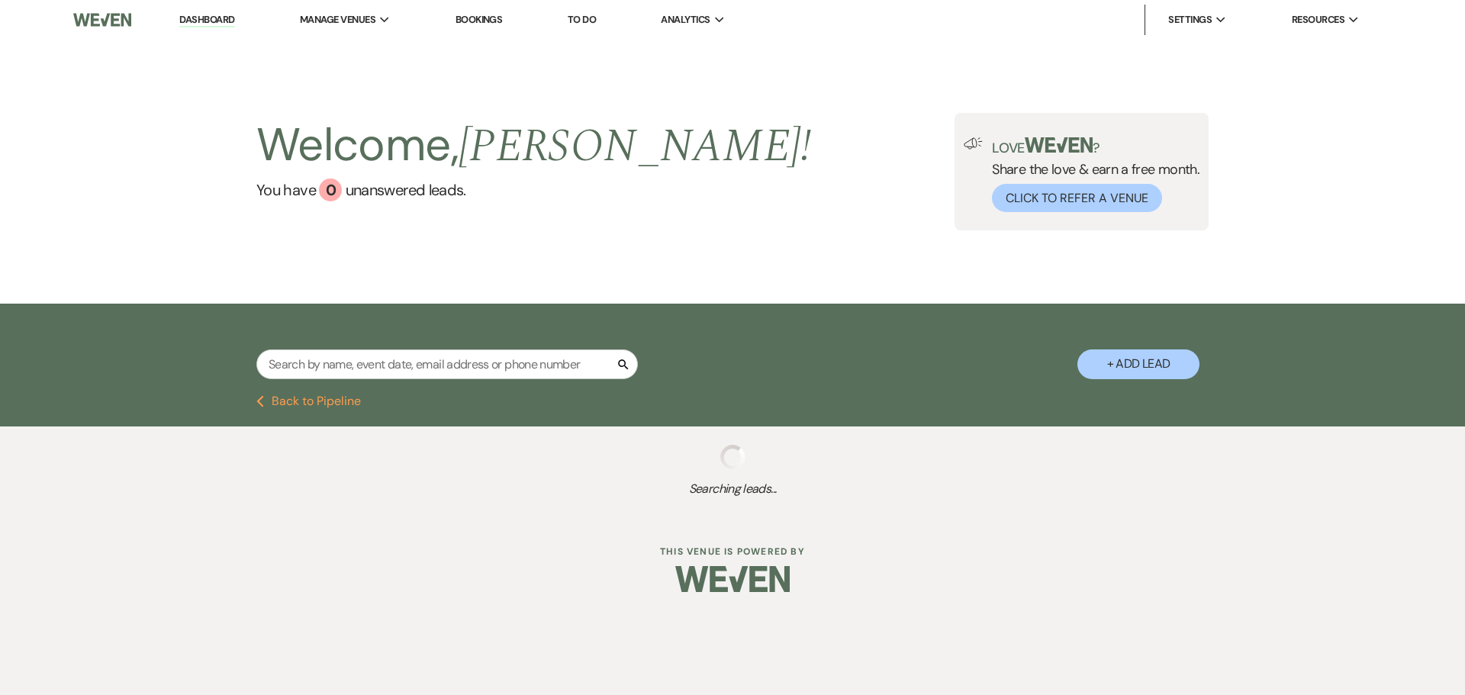
select select "5"
select select "8"
select select "5"
select select "8"
select select "6"
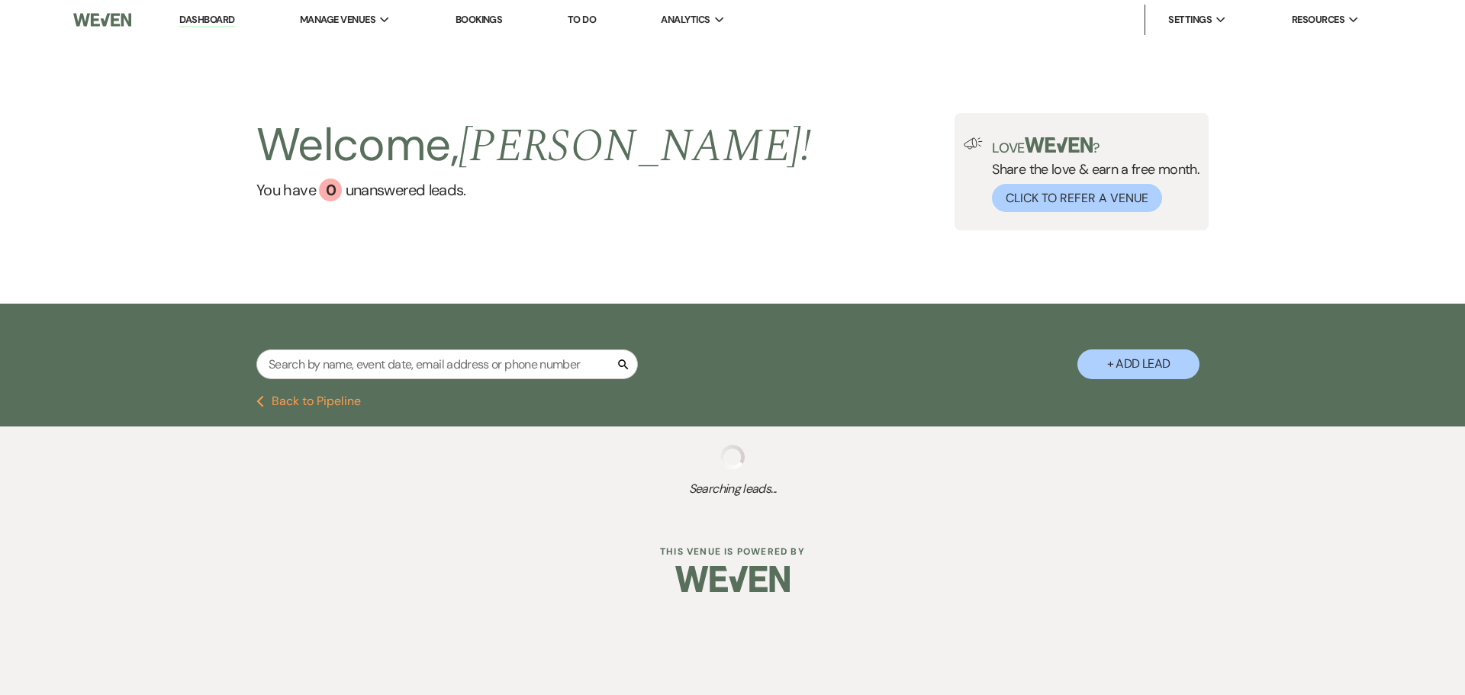
select select "9"
select select "8"
select select "5"
select select "8"
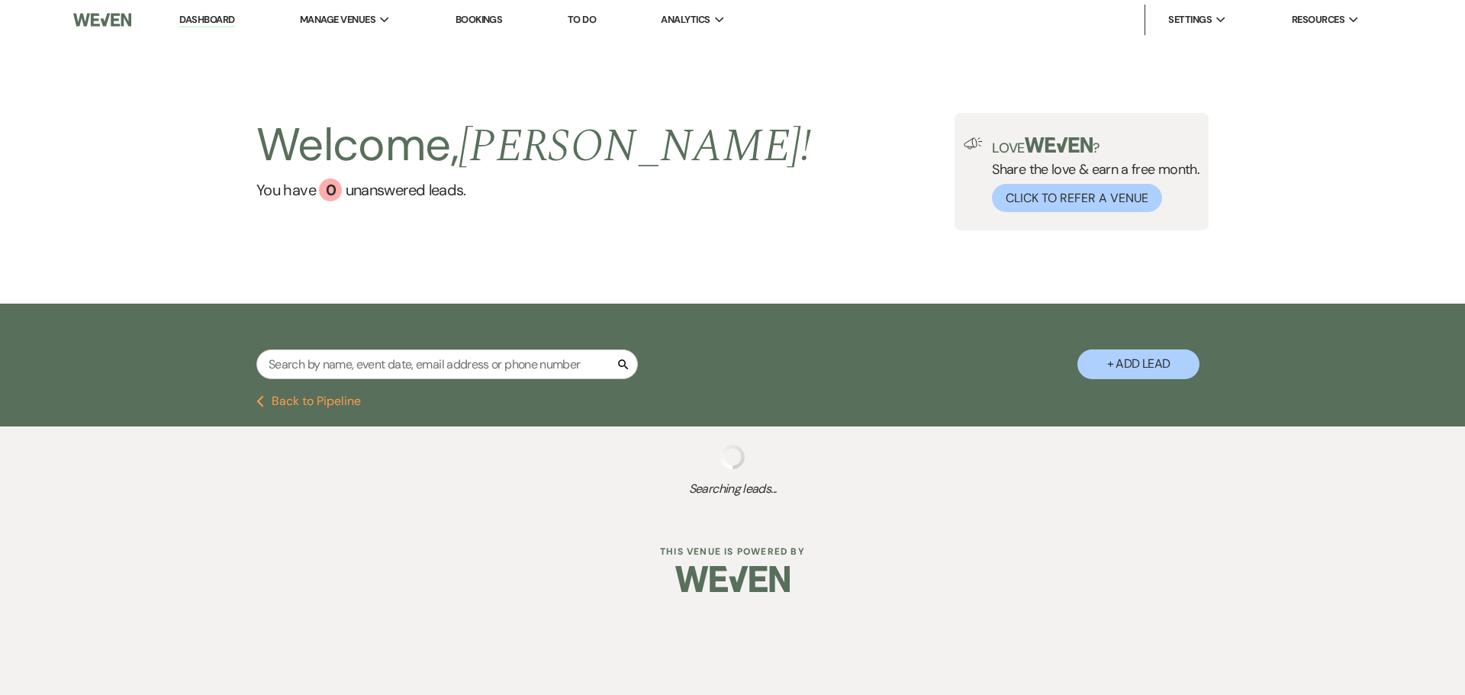
select select "5"
select select "9"
select select "8"
select select "5"
select select "8"
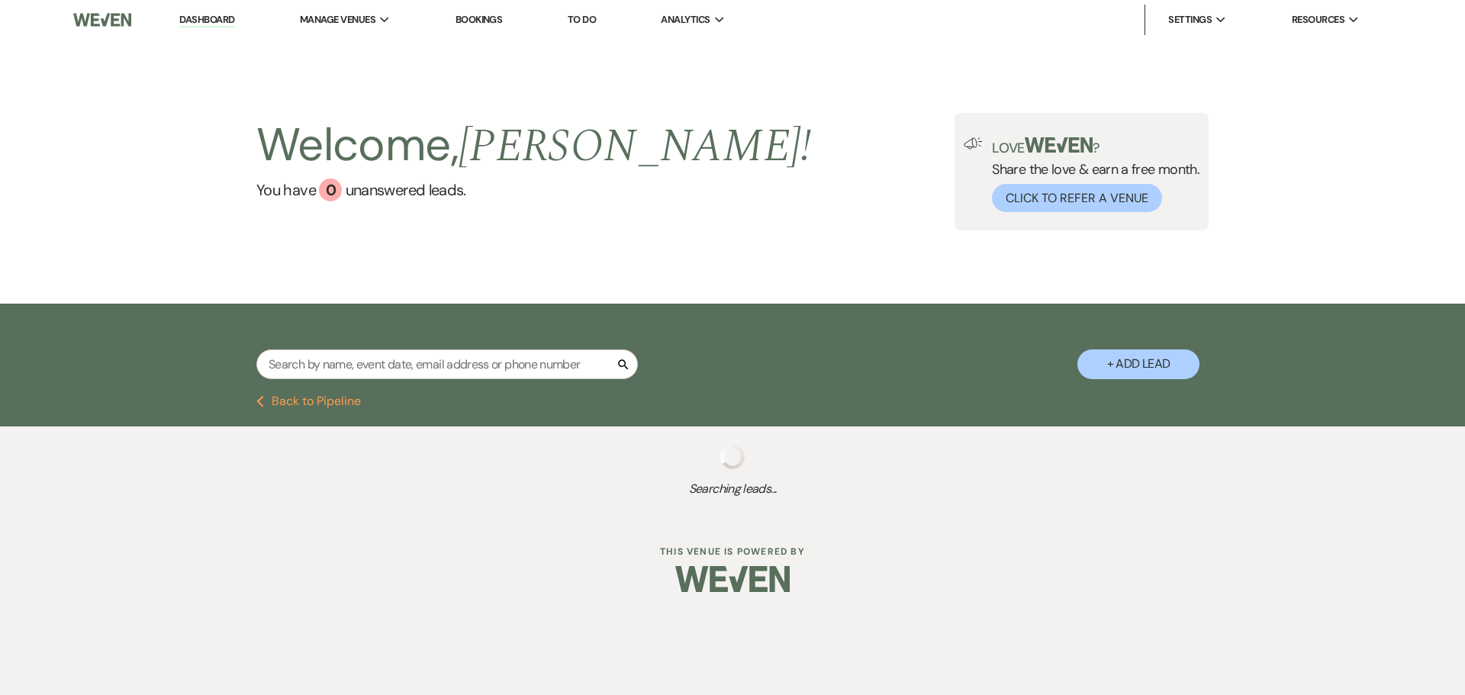
select select "5"
select select "8"
select select "5"
select select "8"
select select "5"
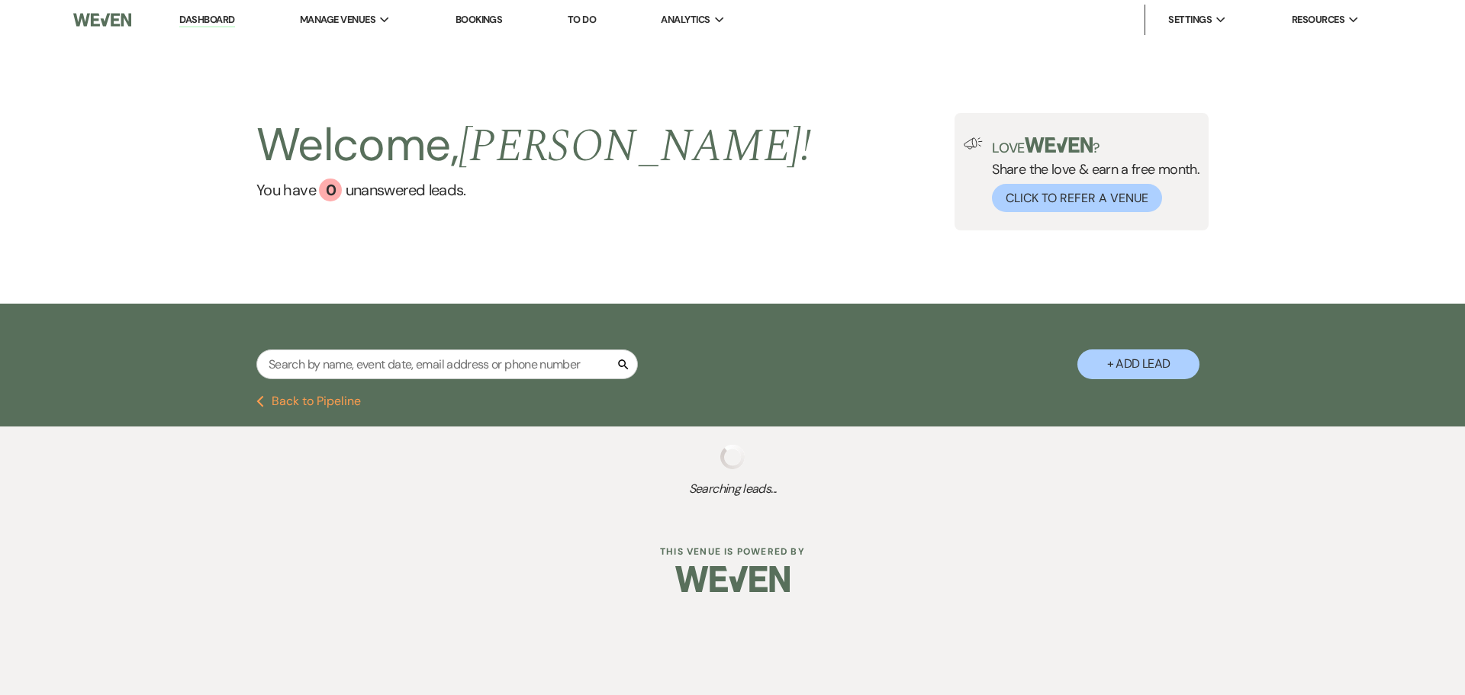
select select "8"
select select "5"
select select "8"
select select "5"
select select "8"
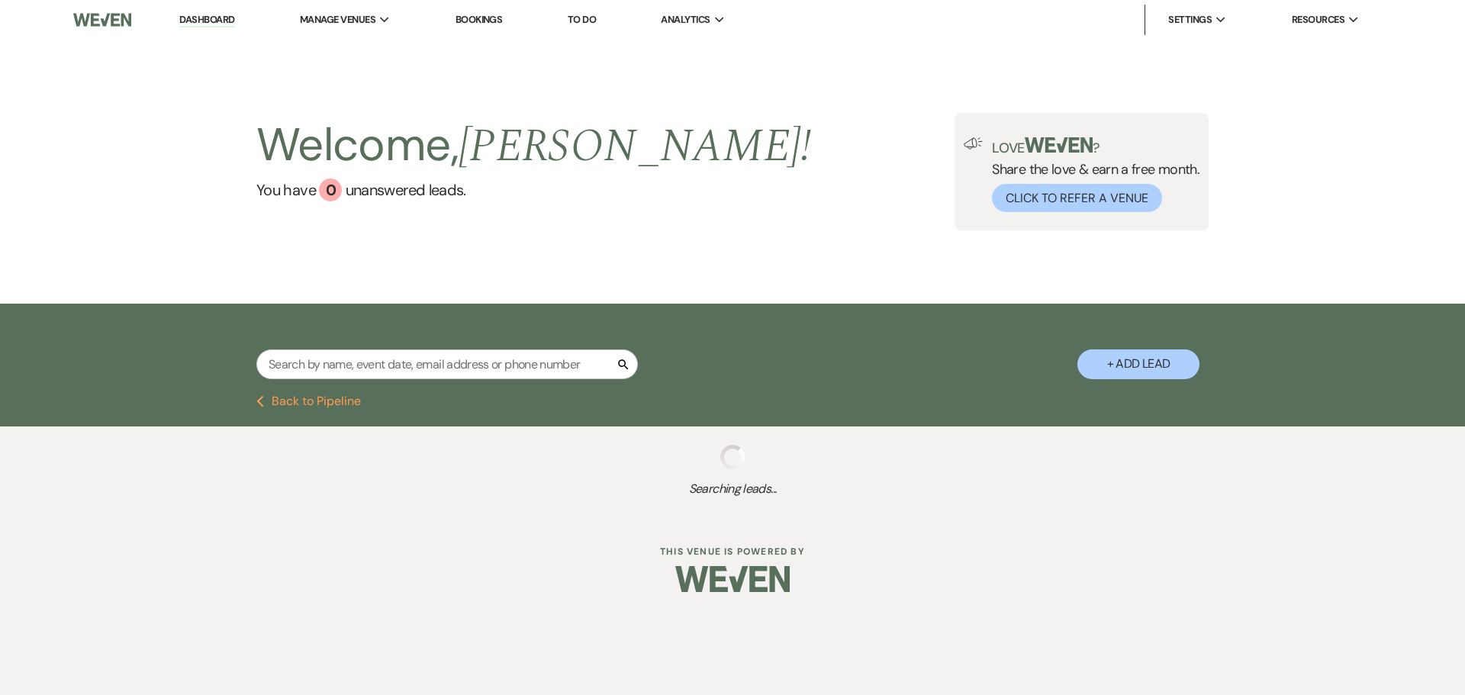
select select "6"
select select "8"
select select "5"
select select "8"
select select "5"
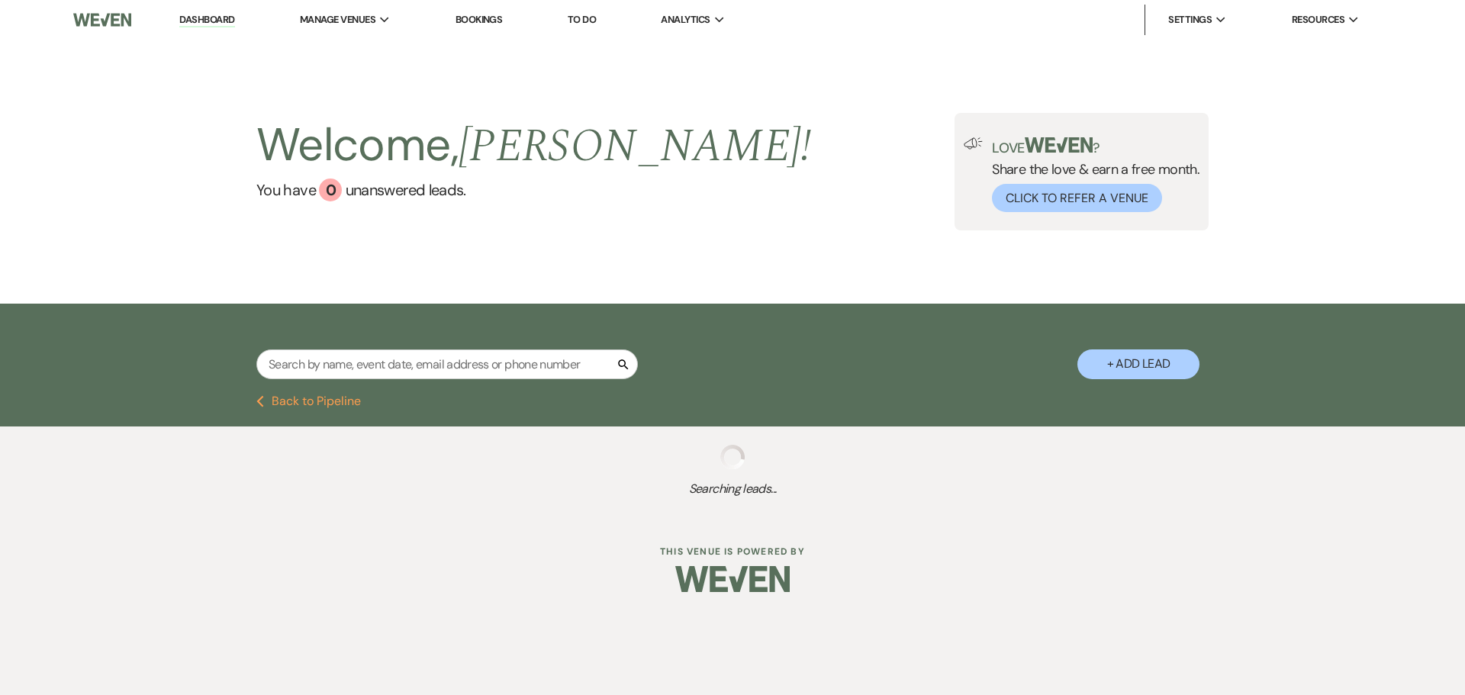
select select "8"
select select "5"
select select "8"
select select "2"
select select "8"
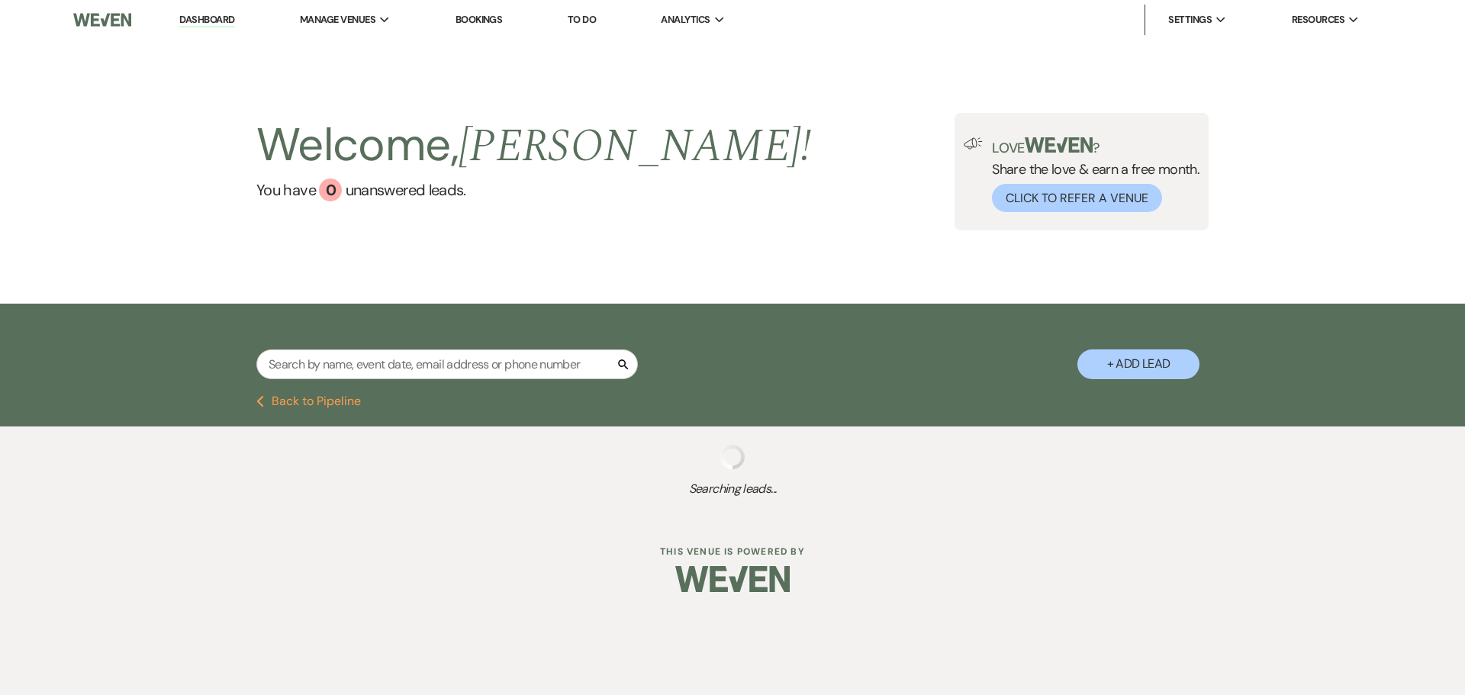
select select "1"
select select "8"
select select "5"
select select "8"
select select "5"
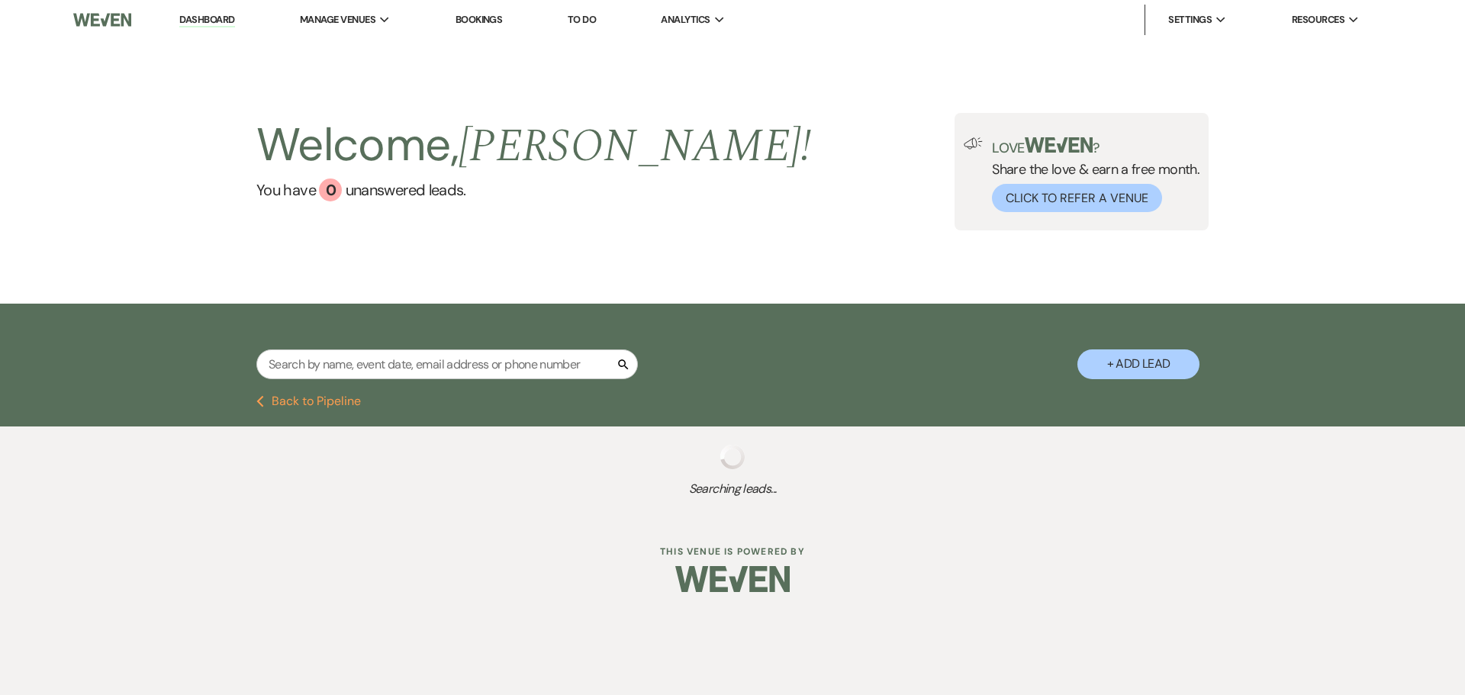
select select "8"
select select "5"
select select "8"
select select "5"
select select "8"
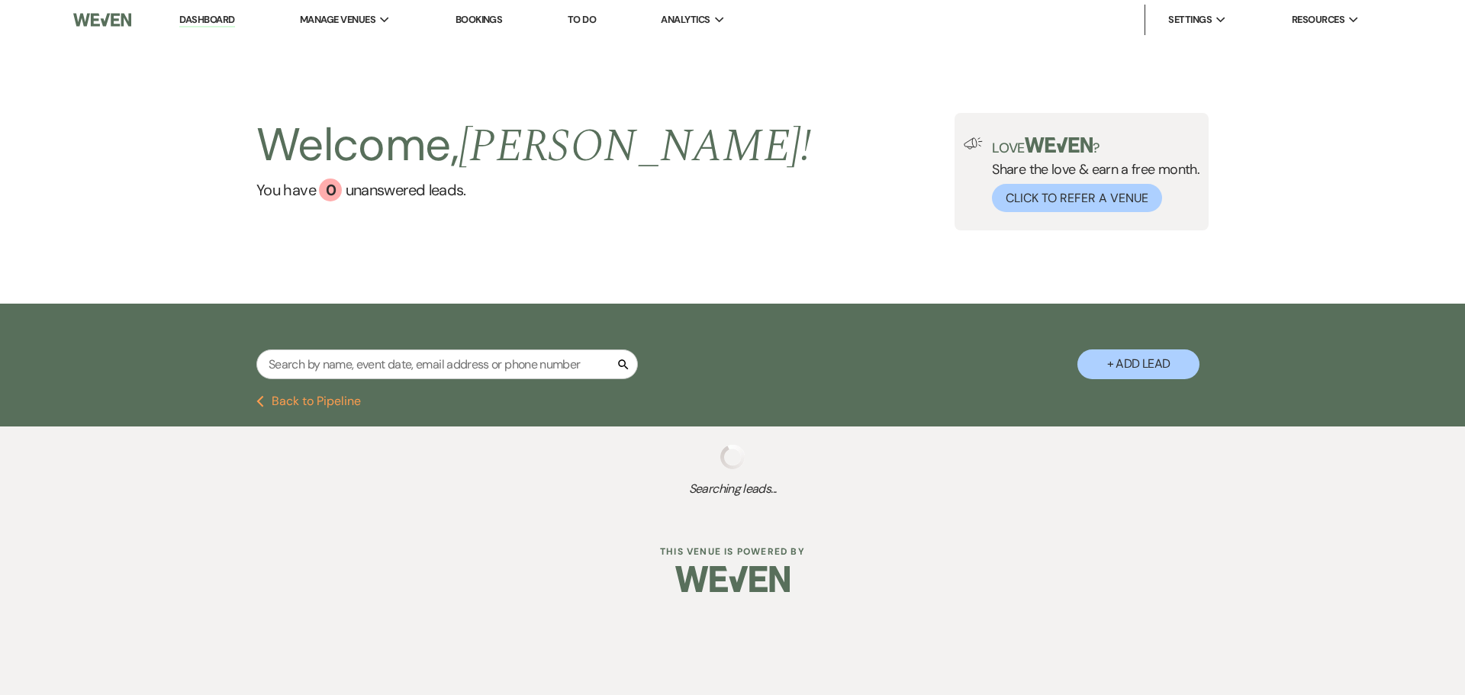
select select "5"
select select "8"
select select "5"
select select "8"
select select "5"
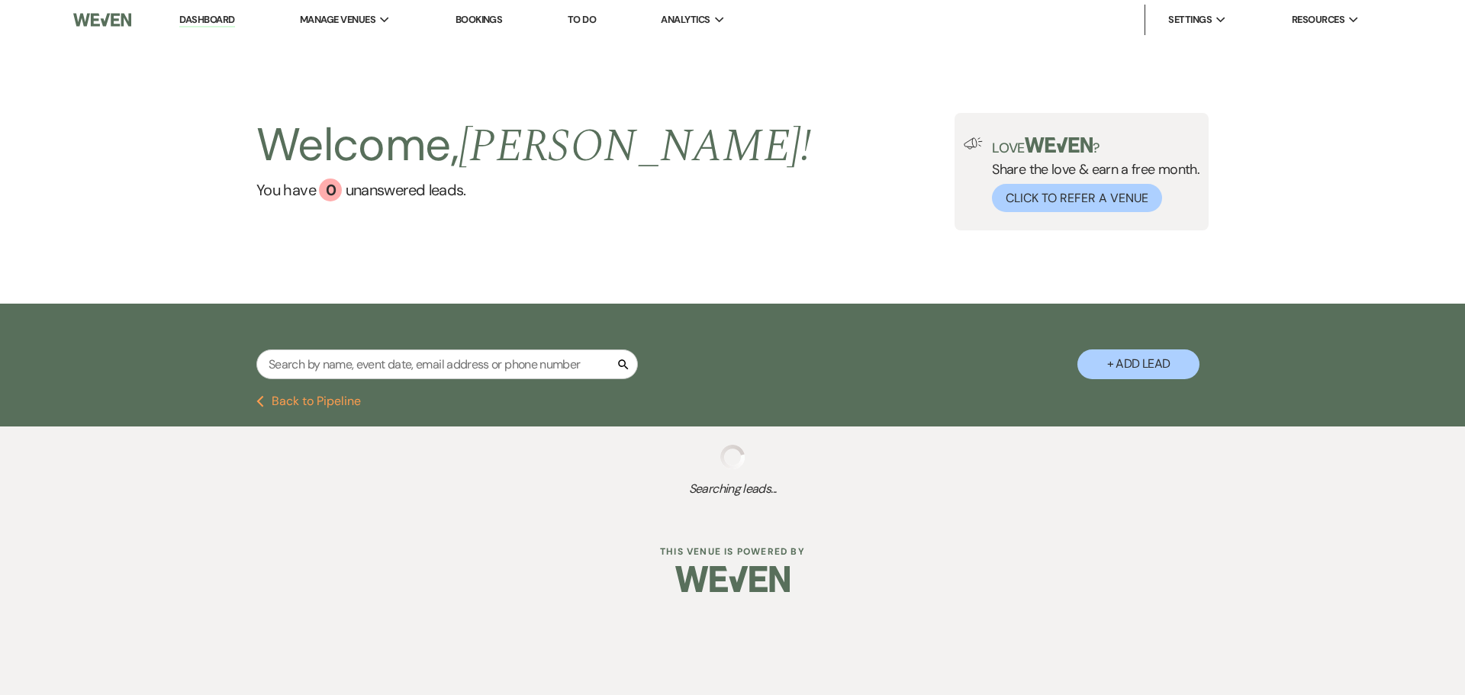
select select "8"
select select "5"
select select "8"
select select "5"
select select "8"
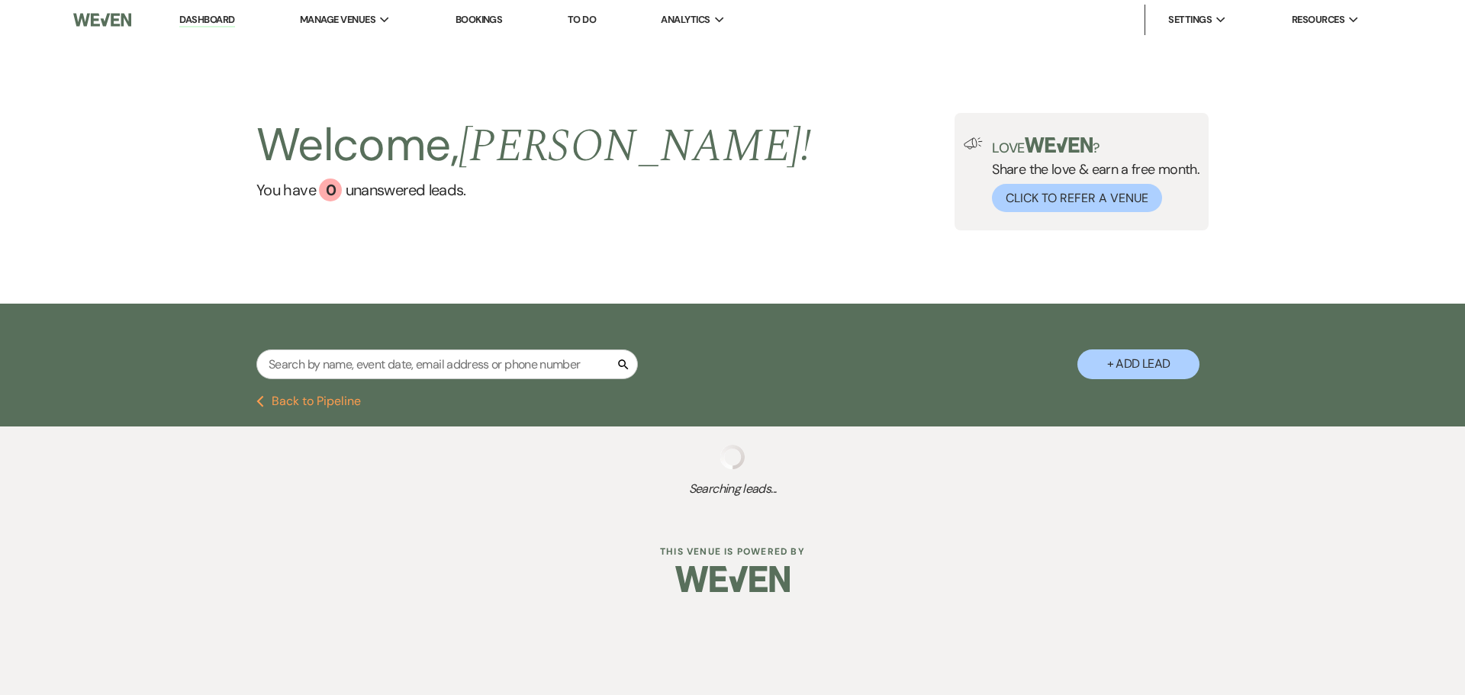
select select "5"
select select "8"
select select "2"
select select "8"
select select "6"
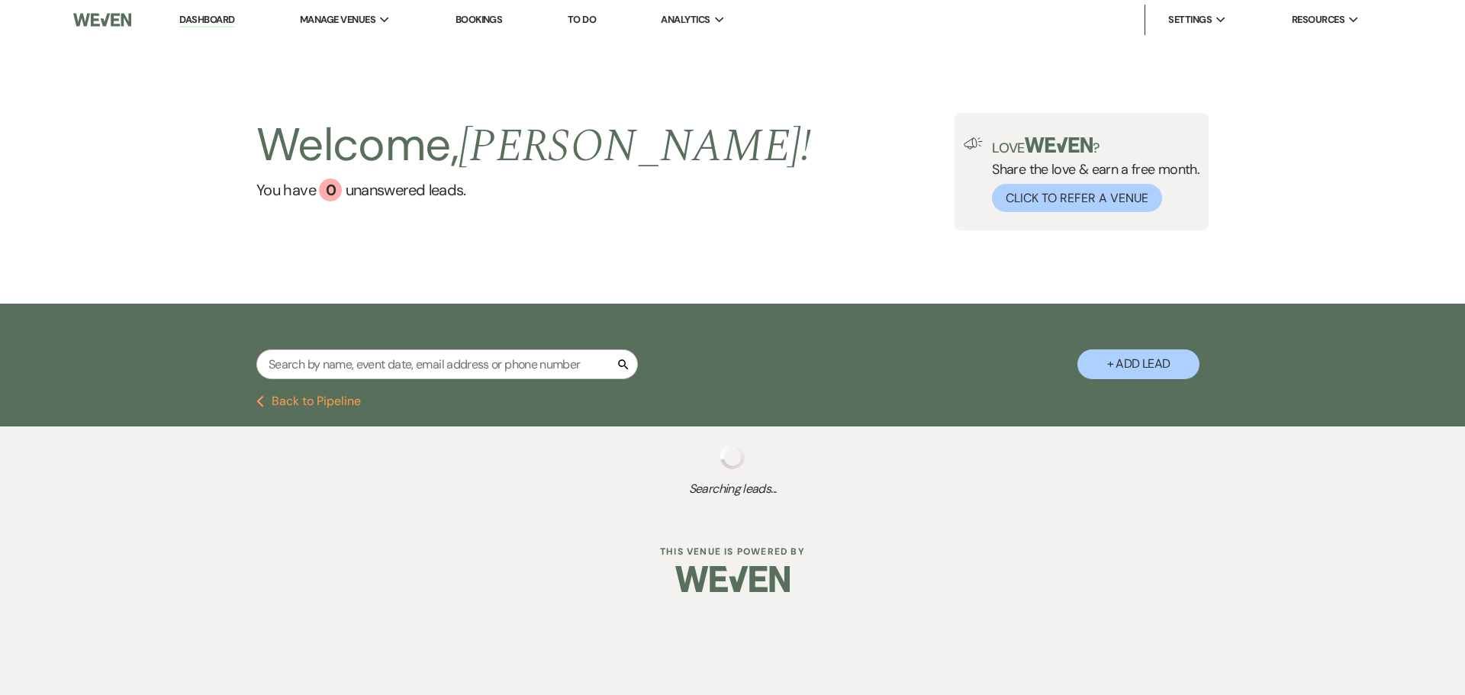
select select "8"
select select "5"
select select "8"
select select "5"
select select "8"
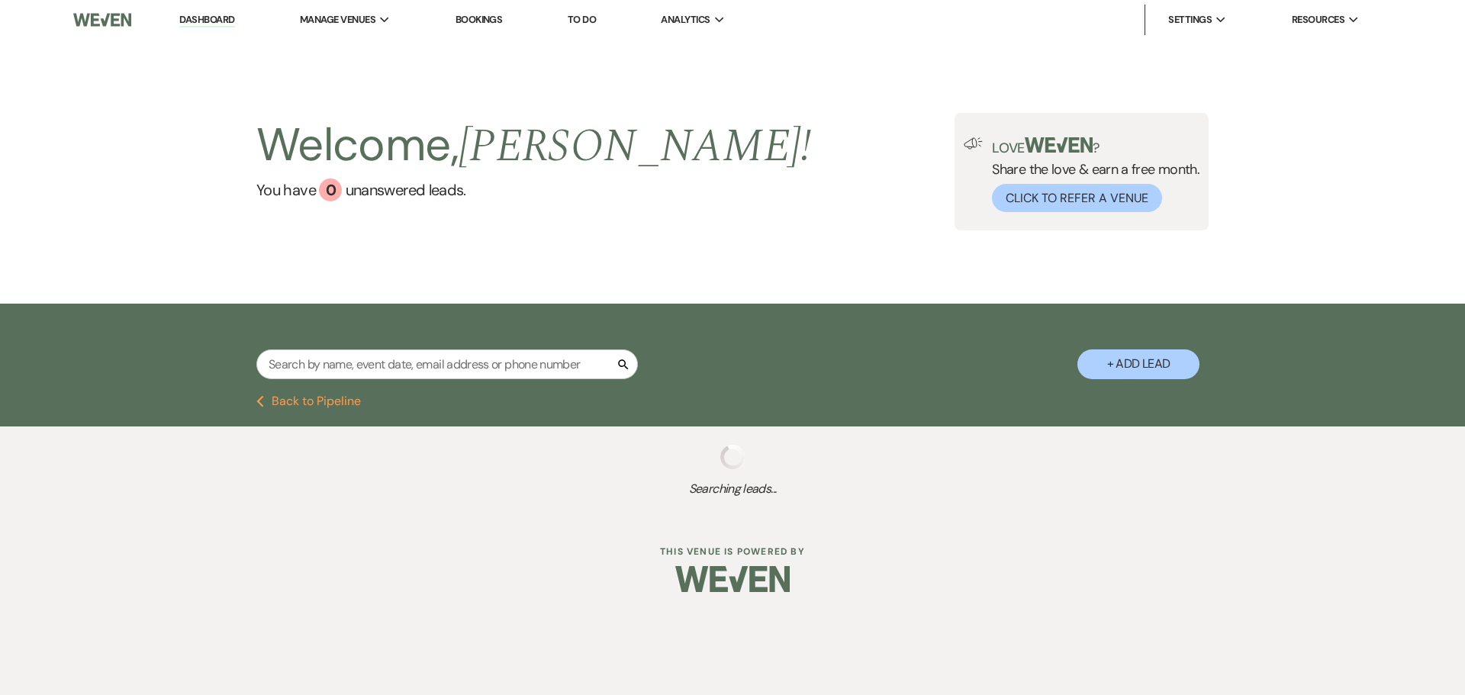
select select "5"
select select "8"
select select "5"
select select "8"
select select "5"
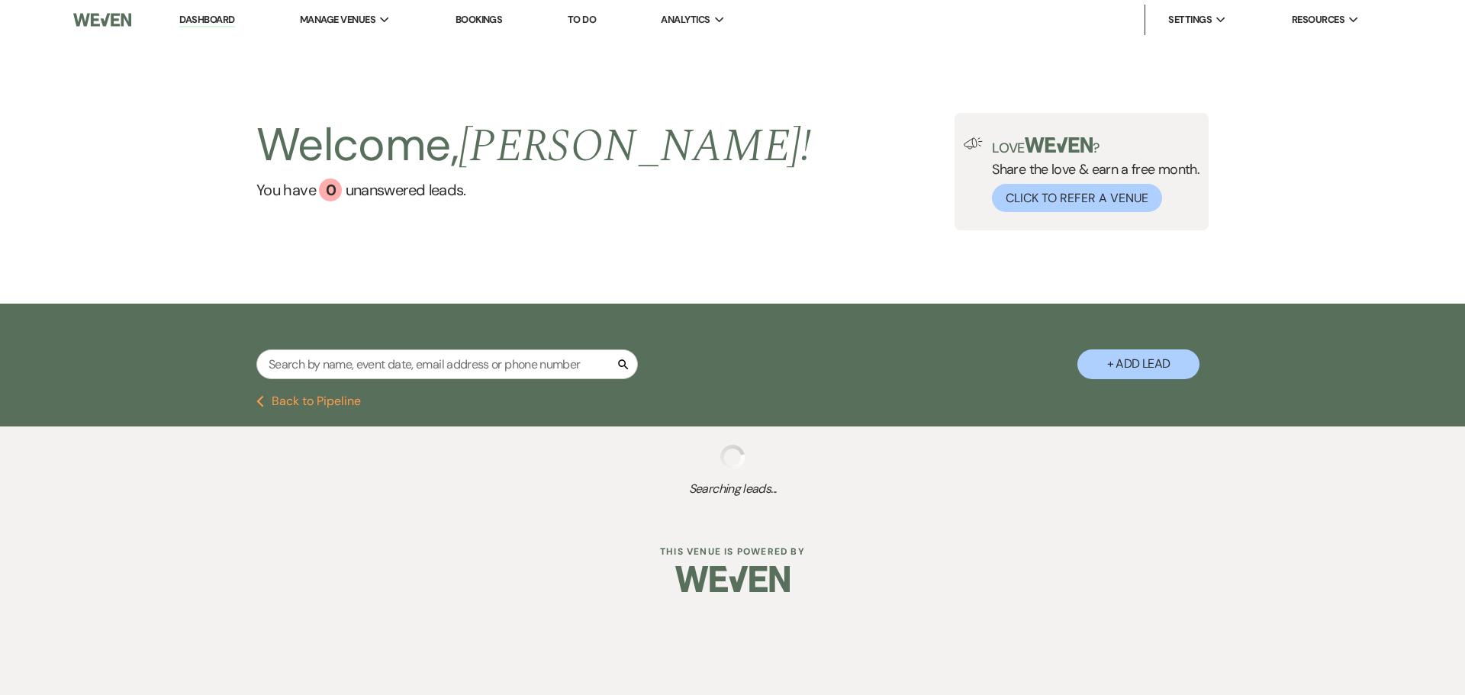
select select "8"
select select "5"
select select "8"
select select "6"
select select "8"
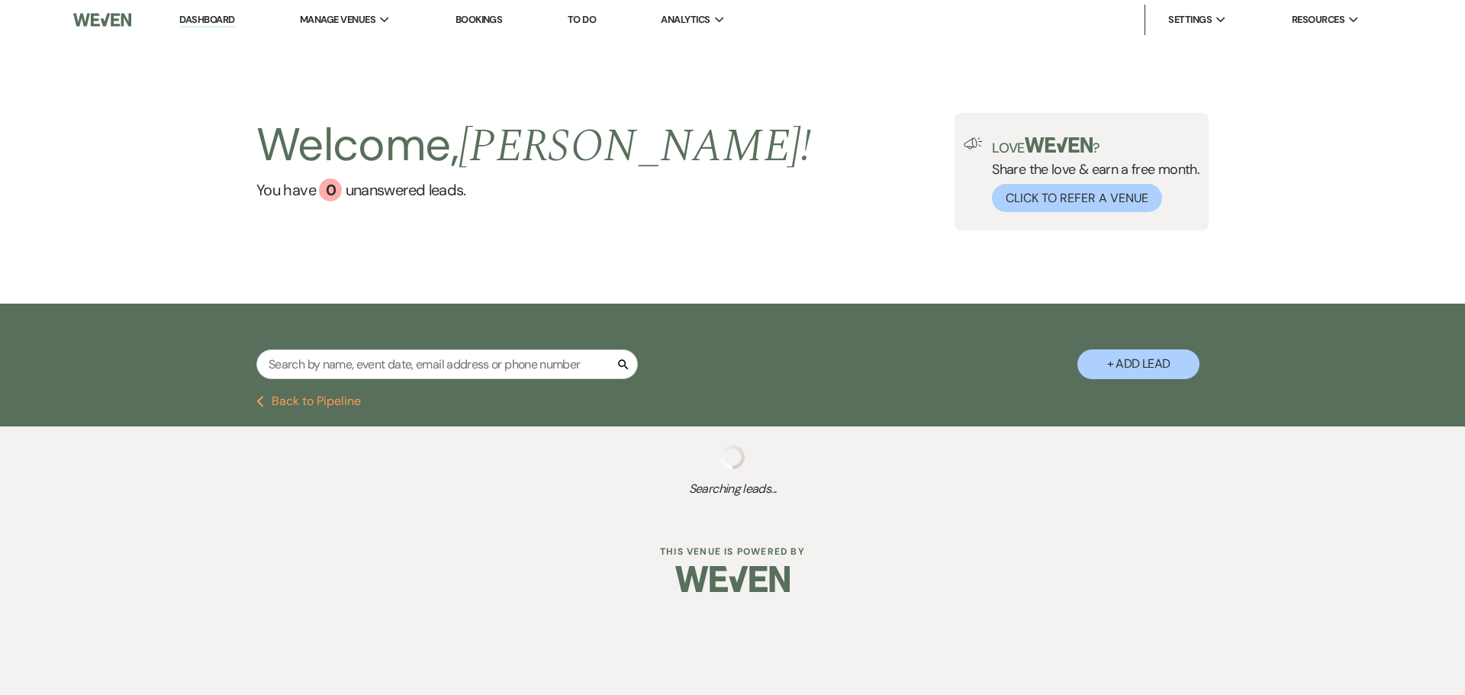
select select "5"
select select "8"
select select "6"
select select "8"
select select "5"
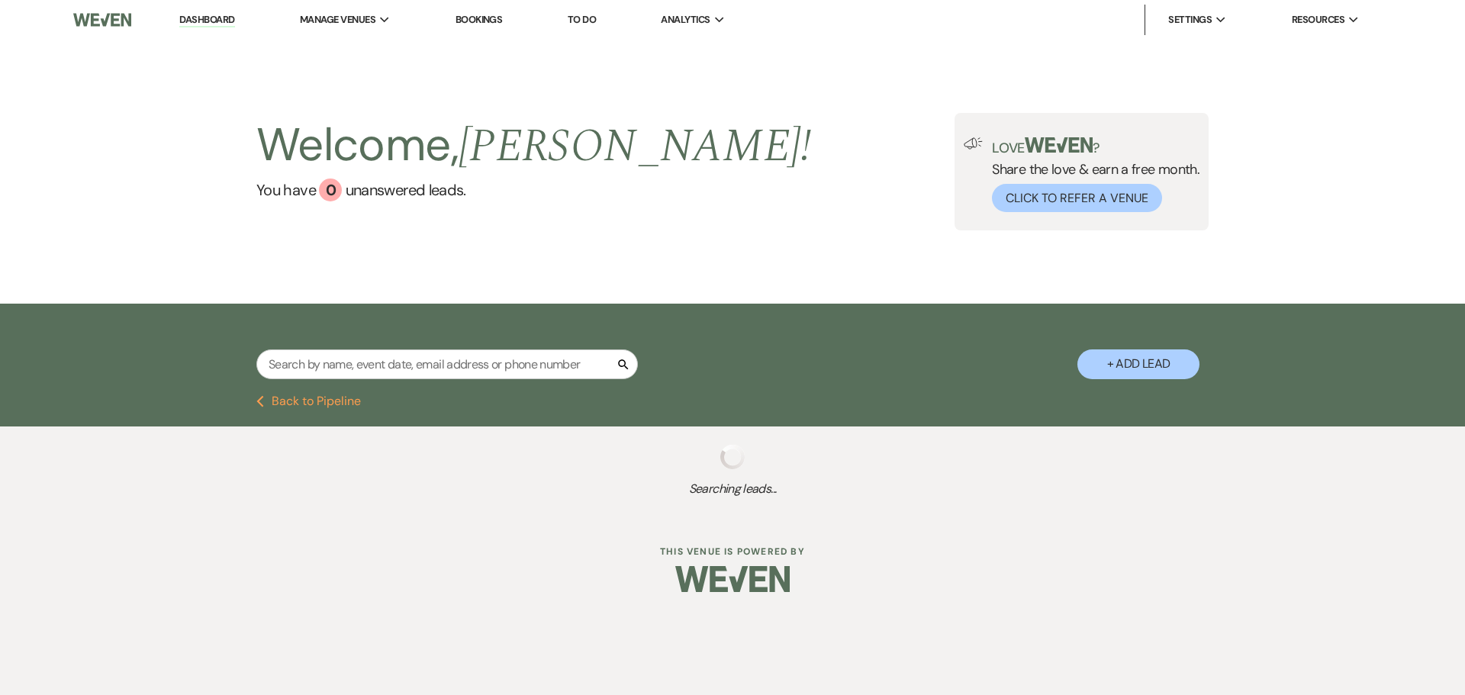
select select "8"
select select "5"
select select "8"
select select "5"
select select "8"
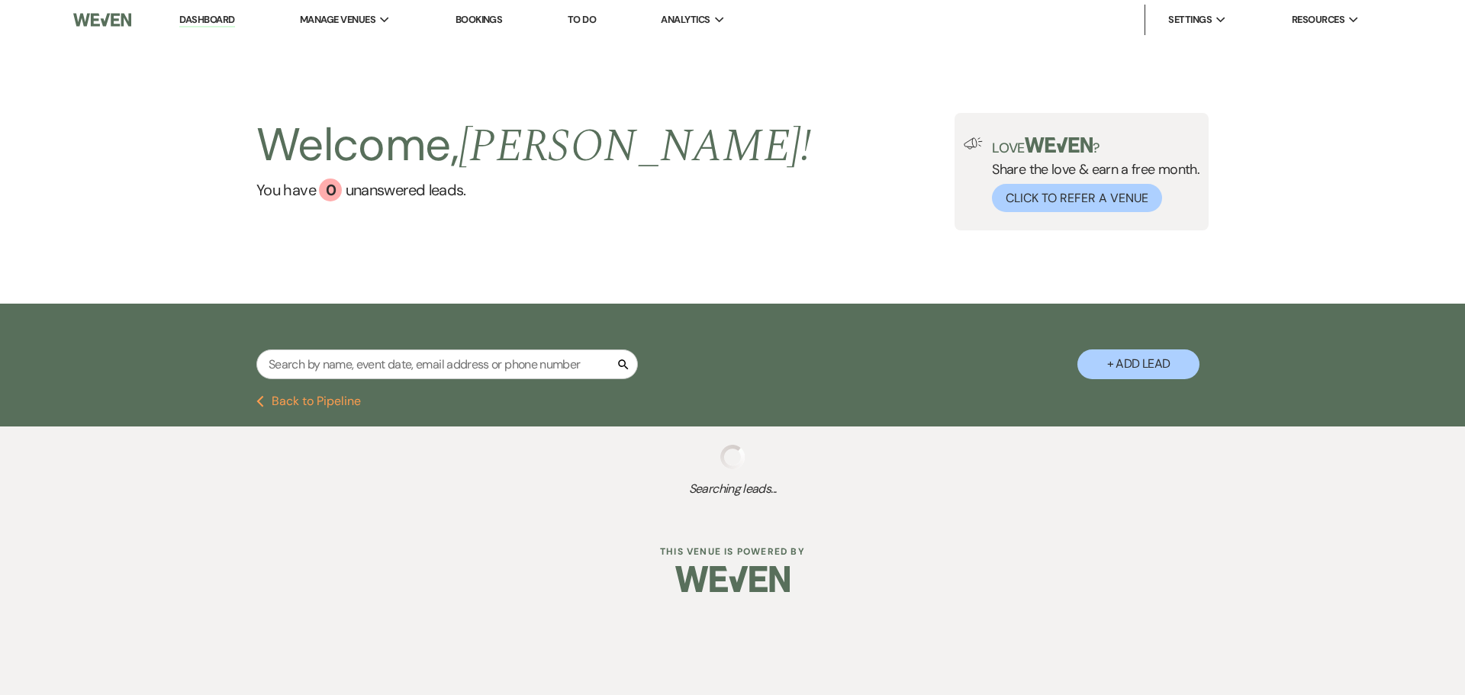
select select "1"
select select "8"
select select "5"
select select "8"
select select "5"
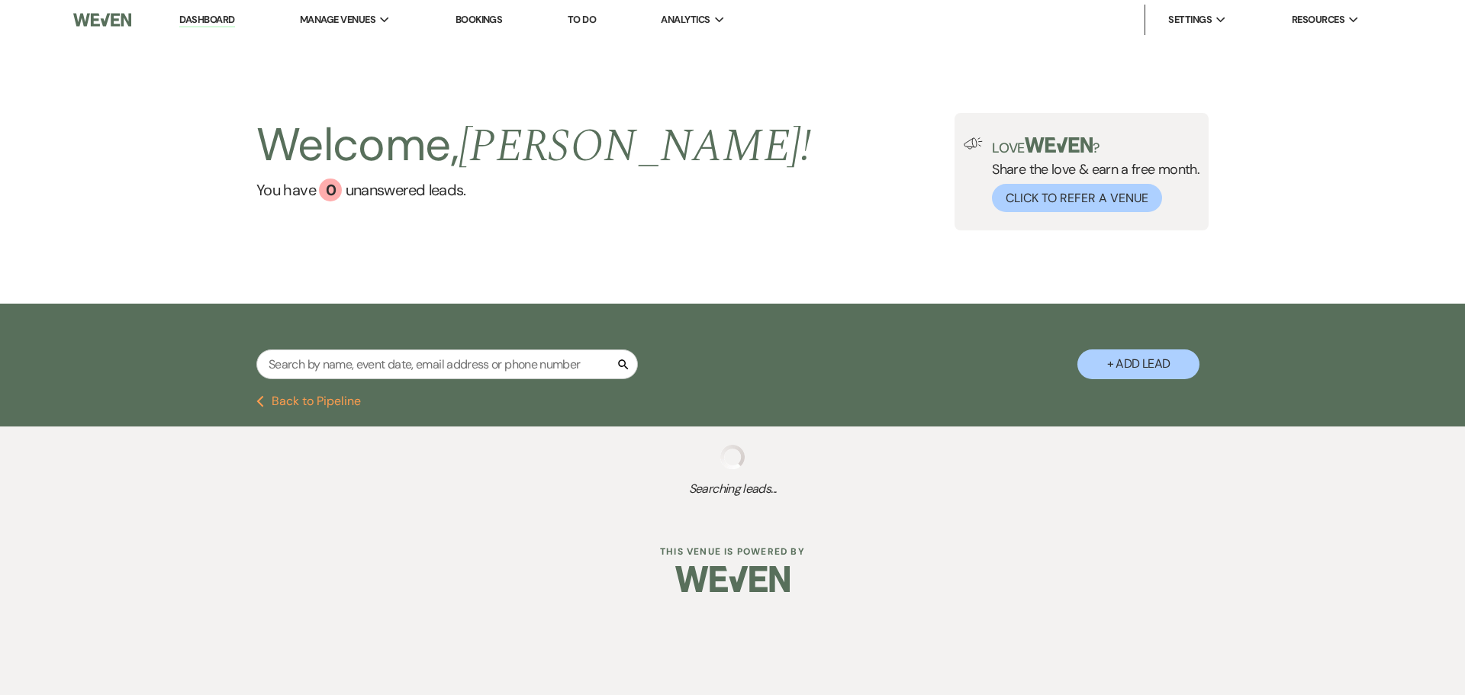
select select "8"
select select "5"
select select "9"
select select "8"
select select "5"
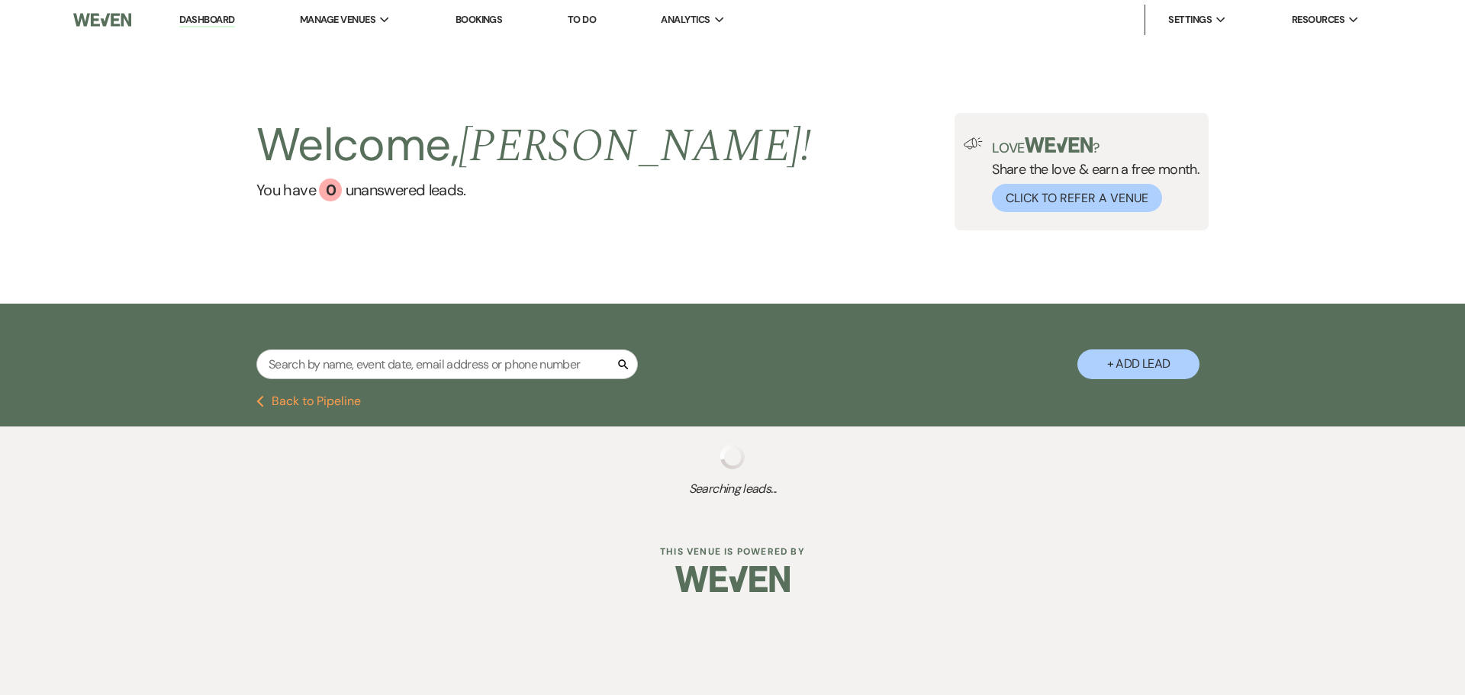
select select "8"
select select "5"
select select "8"
select select "5"
select select "8"
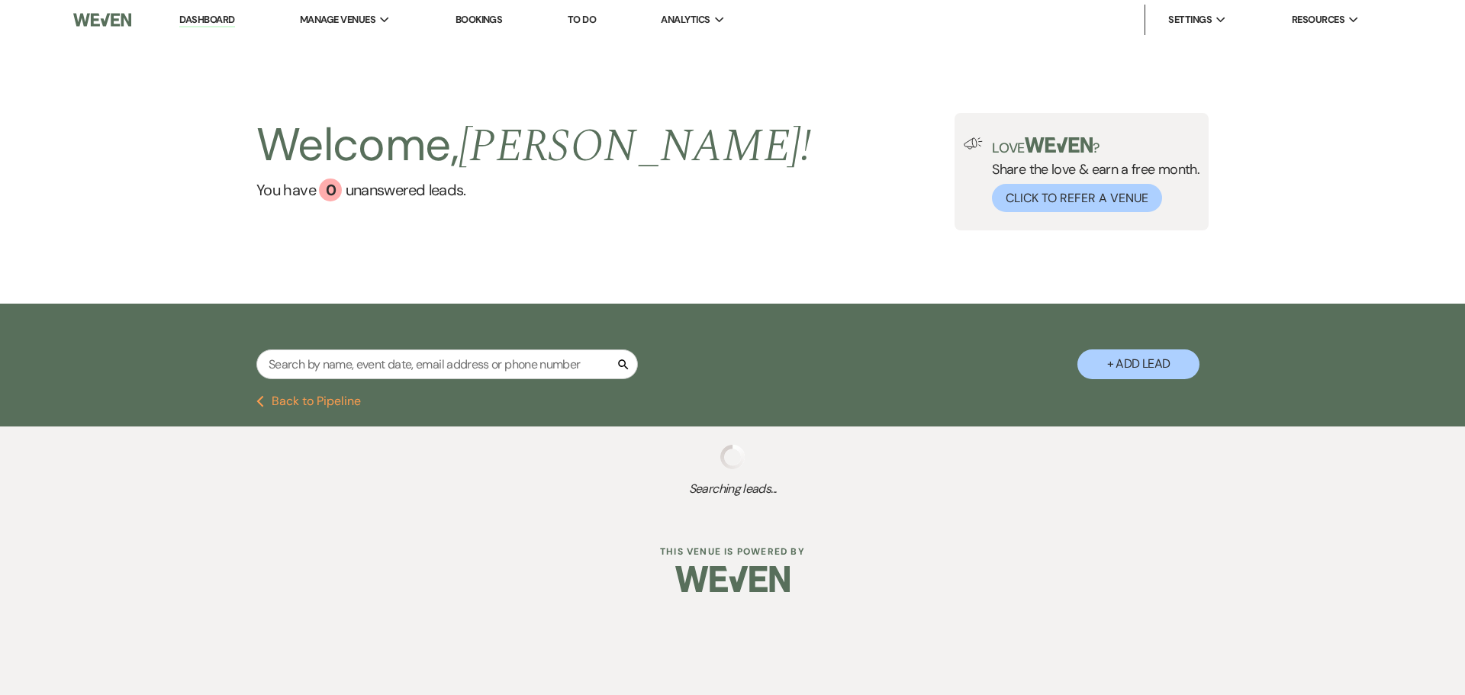
select select "5"
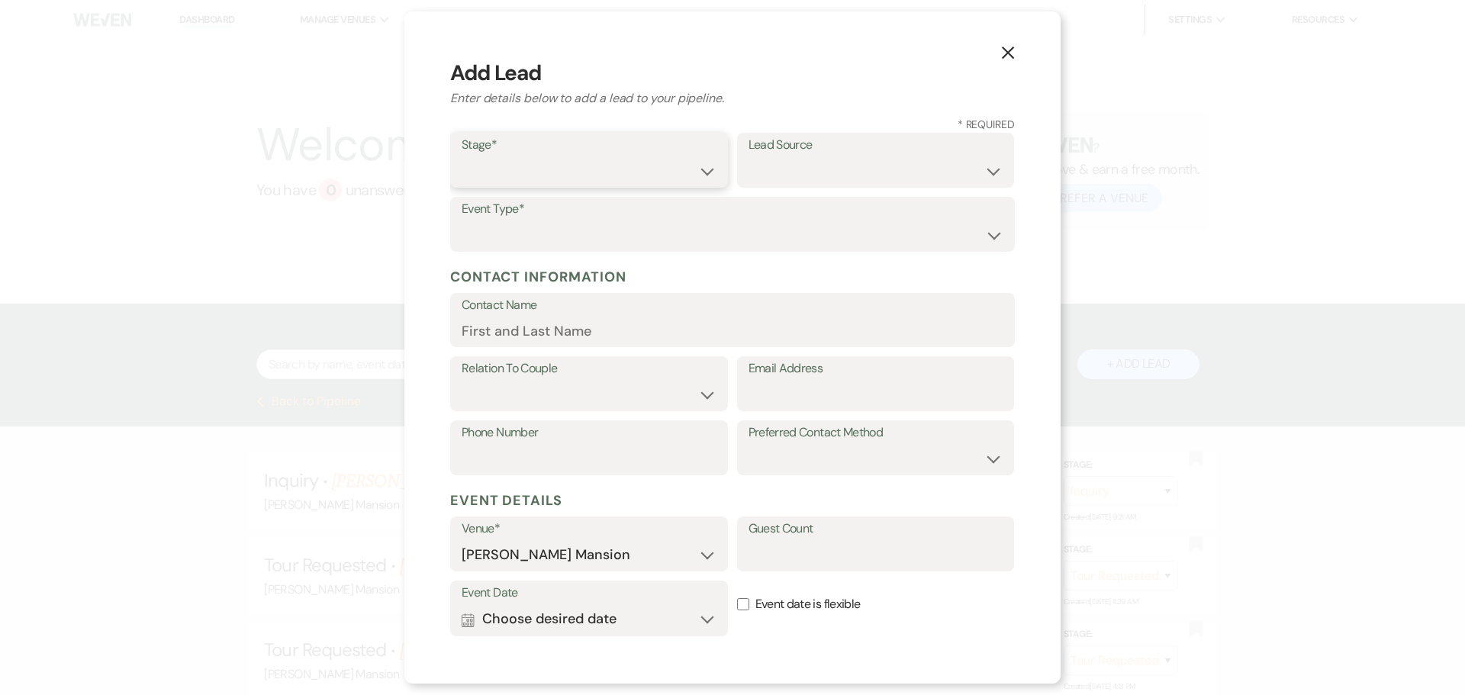
click at [546, 178] on select "Inquiry Follow Up Tour Requested Tour Confirmed Toured Proposal Sent Booked Lost" at bounding box center [589, 171] width 255 height 30
click at [462, 156] on select "Inquiry Follow Up Tour Requested Tour Confirmed Toured Proposal Sent Booked Lost" at bounding box center [589, 171] width 255 height 30
click at [866, 172] on select "Weven Venue Website Instagram Facebook Pinterest Google The Knot Wedding Wire H…" at bounding box center [876, 171] width 255 height 30
click at [749, 156] on select "Weven Venue Website Instagram Facebook Pinterest Google The Knot Wedding Wire H…" at bounding box center [876, 171] width 255 height 30
click at [517, 223] on select "Wedding Anniversary Party Baby Shower Bachelorette / Bachelor Party Birthday Pa…" at bounding box center [733, 236] width 542 height 30
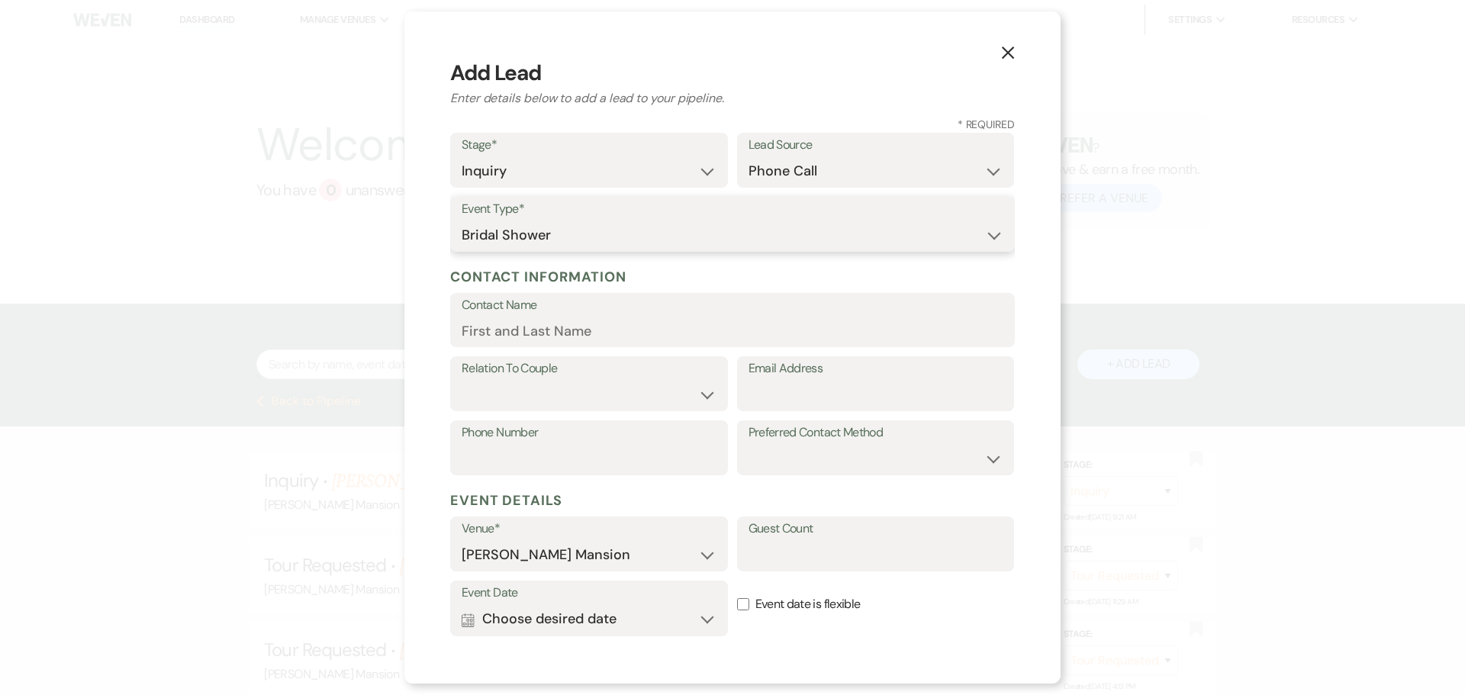
click at [462, 221] on select "Wedding Anniversary Party Baby Shower Bachelorette / Bachelor Party Birthday Pa…" at bounding box center [733, 236] width 542 height 30
click at [521, 321] on input "Contact Name" at bounding box center [733, 331] width 542 height 30
click at [668, 391] on select "Client Event Planner Parent of Client Family Member Friend Other" at bounding box center [589, 395] width 255 height 30
click at [462, 380] on select "Client Event Planner Parent of Client Family Member Friend Other" at bounding box center [589, 395] width 255 height 30
click at [891, 388] on input "Email Address" at bounding box center [876, 395] width 255 height 30
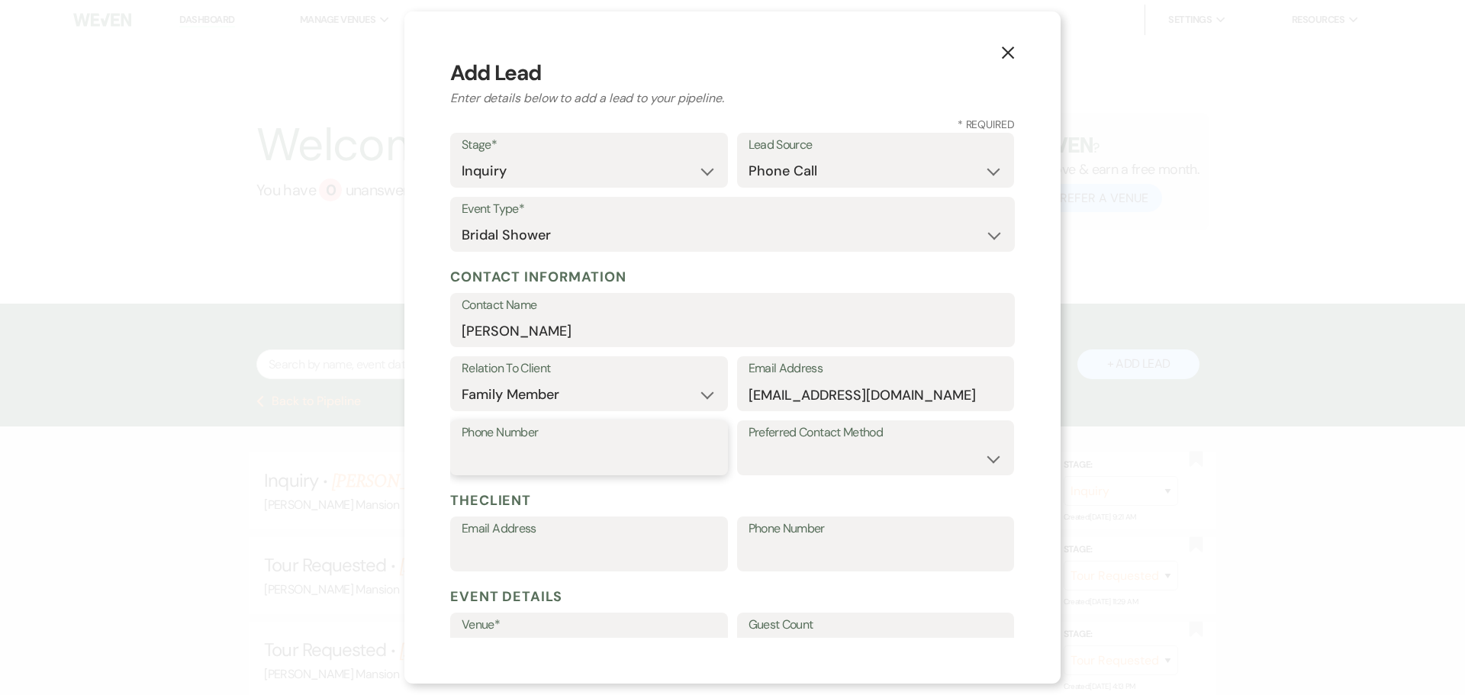
click at [491, 446] on input "Phone Number" at bounding box center [589, 459] width 255 height 30
drag, startPoint x: 887, startPoint y: 449, endPoint x: 842, endPoint y: 475, distance: 52.3
click at [887, 449] on select "Email Phone Text" at bounding box center [876, 459] width 255 height 30
click at [749, 444] on select "Email Phone Text" at bounding box center [876, 459] width 255 height 30
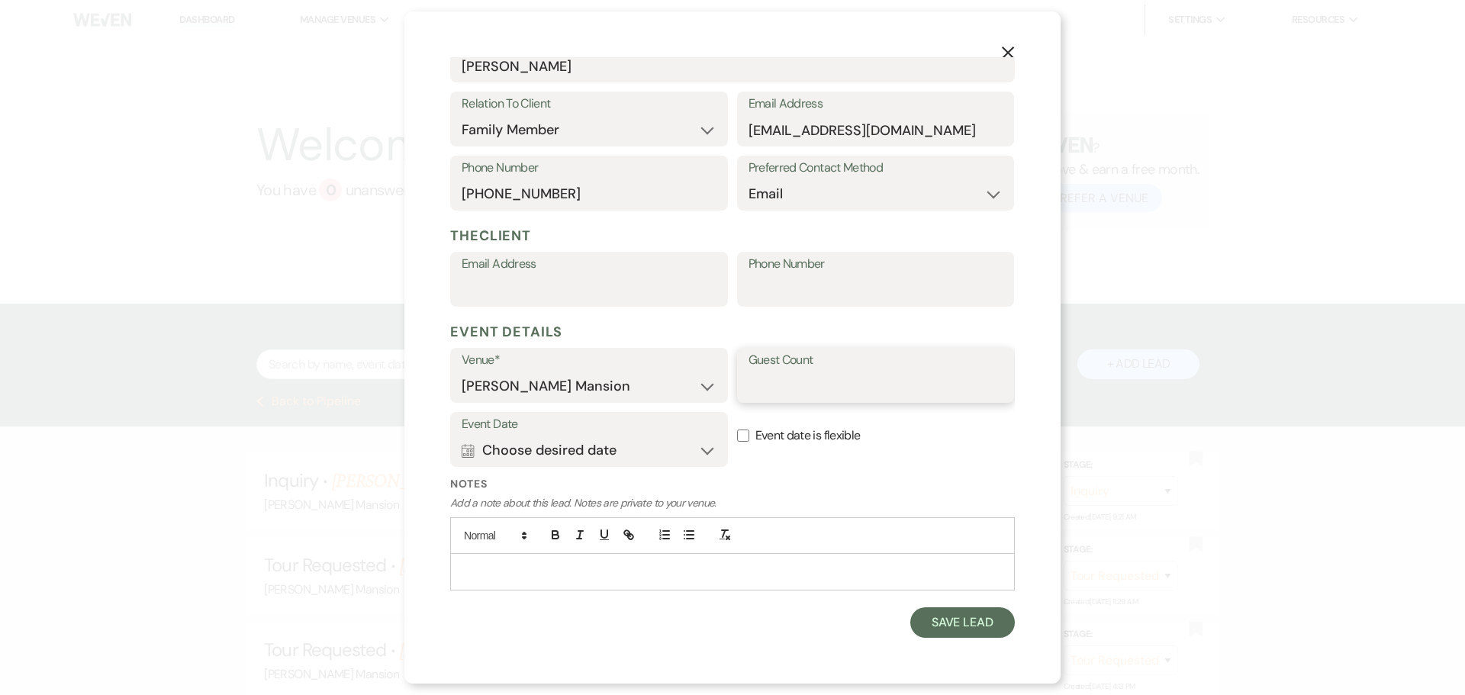
click at [810, 377] on input "Guest Count" at bounding box center [876, 387] width 255 height 30
click at [695, 452] on button "Calendar Choose desired date Expand" at bounding box center [589, 450] width 255 height 31
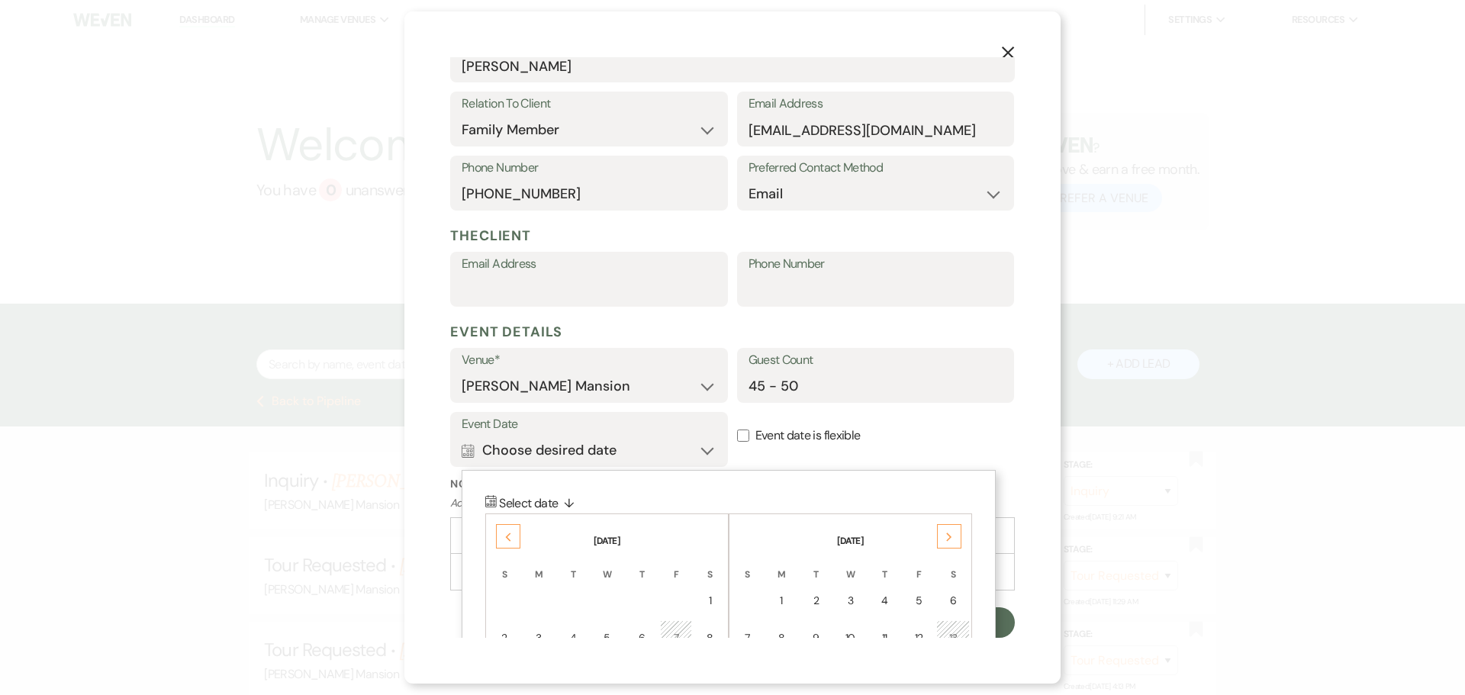
click at [949, 536] on icon "Next" at bounding box center [949, 537] width 8 height 9
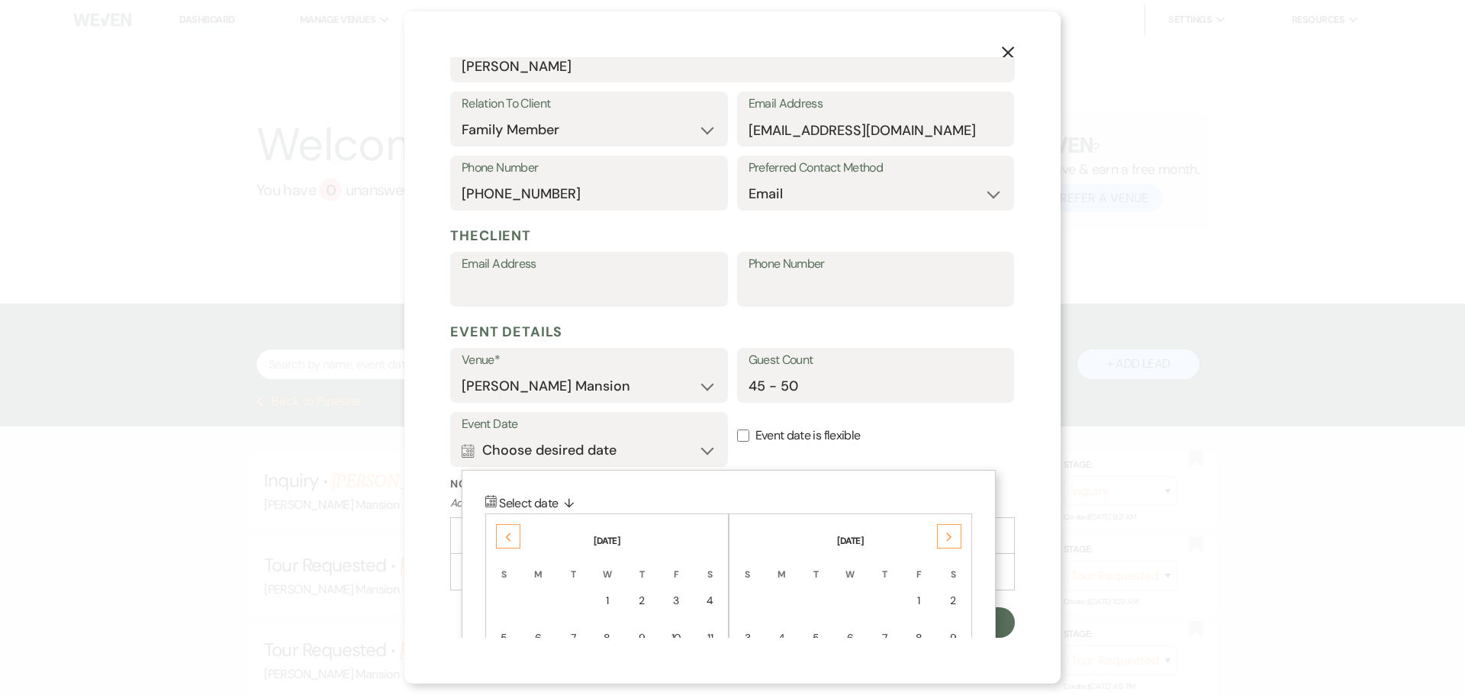
click at [949, 536] on icon "Next" at bounding box center [949, 537] width 8 height 9
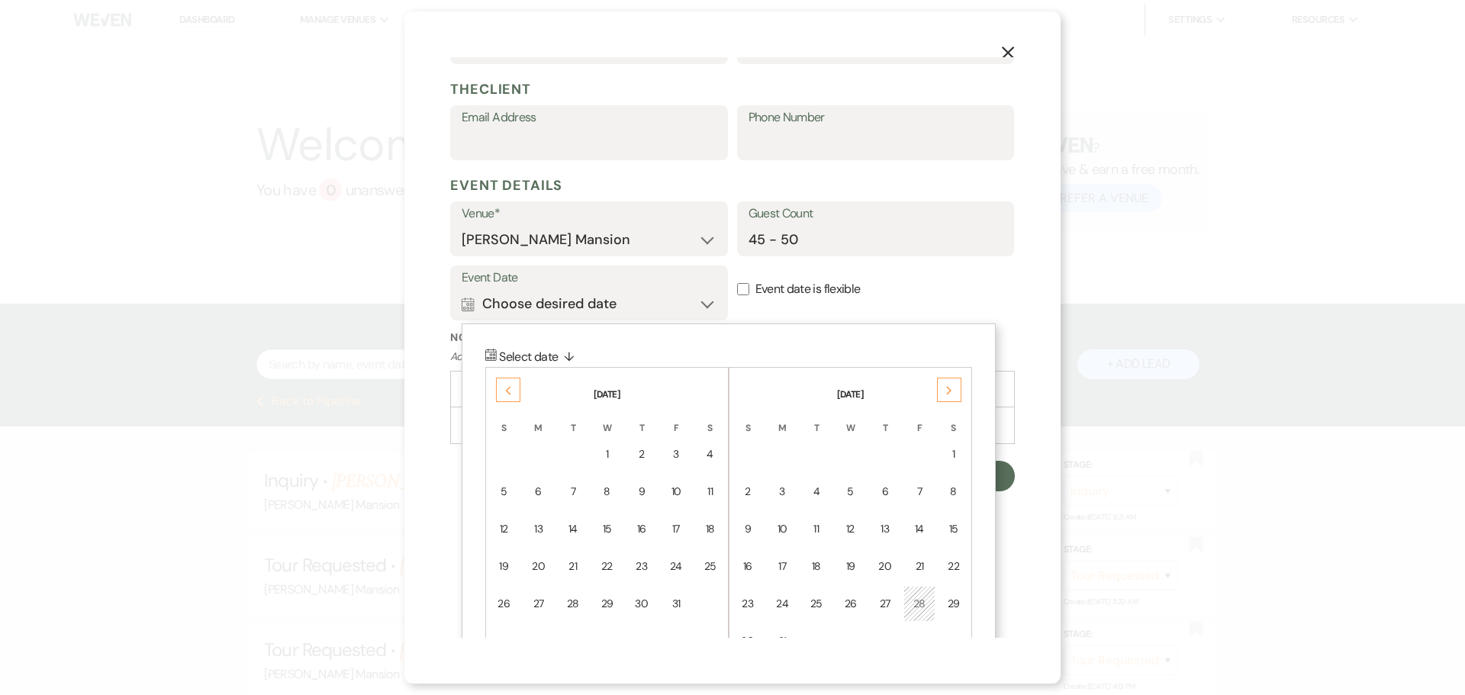
scroll to position [417, 0]
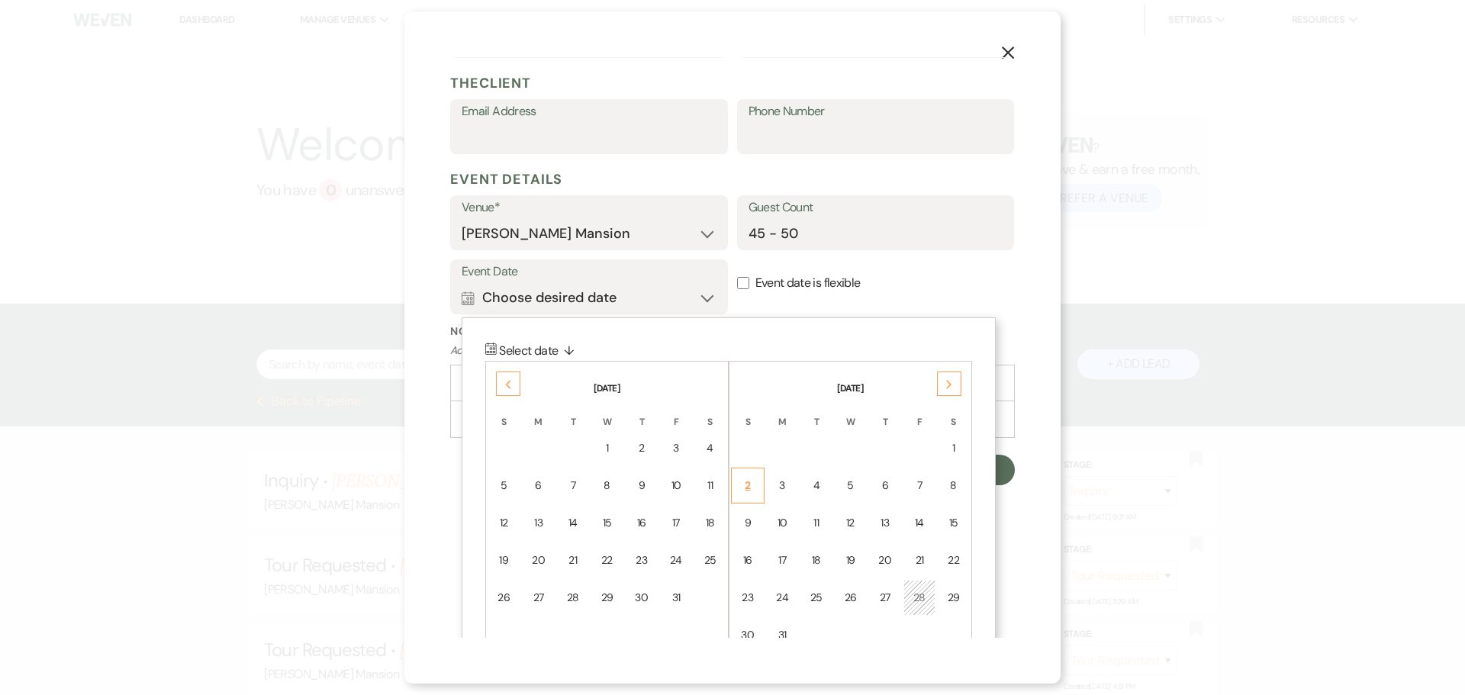
click at [753, 493] on div "2" at bounding box center [748, 486] width 14 height 16
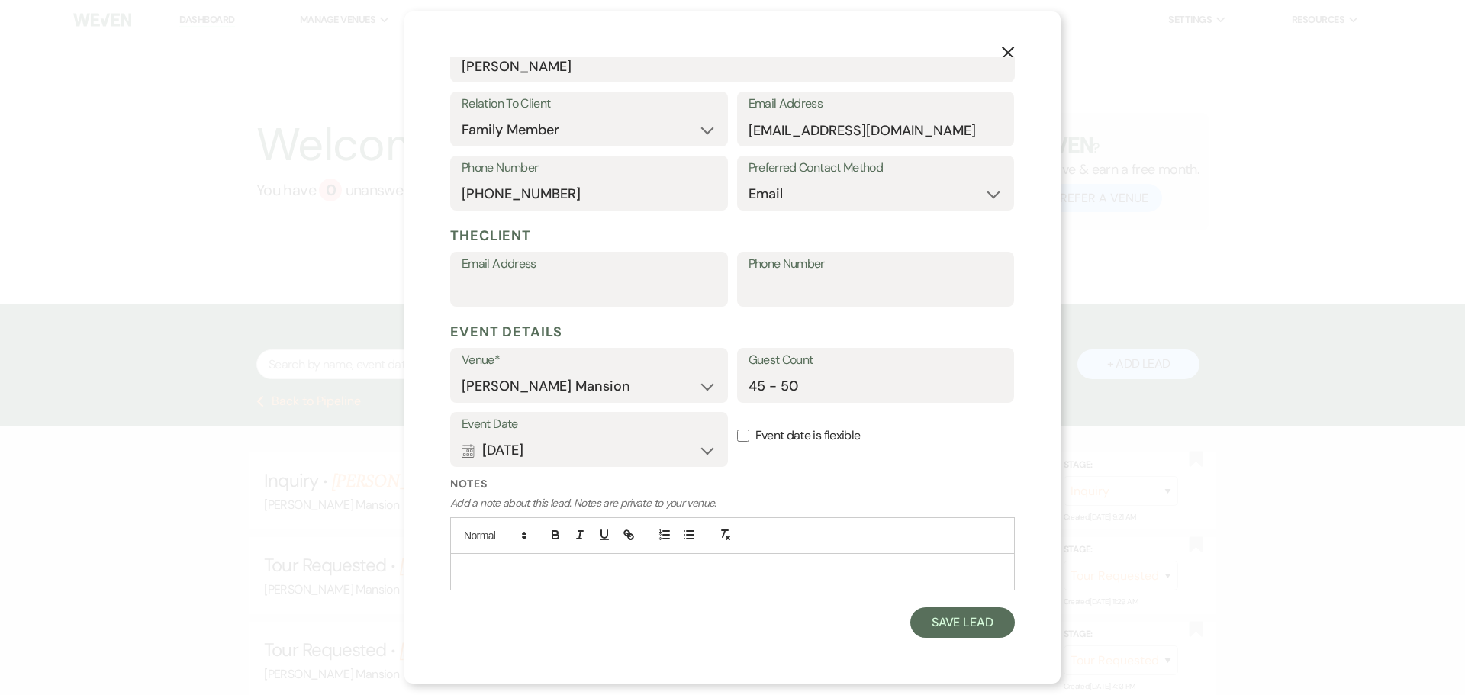
scroll to position [265, 0]
click at [737, 433] on input "Event date is flexible" at bounding box center [743, 436] width 12 height 12
click at [965, 620] on button "Save Lead" at bounding box center [962, 622] width 105 height 31
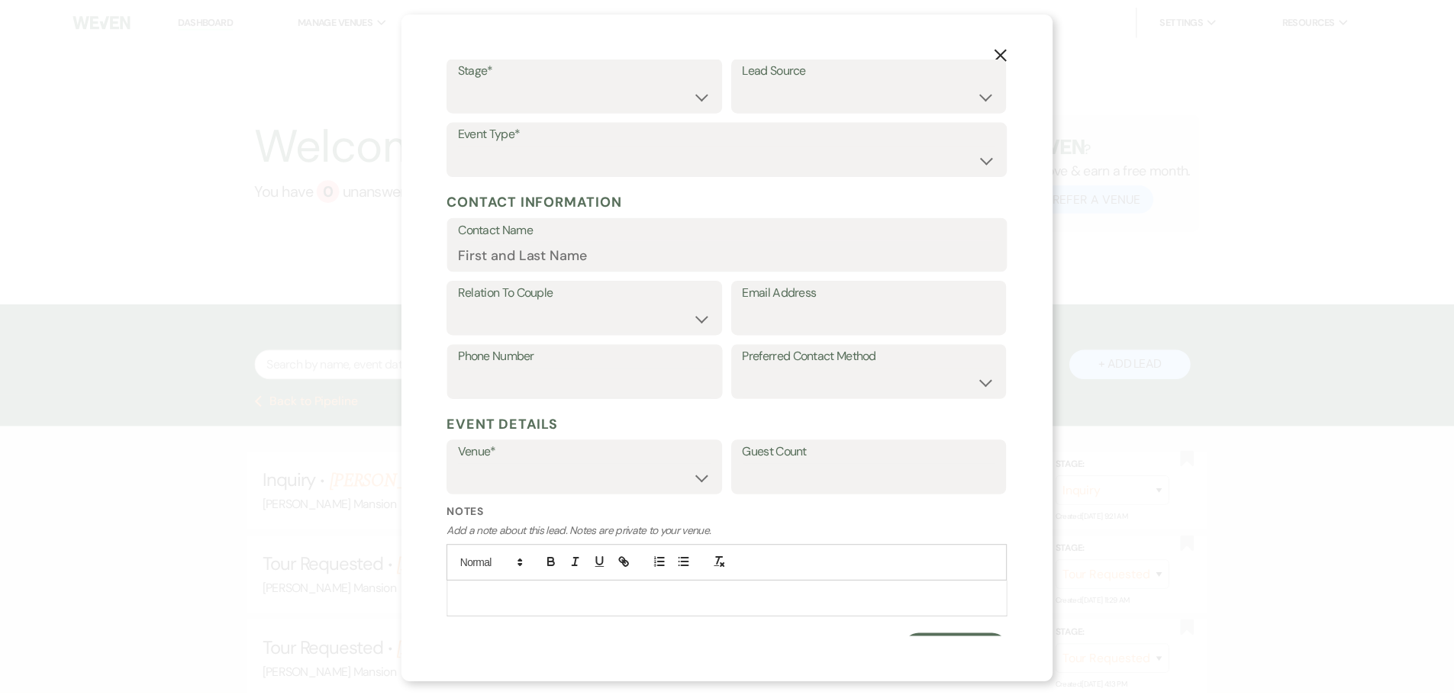
scroll to position [0, 0]
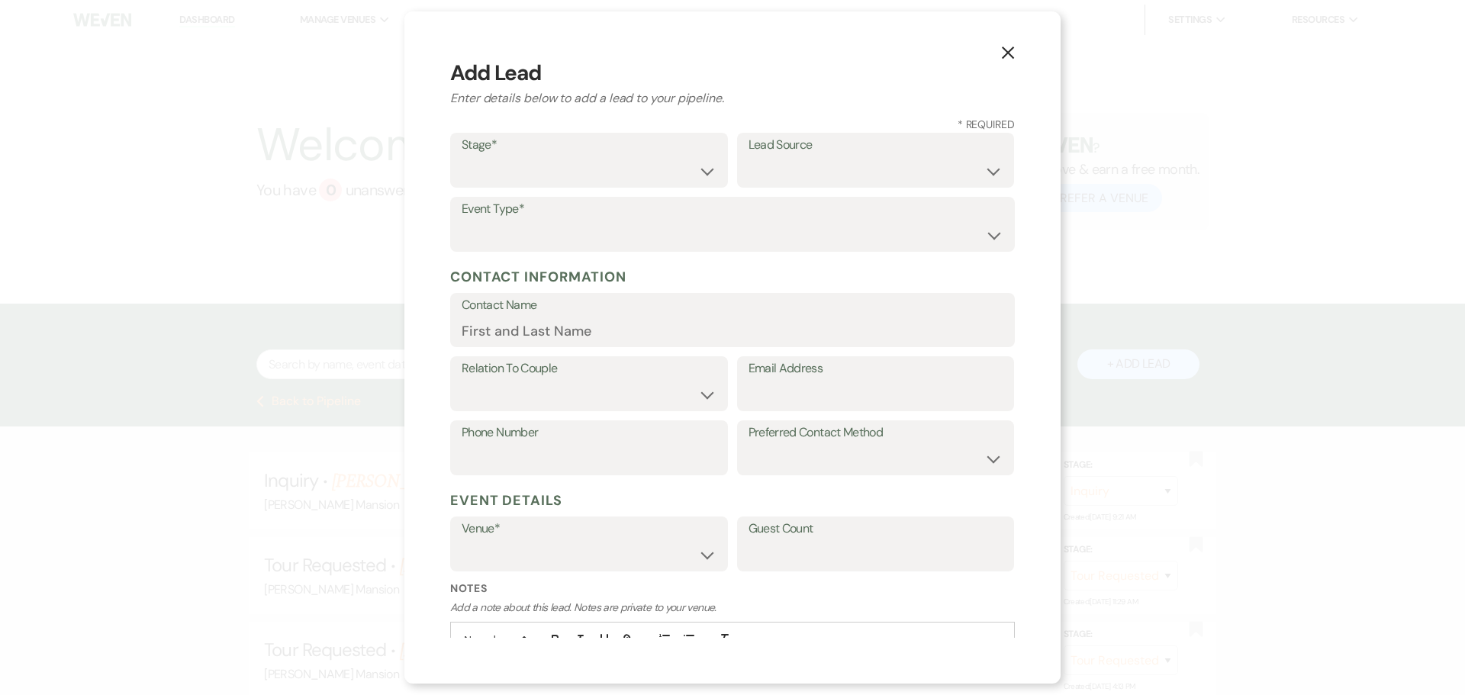
click at [1010, 53] on use "button" at bounding box center [1008, 53] width 12 height 12
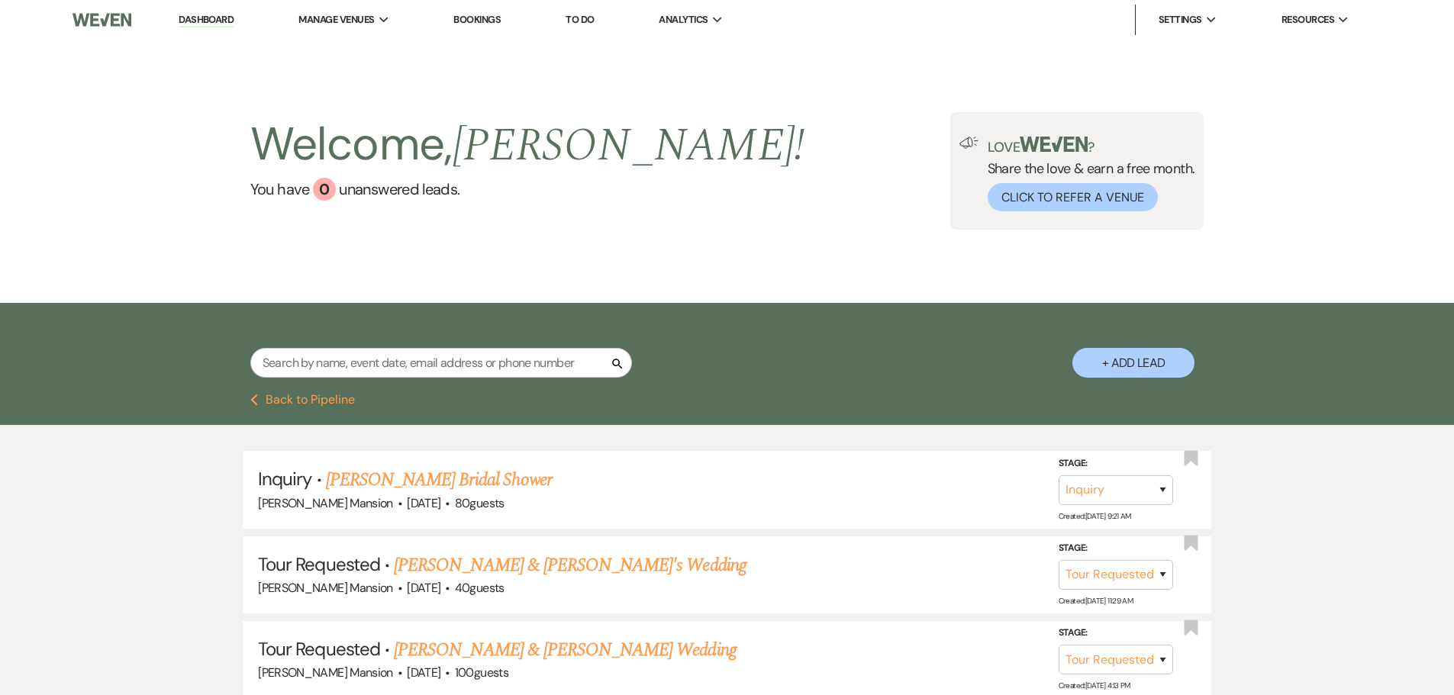
click at [334, 347] on div "Search + Add Lead" at bounding box center [727, 351] width 1099 height 80
click at [342, 370] on input "text" at bounding box center [441, 363] width 382 height 30
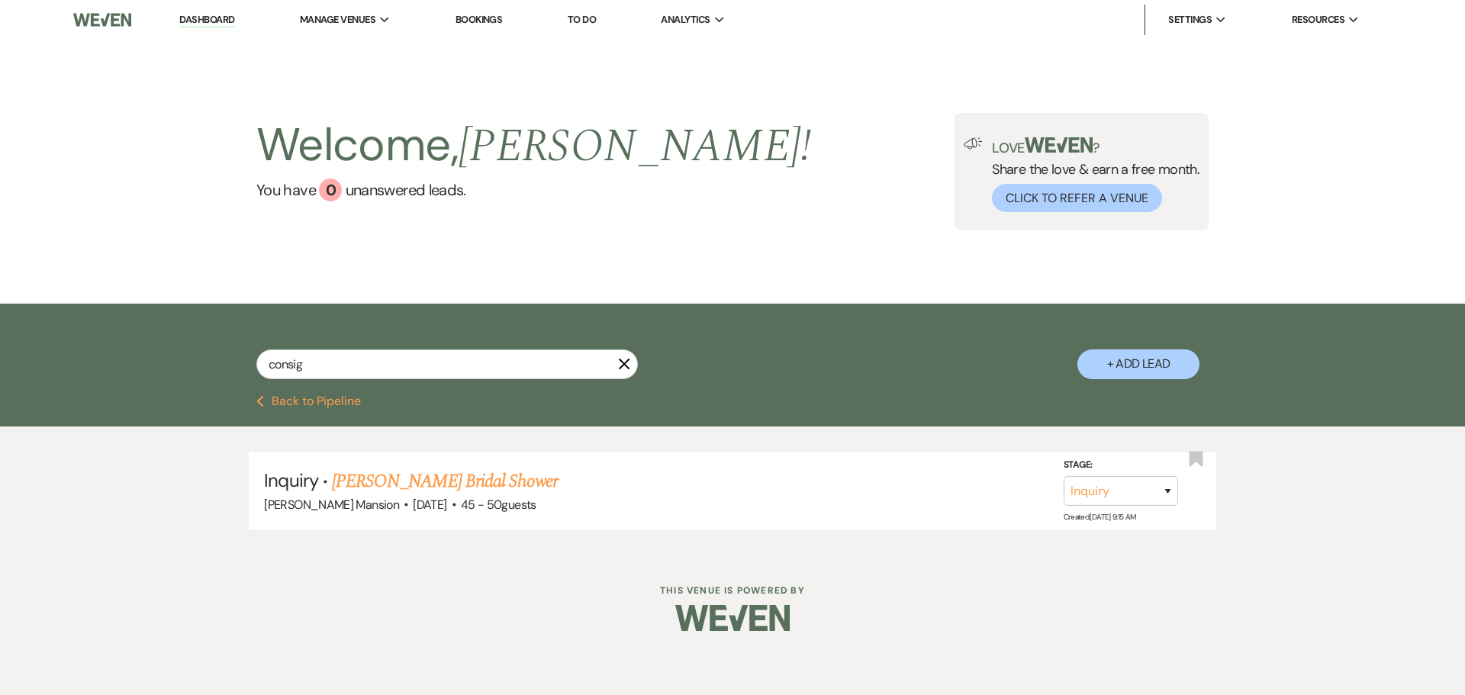
click at [390, 480] on link "Lori Consigli's Bridal Shower" at bounding box center [445, 481] width 226 height 27
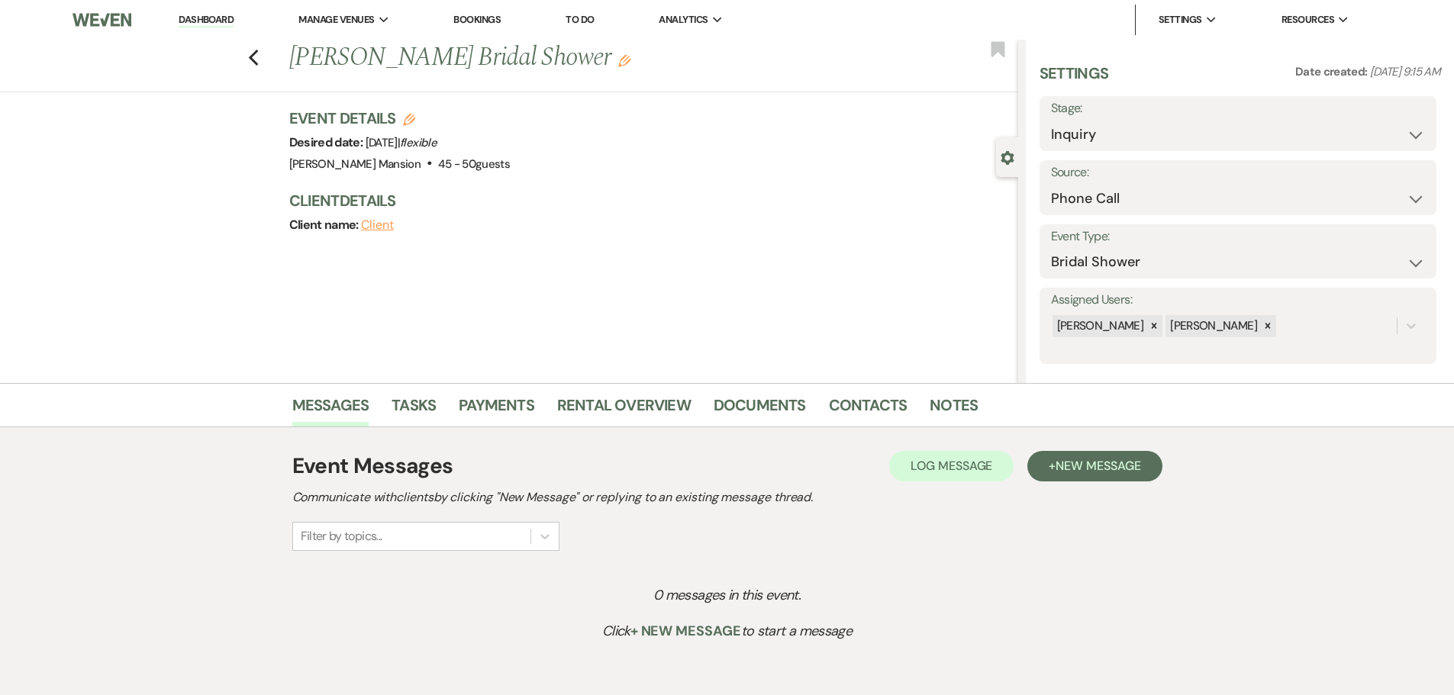
click at [618, 59] on icon "Edit" at bounding box center [624, 61] width 12 height 12
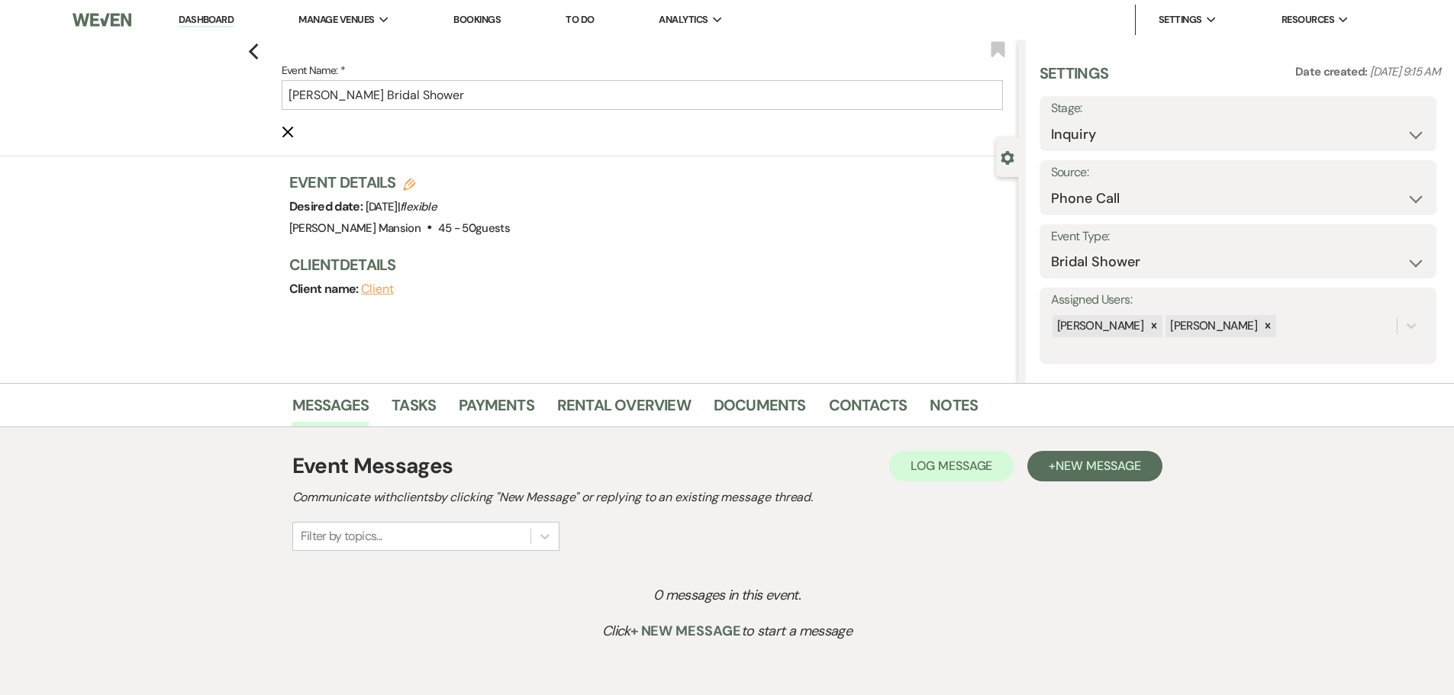
click at [415, 187] on use "button" at bounding box center [409, 185] width 12 height 12
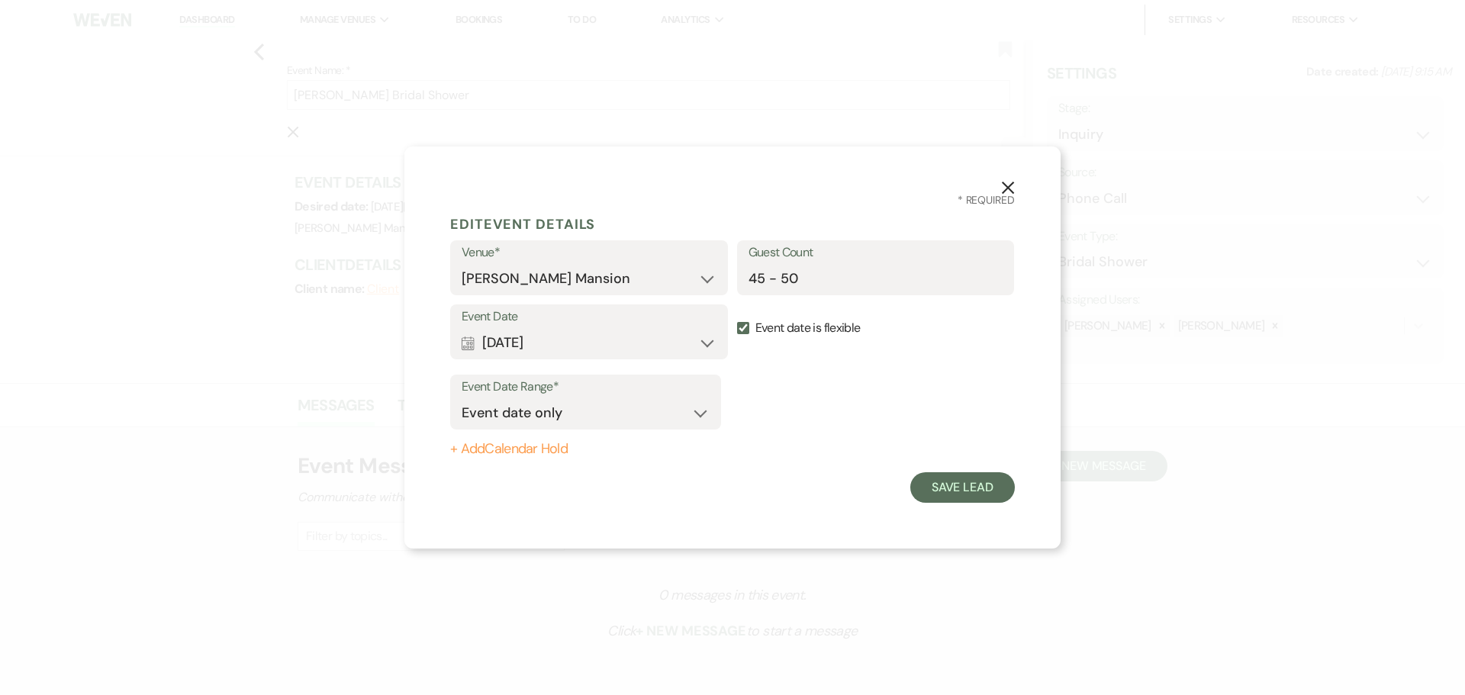
click at [997, 187] on button "X" at bounding box center [1008, 187] width 23 height 27
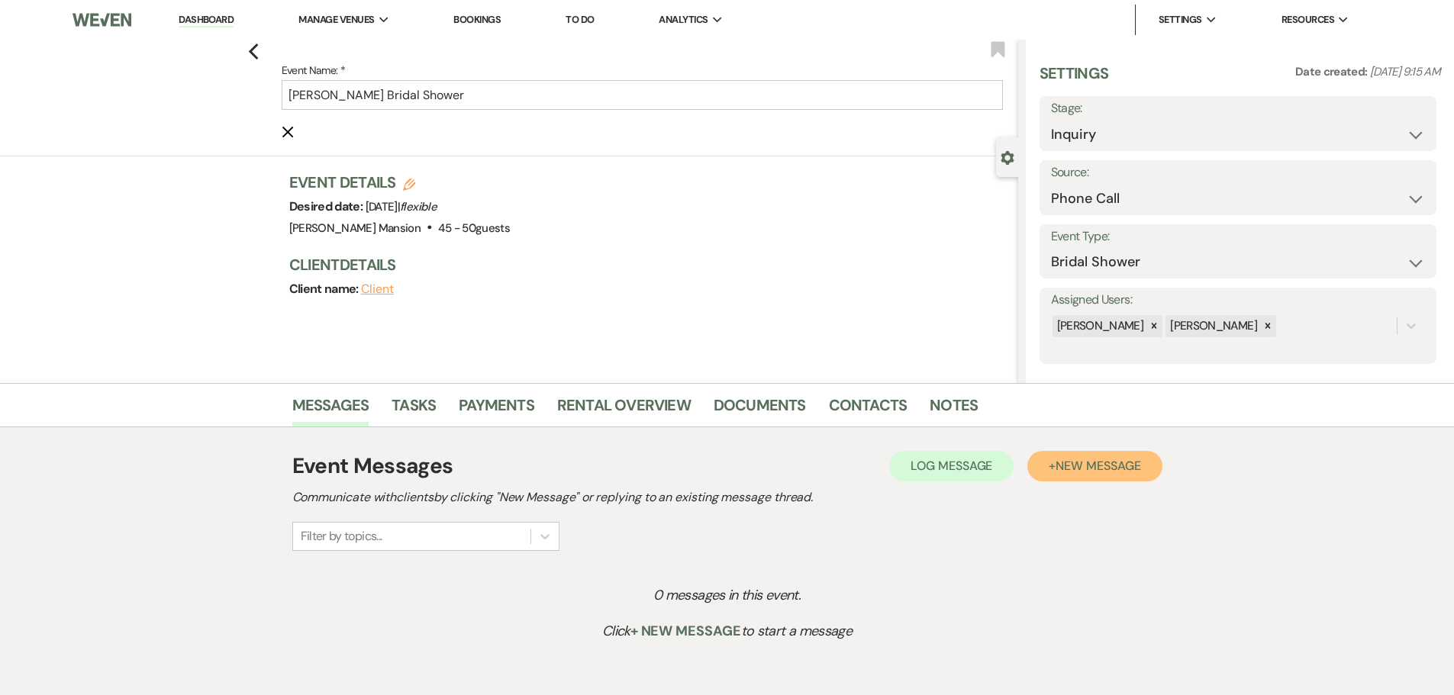
click at [1059, 467] on span "New Message" at bounding box center [1097, 466] width 85 height 16
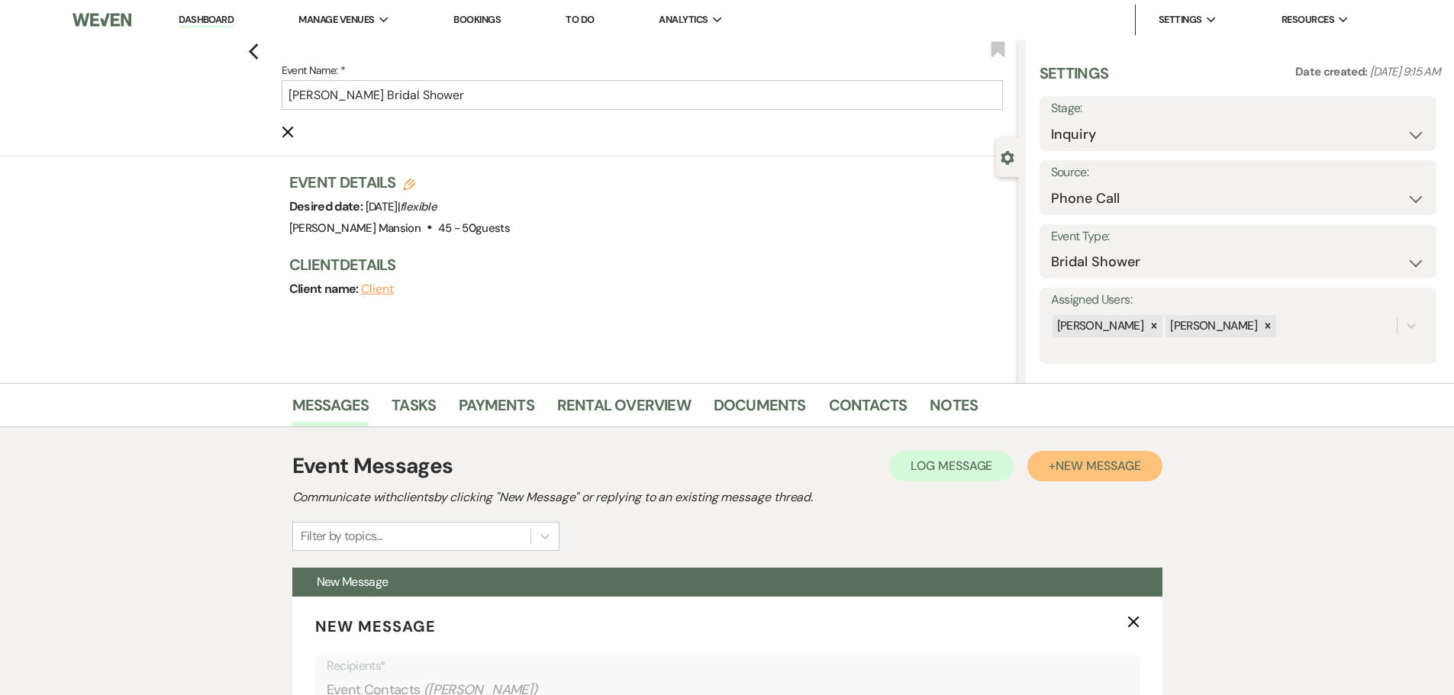
scroll to position [458, 0]
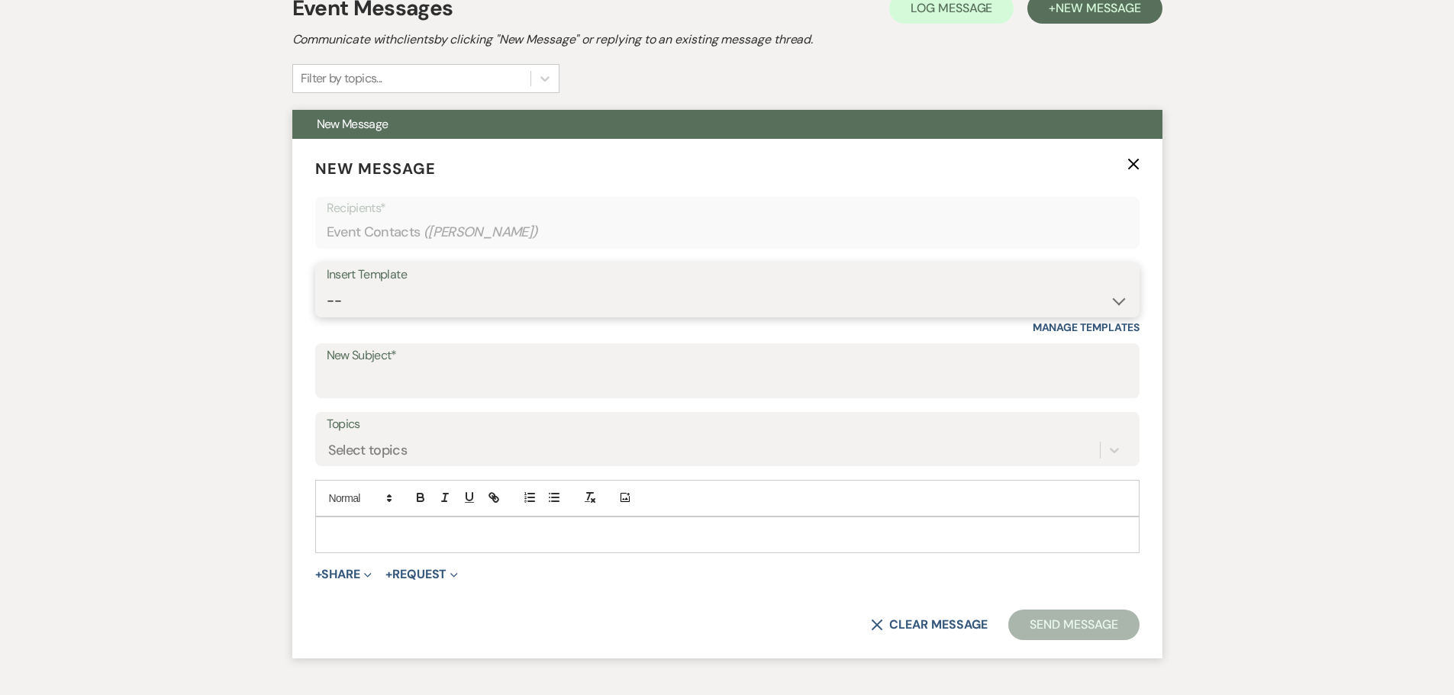
click at [1121, 300] on select "-- Initial Inquiry Response Tour Request Response Follow Up Contract (Pre-Booke…" at bounding box center [727, 301] width 801 height 30
click at [327, 286] on select "-- Initial Inquiry Response Tour Request Response Follow Up Contract (Pre-Booke…" at bounding box center [727, 301] width 801 height 30
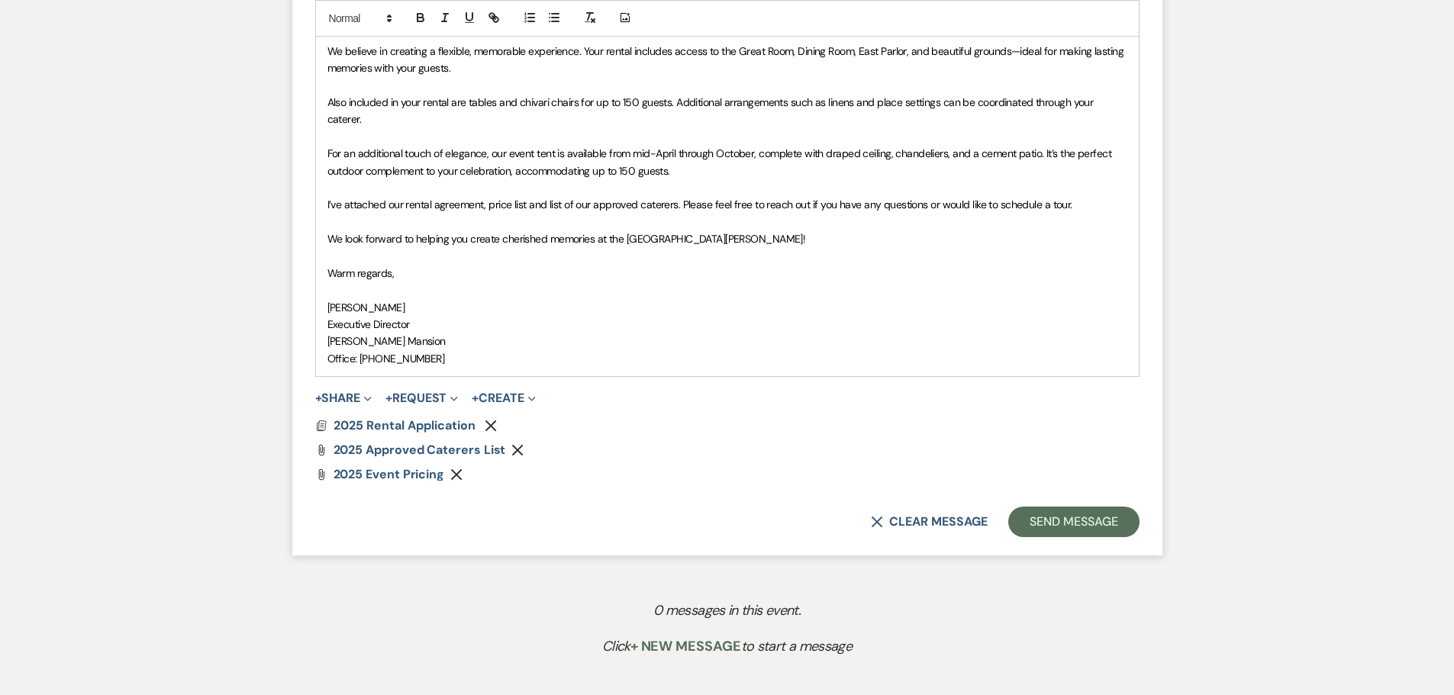
scroll to position [1221, 0]
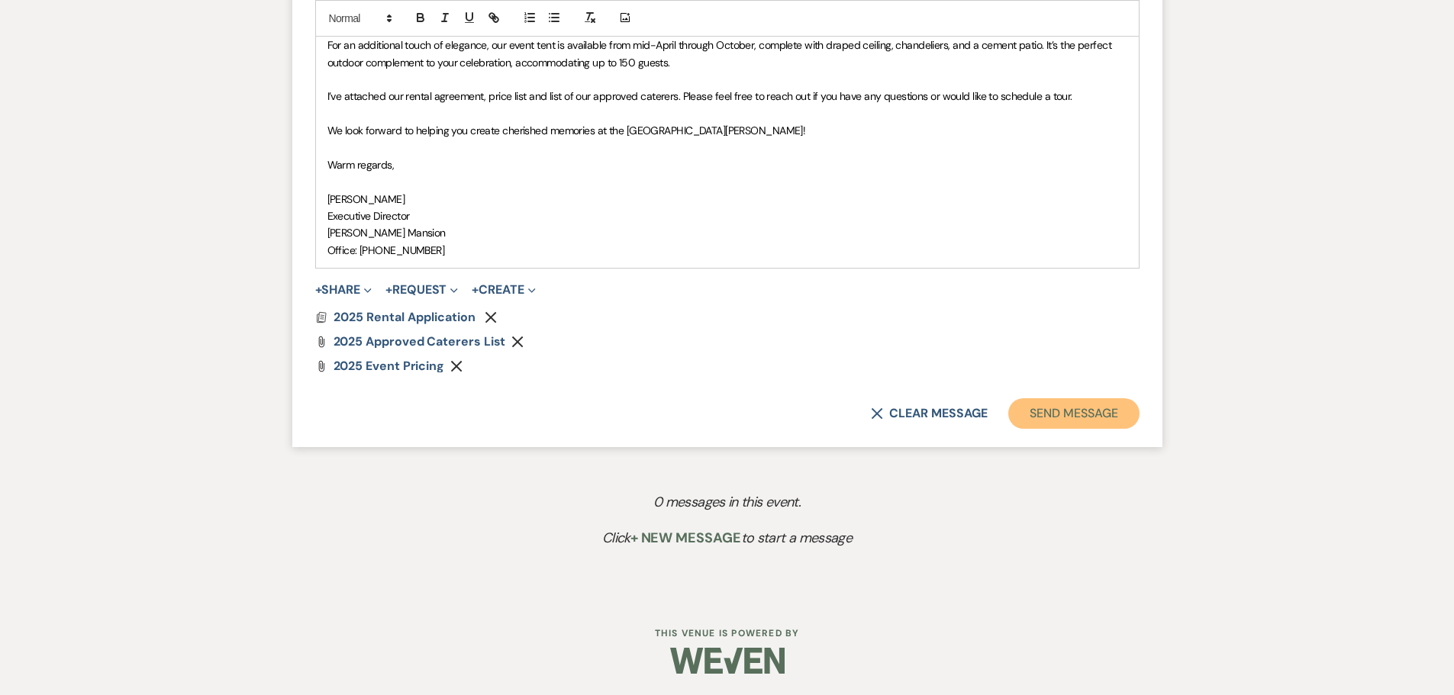
click at [1048, 414] on button "Send Message" at bounding box center [1073, 413] width 130 height 31
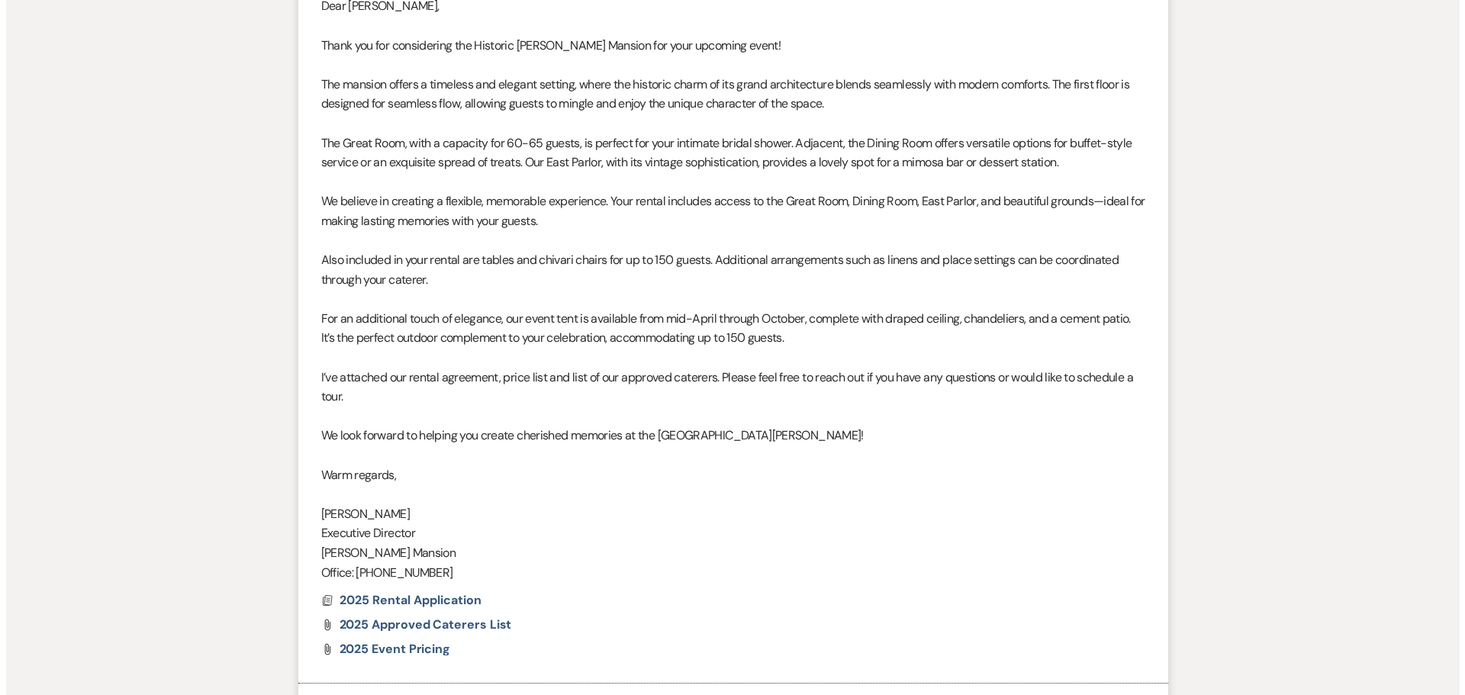
scroll to position [807, 0]
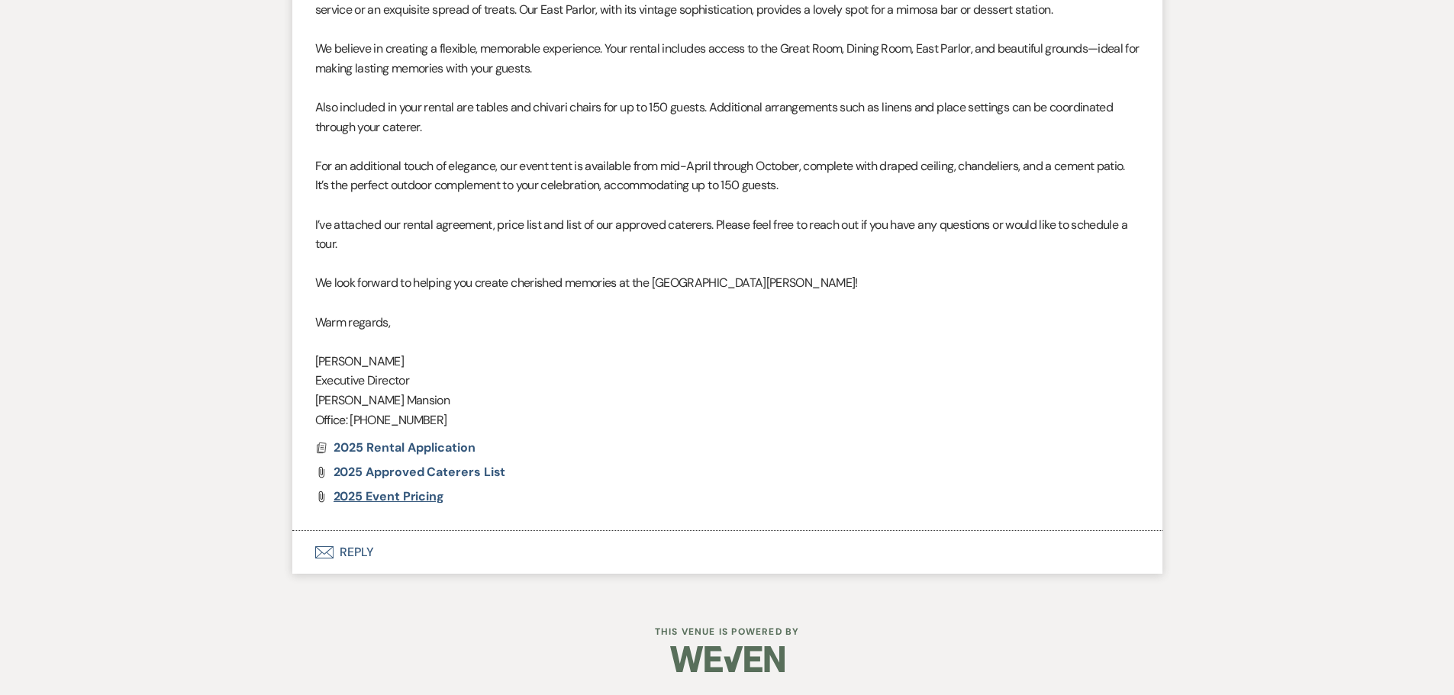
click at [379, 497] on span "2025 Event Pricing" at bounding box center [388, 496] width 111 height 16
click at [378, 446] on span "2025 Rental Application" at bounding box center [404, 448] width 142 height 16
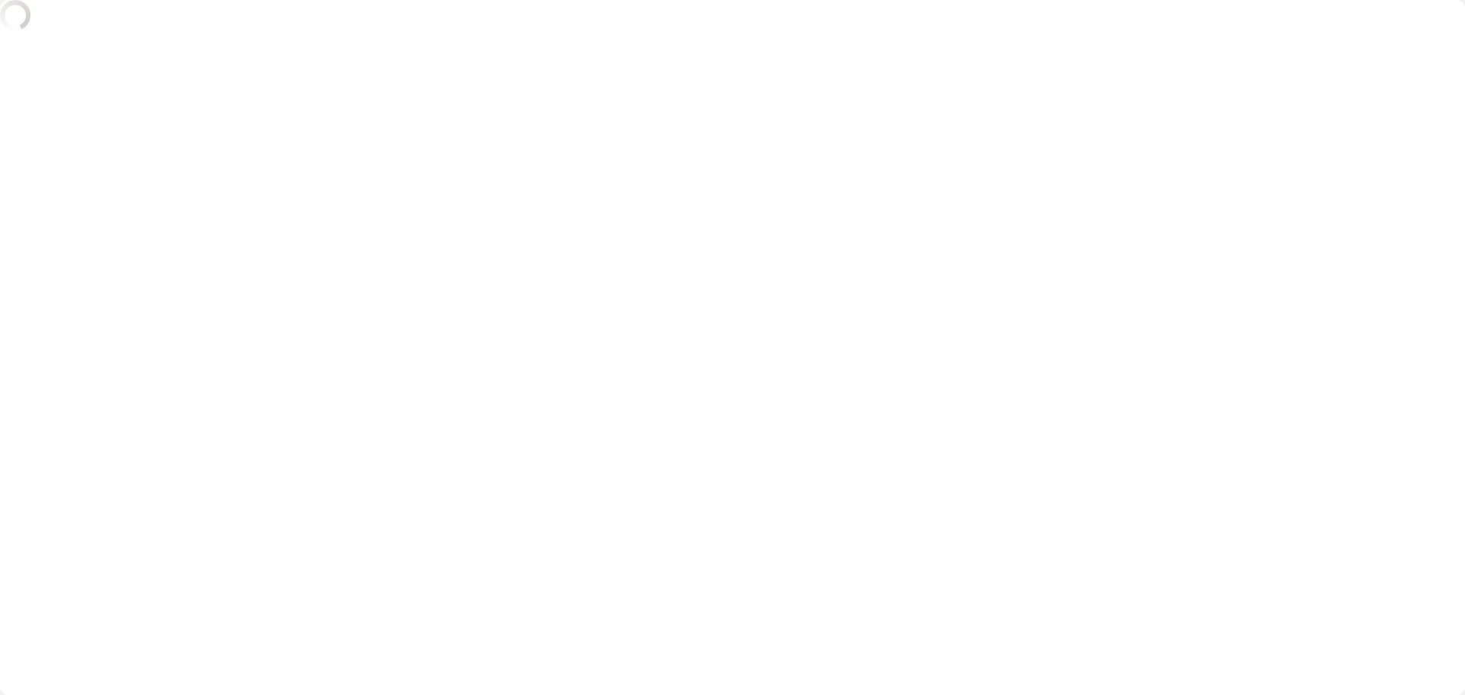
click at [378, 446] on div "X" at bounding box center [732, 347] width 1465 height 695
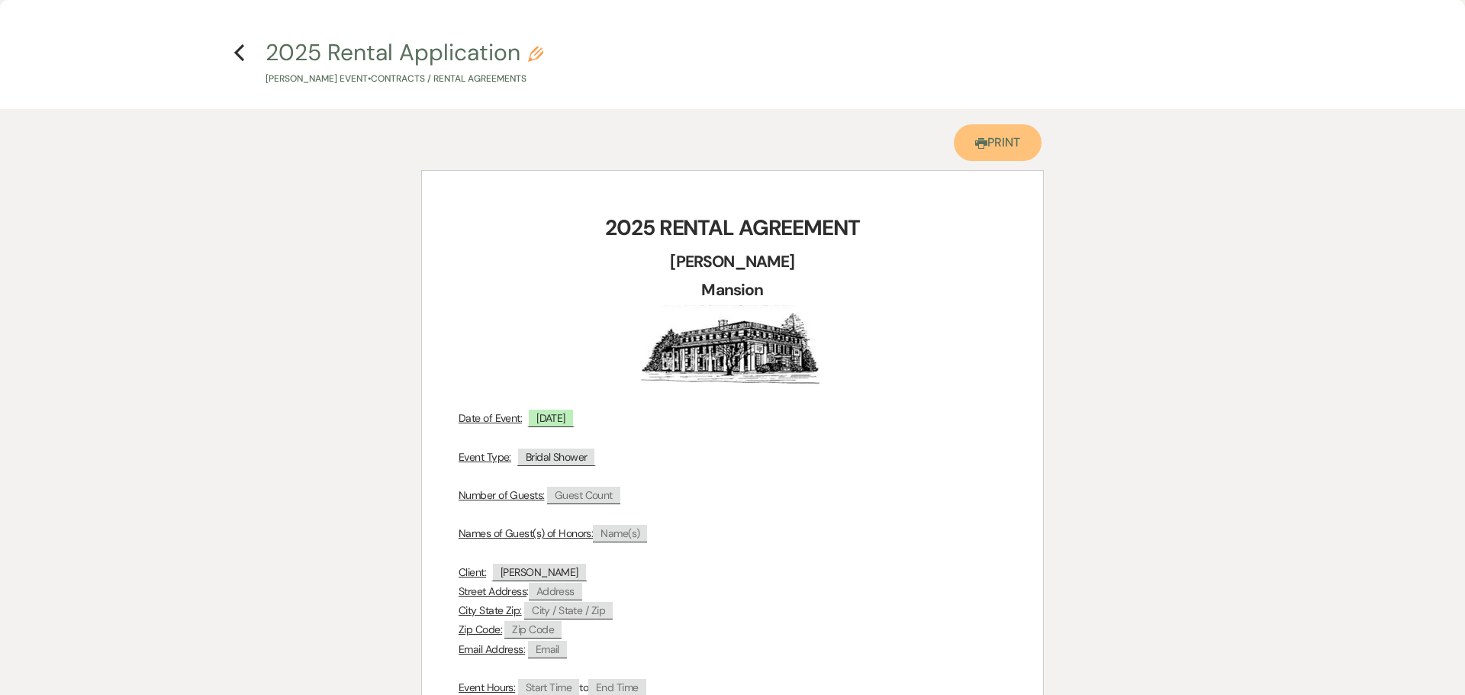
click at [1005, 145] on link "Printer Print" at bounding box center [998, 142] width 88 height 37
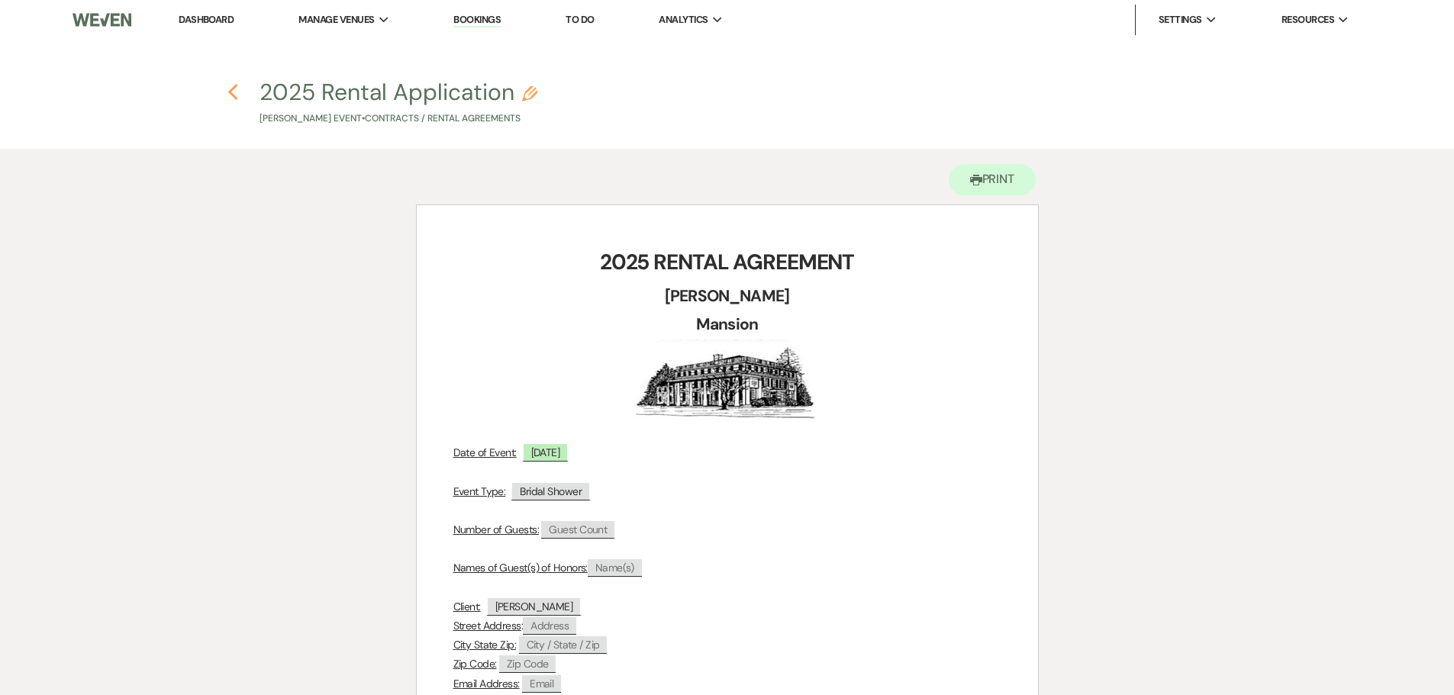
click at [234, 98] on icon "Previous" at bounding box center [232, 92] width 11 height 18
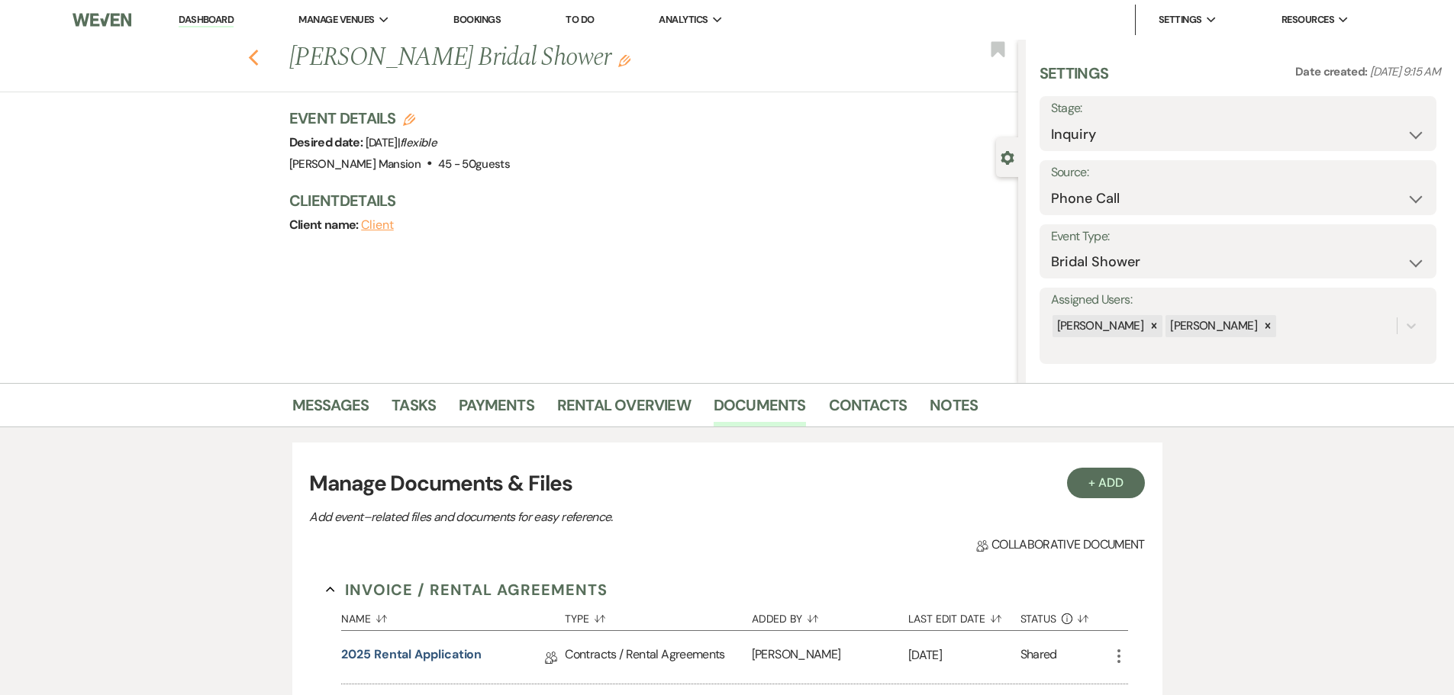
click at [255, 60] on icon "Previous" at bounding box center [253, 58] width 11 height 18
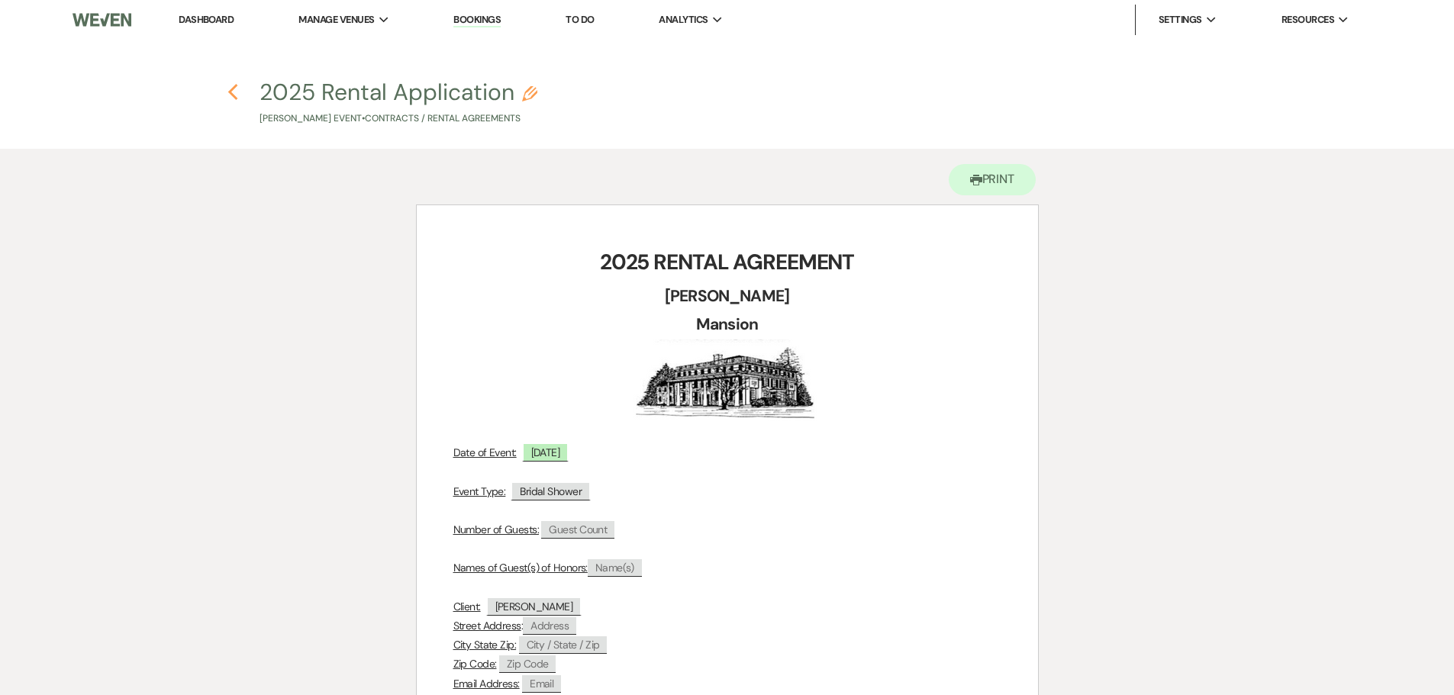
click at [234, 92] on icon "Previous" at bounding box center [232, 92] width 11 height 18
click at [233, 92] on icon "Previous" at bounding box center [232, 92] width 11 height 18
click at [200, 15] on link "Dashboard" at bounding box center [206, 19] width 55 height 13
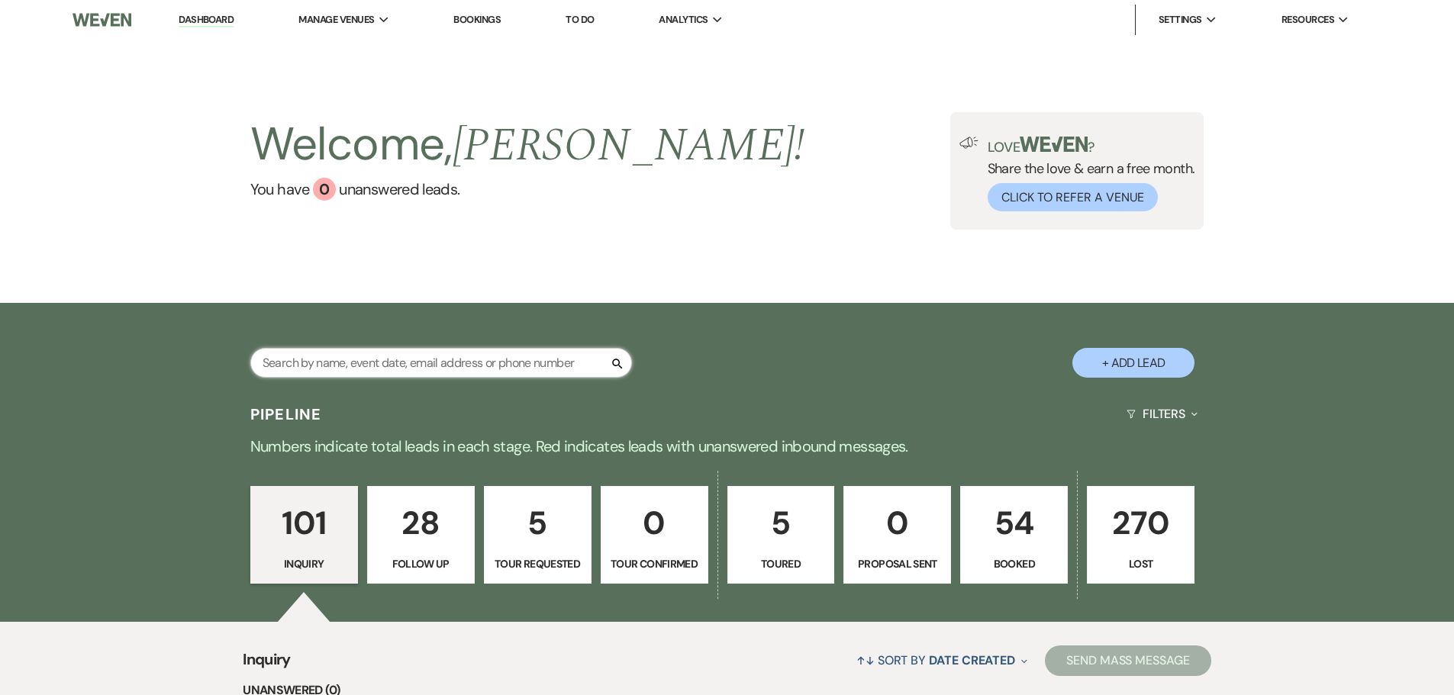
click at [318, 368] on input "text" at bounding box center [441, 363] width 382 height 30
type input "con"
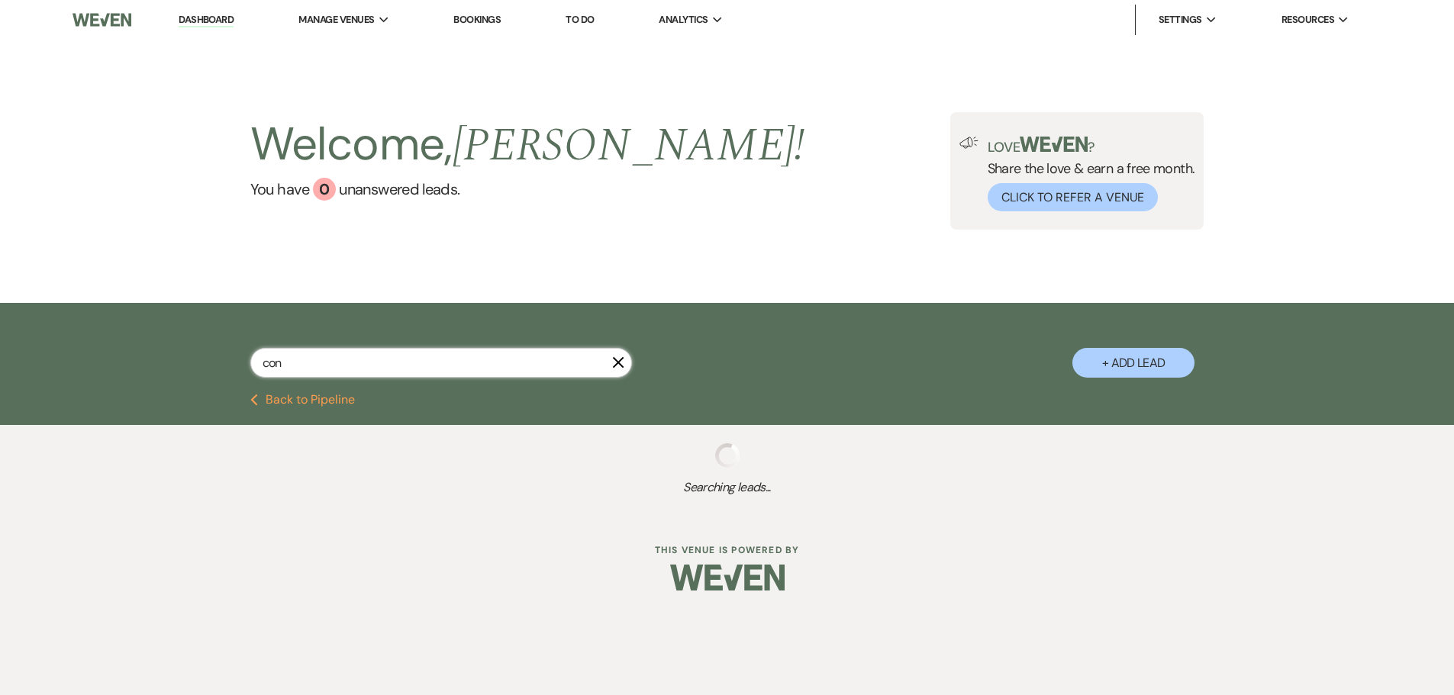
select select "8"
select select "10"
select select "8"
select select "2"
select select "9"
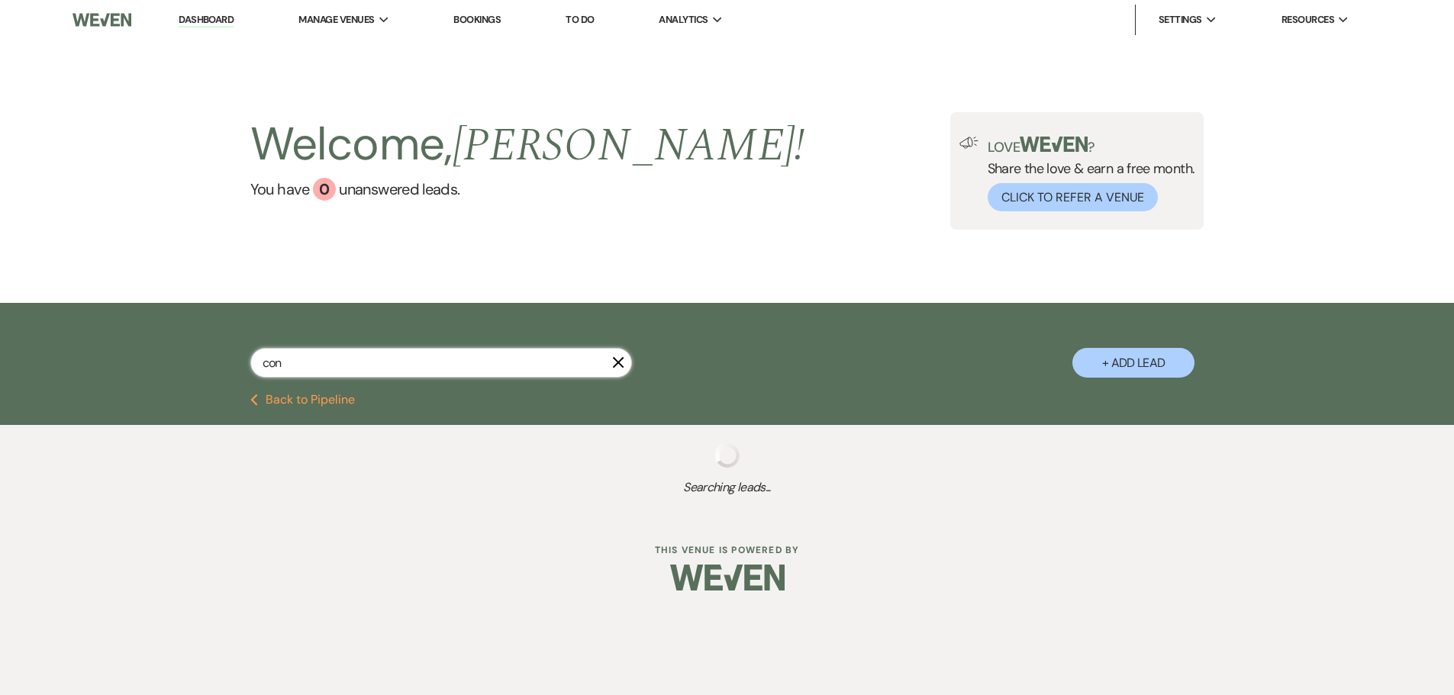
select select "8"
select select "5"
select select "8"
select select "5"
select select "8"
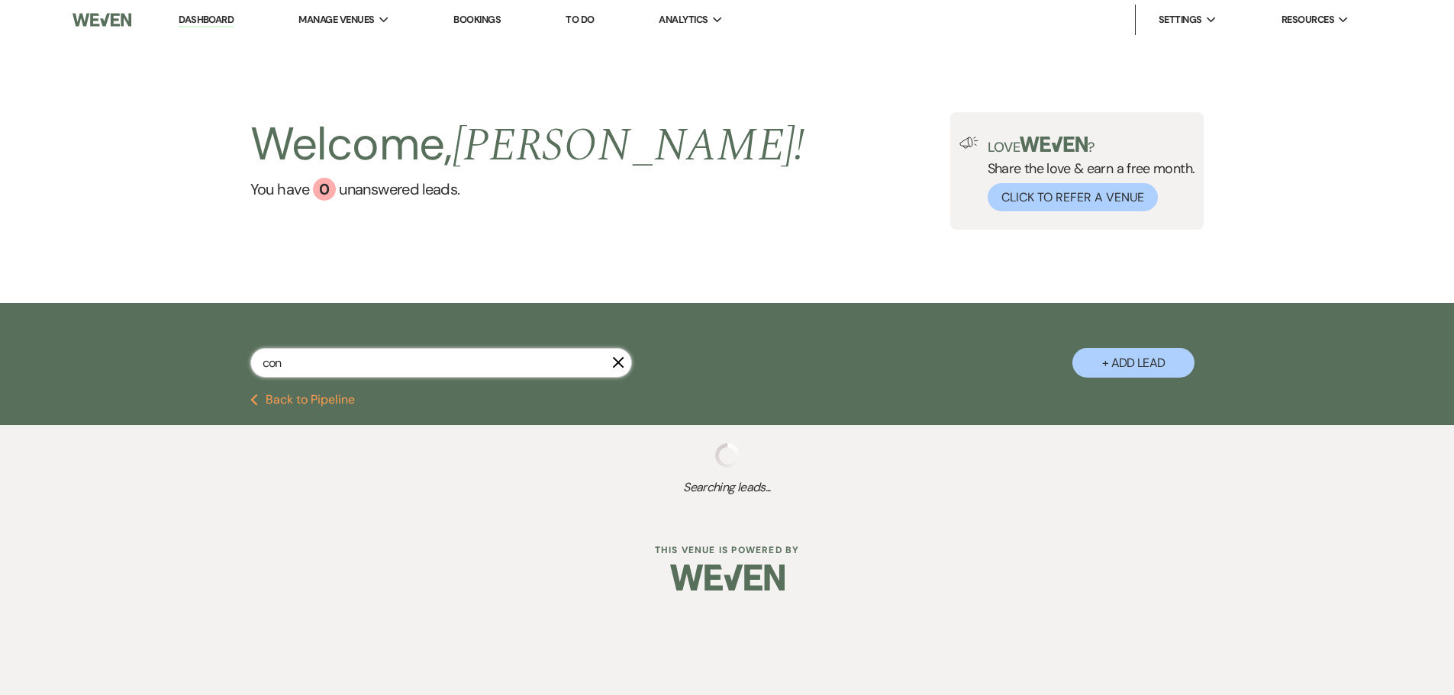
select select "5"
select select "8"
select select "2"
select select "8"
select select "2"
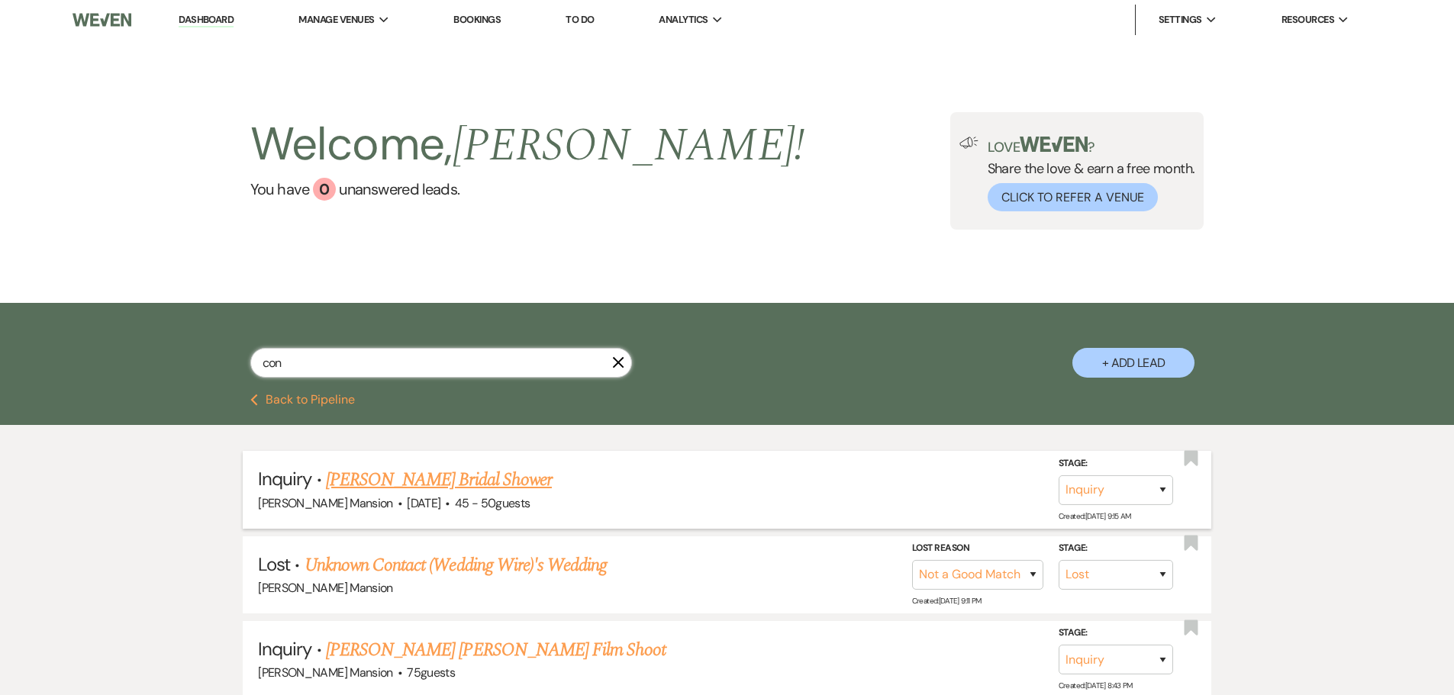
type input "con"
click at [364, 475] on link "Lori Consigli's Bridal Shower" at bounding box center [439, 479] width 226 height 27
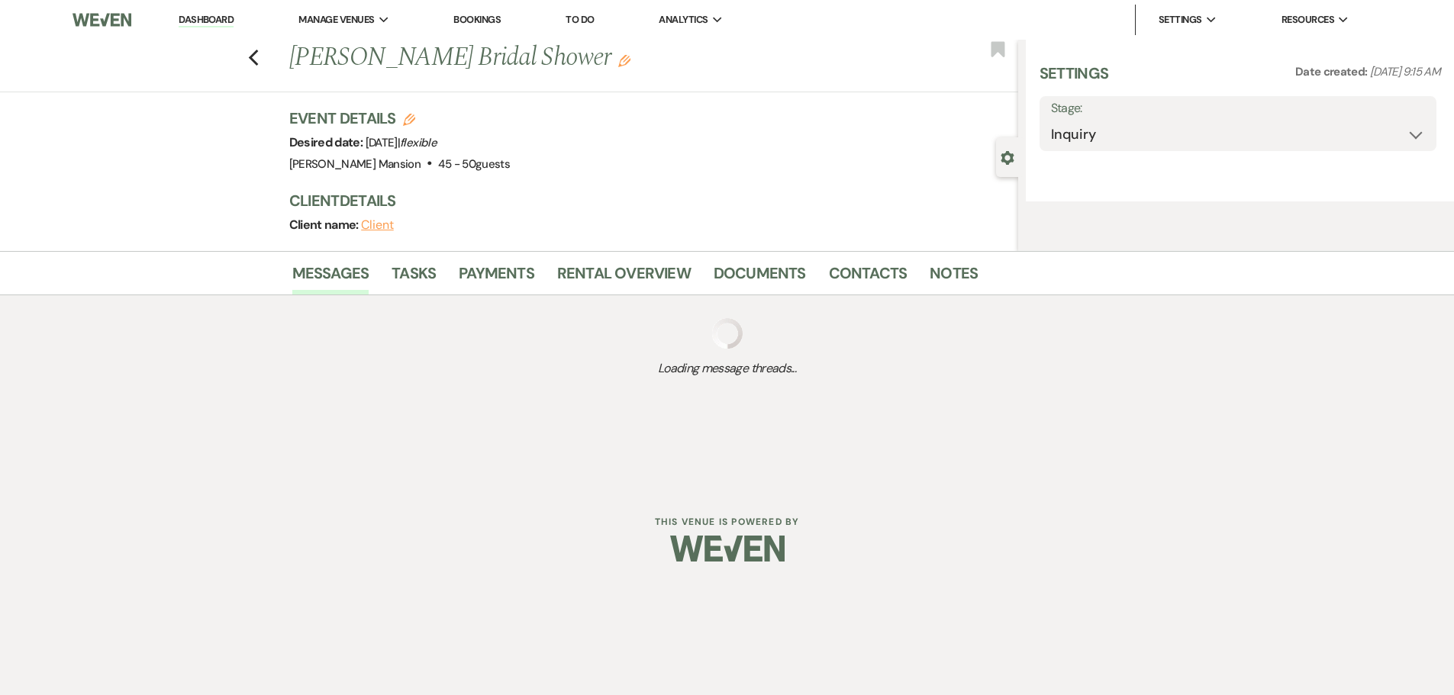
select select "22"
select select "5"
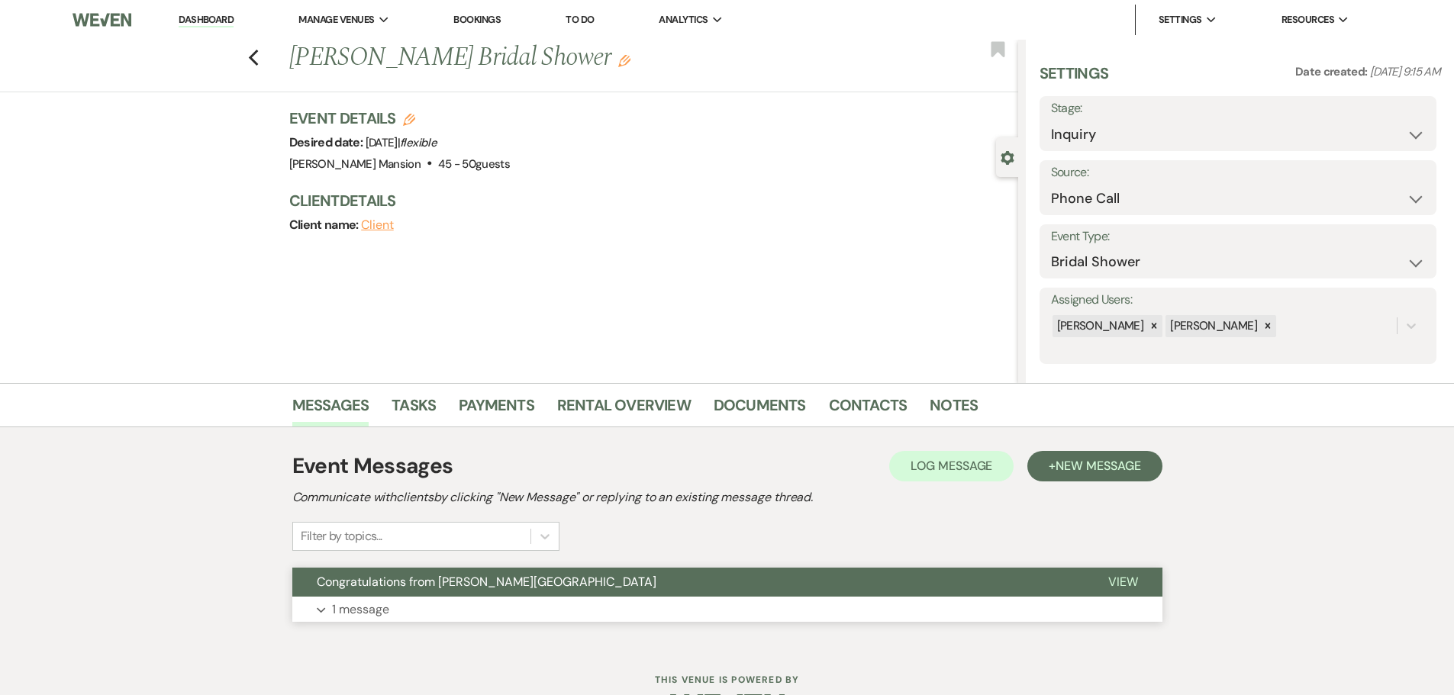
click at [355, 609] on p "1 message" at bounding box center [360, 610] width 57 height 20
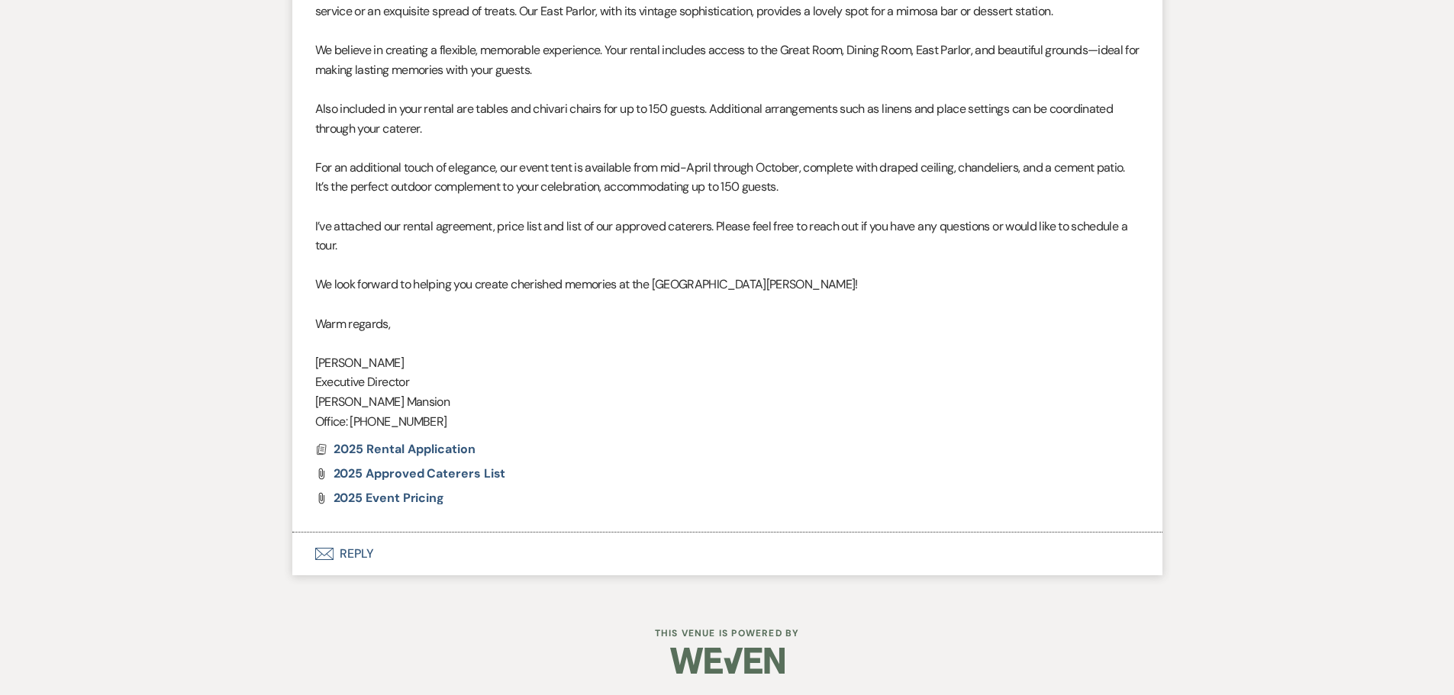
scroll to position [807, 0]
click at [384, 475] on span "2025 Approved Caterers List" at bounding box center [419, 473] width 172 height 16
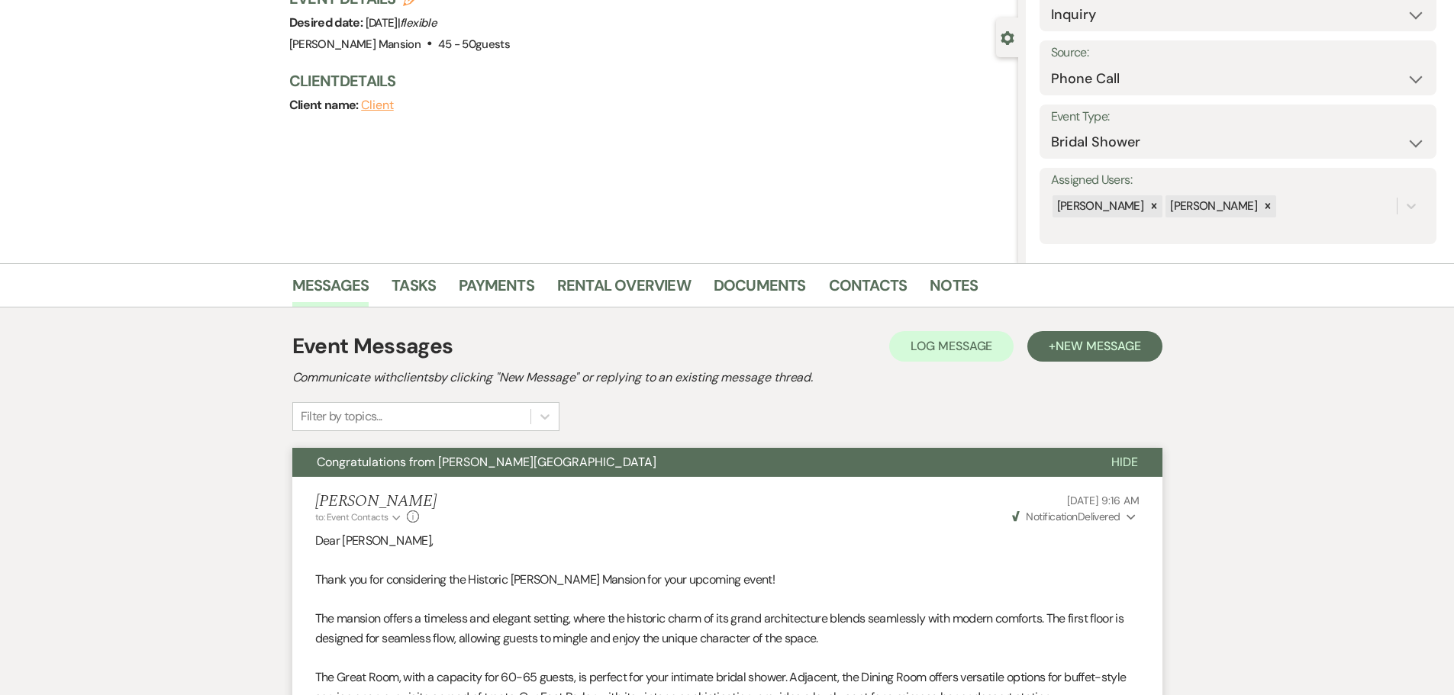
scroll to position [0, 0]
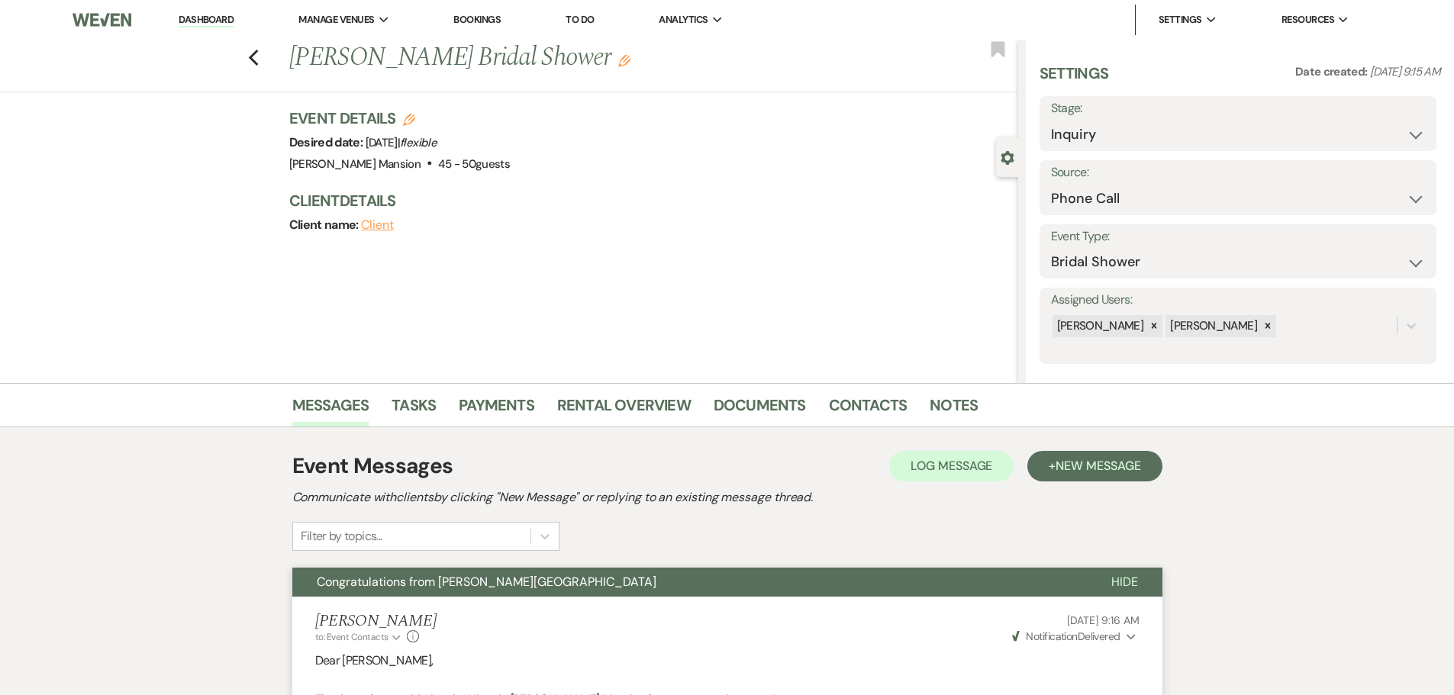
click at [202, 16] on link "Dashboard" at bounding box center [206, 20] width 55 height 14
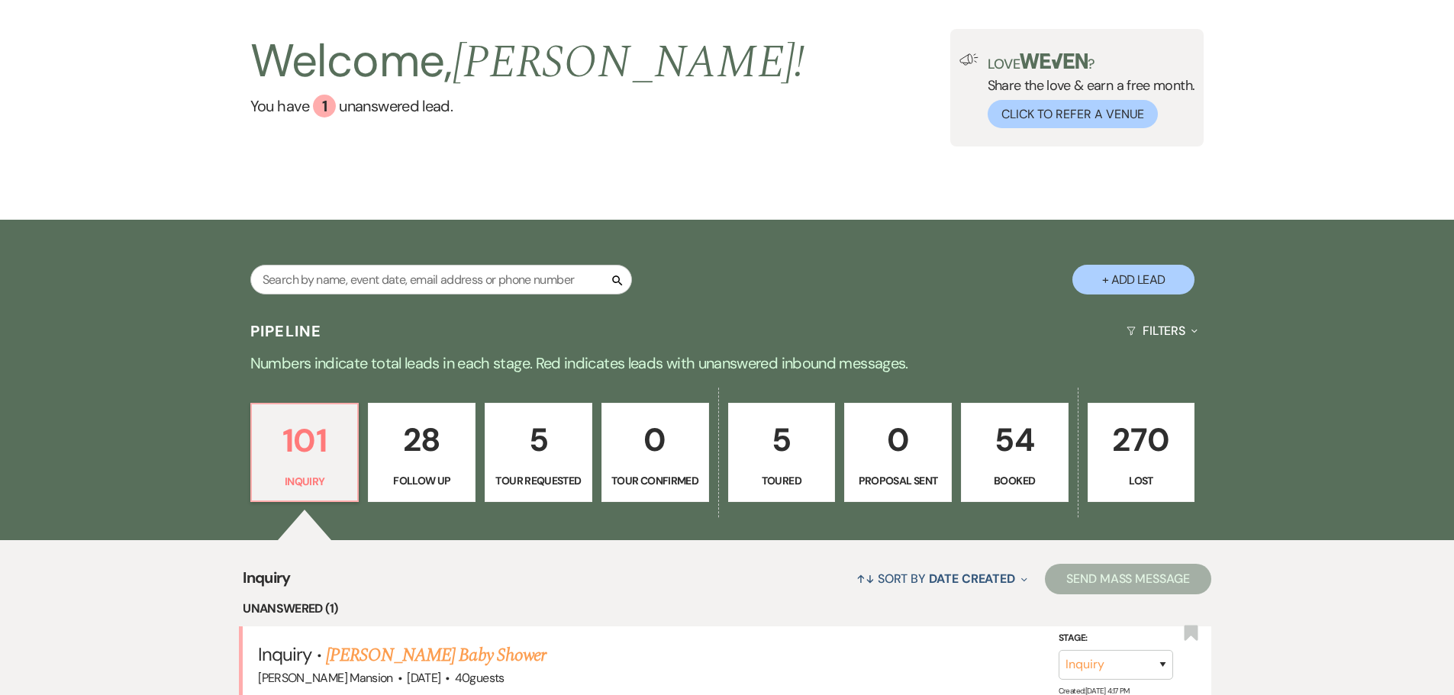
scroll to position [382, 0]
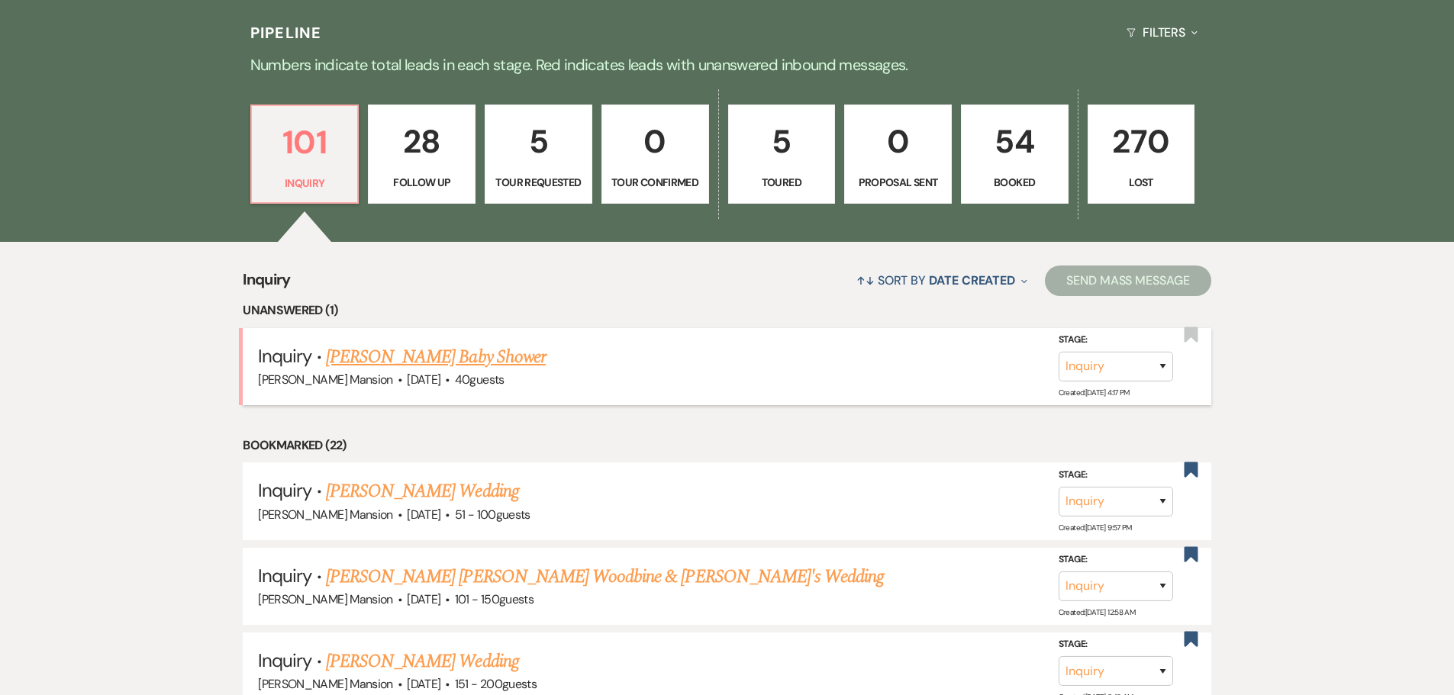
click at [447, 356] on link "Jacqulynn Cyr's Baby Shower" at bounding box center [436, 356] width 220 height 27
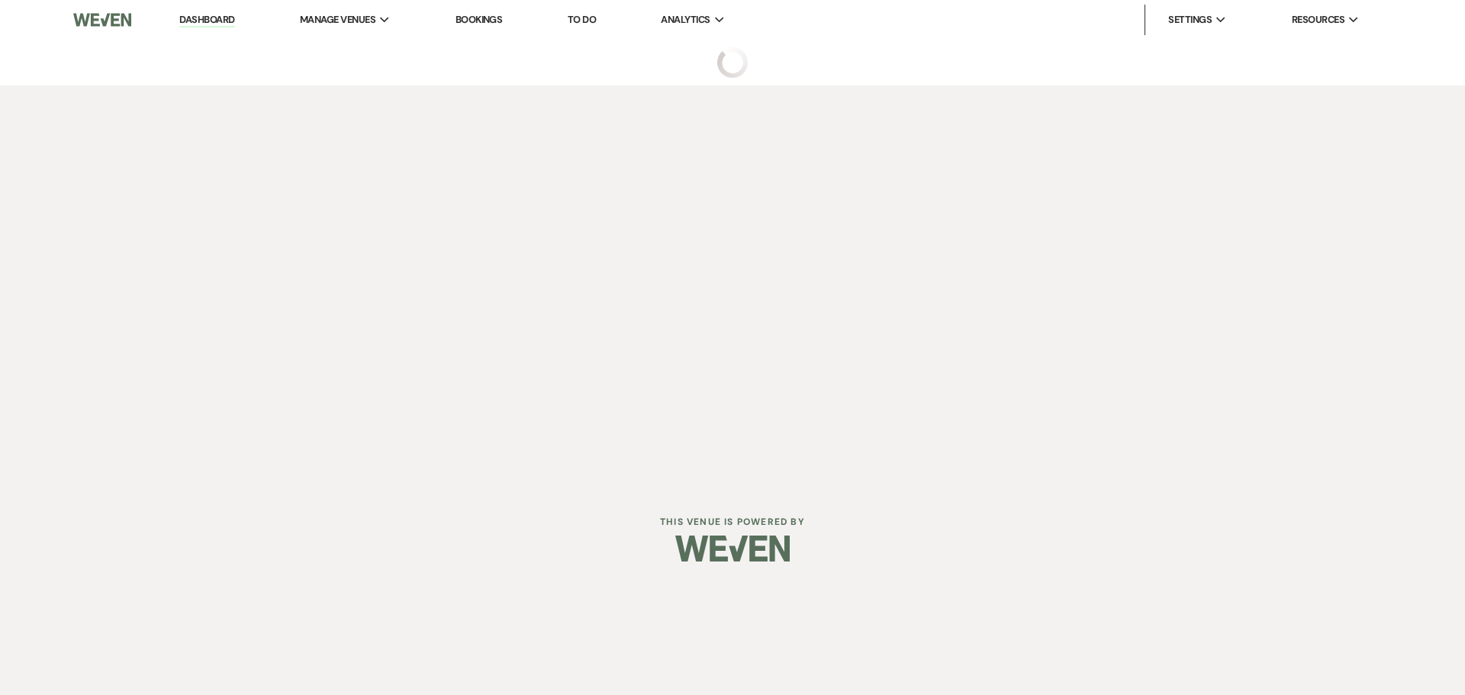
select select "5"
select select "3"
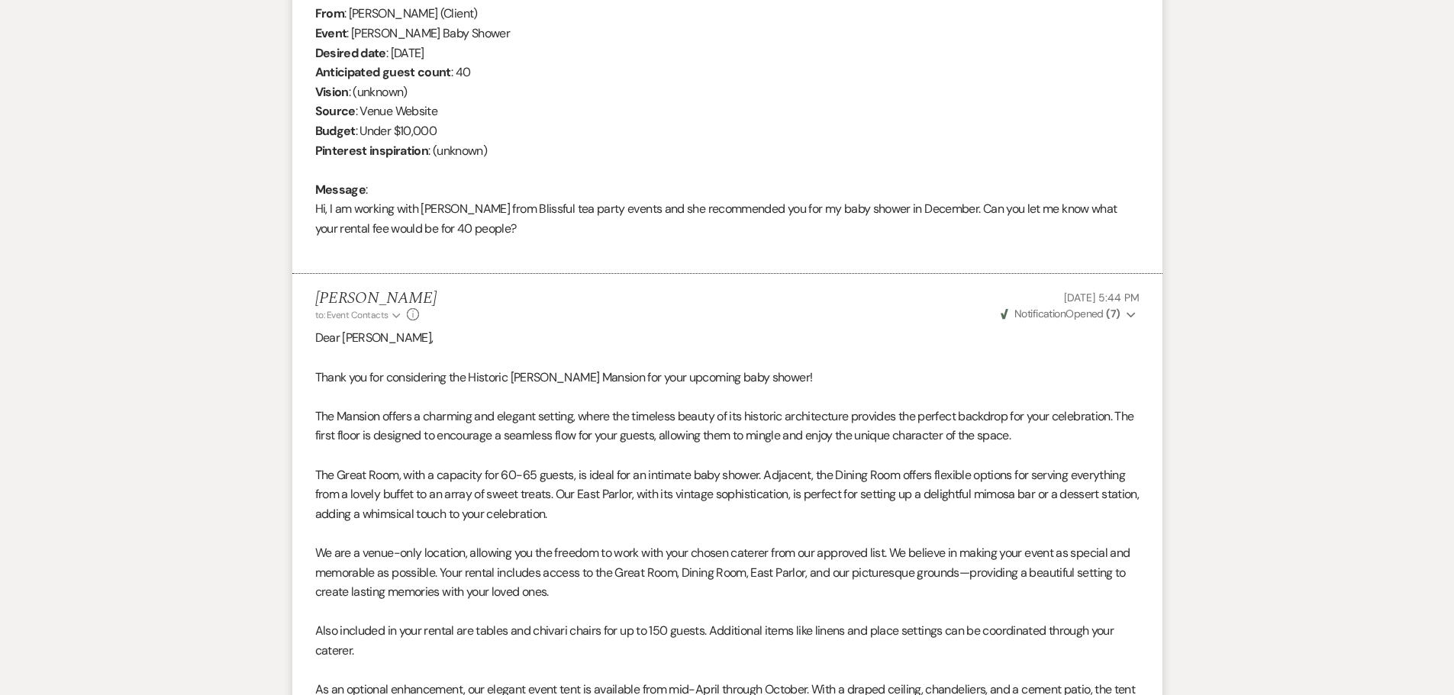
scroll to position [636, 0]
